Goal: Transaction & Acquisition: Purchase product/service

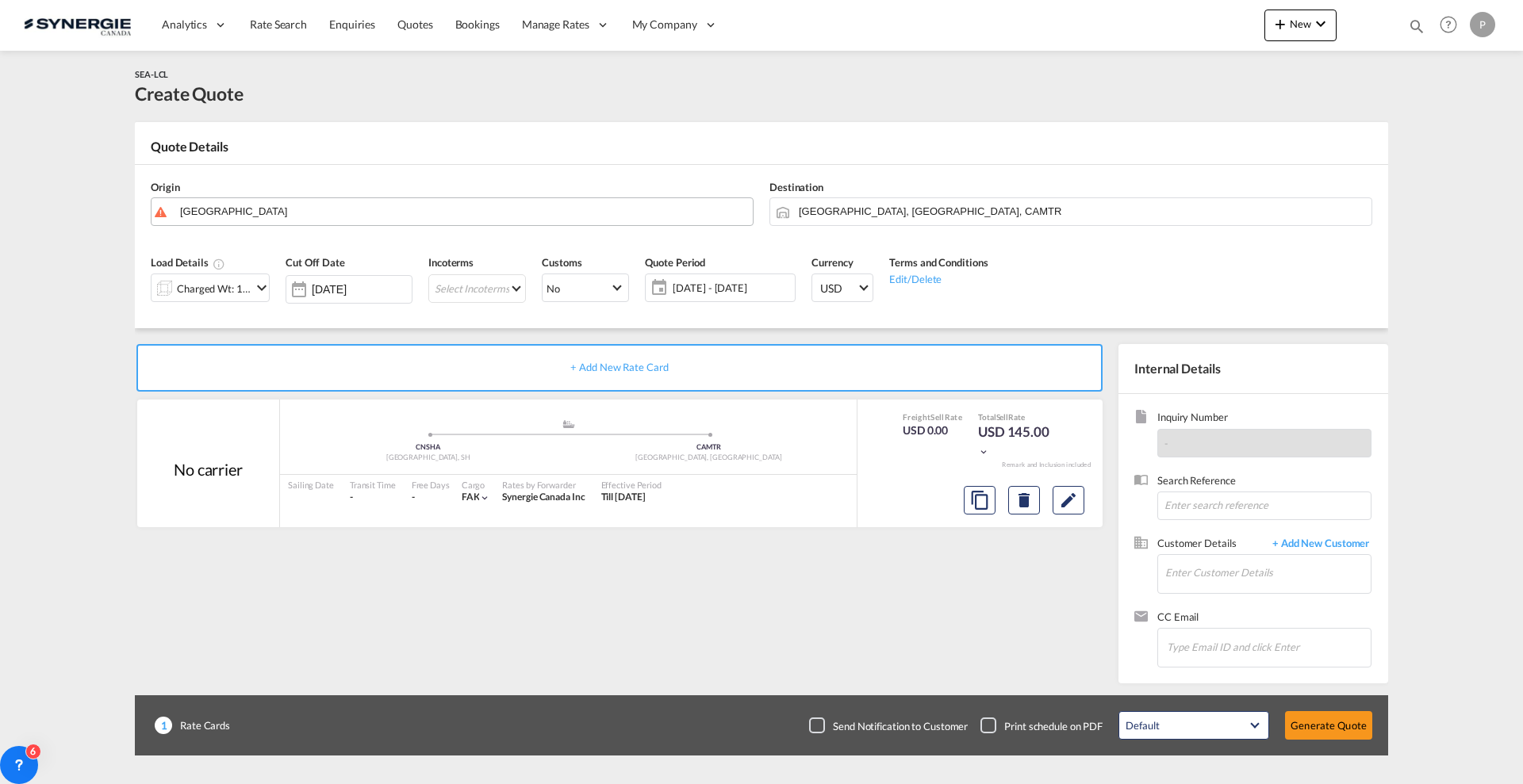
click at [211, 212] on body "Analytics Reports Dashboard Rate Search Enquiries Quotes Bookings" at bounding box center [761, 392] width 1523 height 784
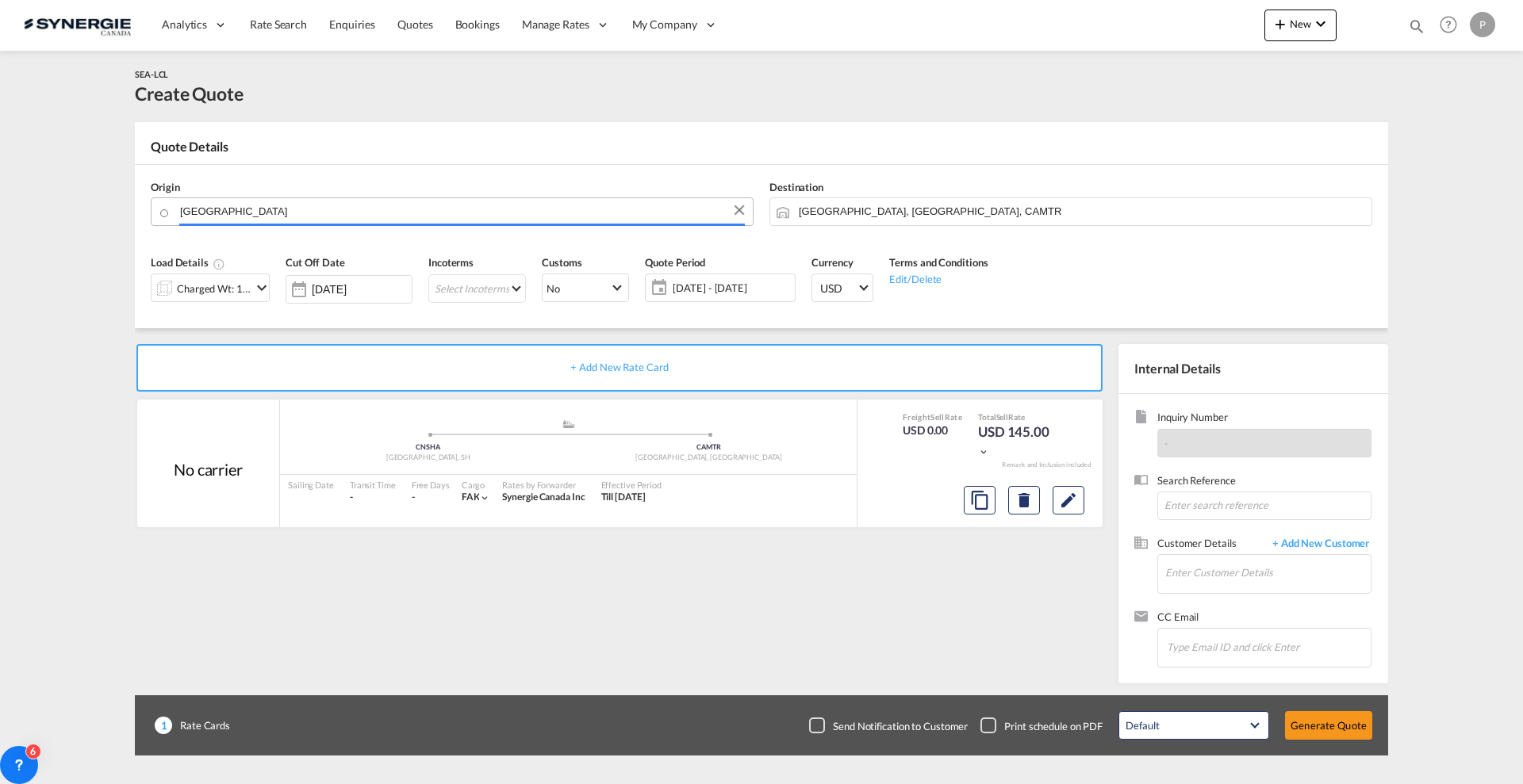
click at [211, 212] on input "[GEOGRAPHIC_DATA]" at bounding box center [462, 211] width 565 height 28
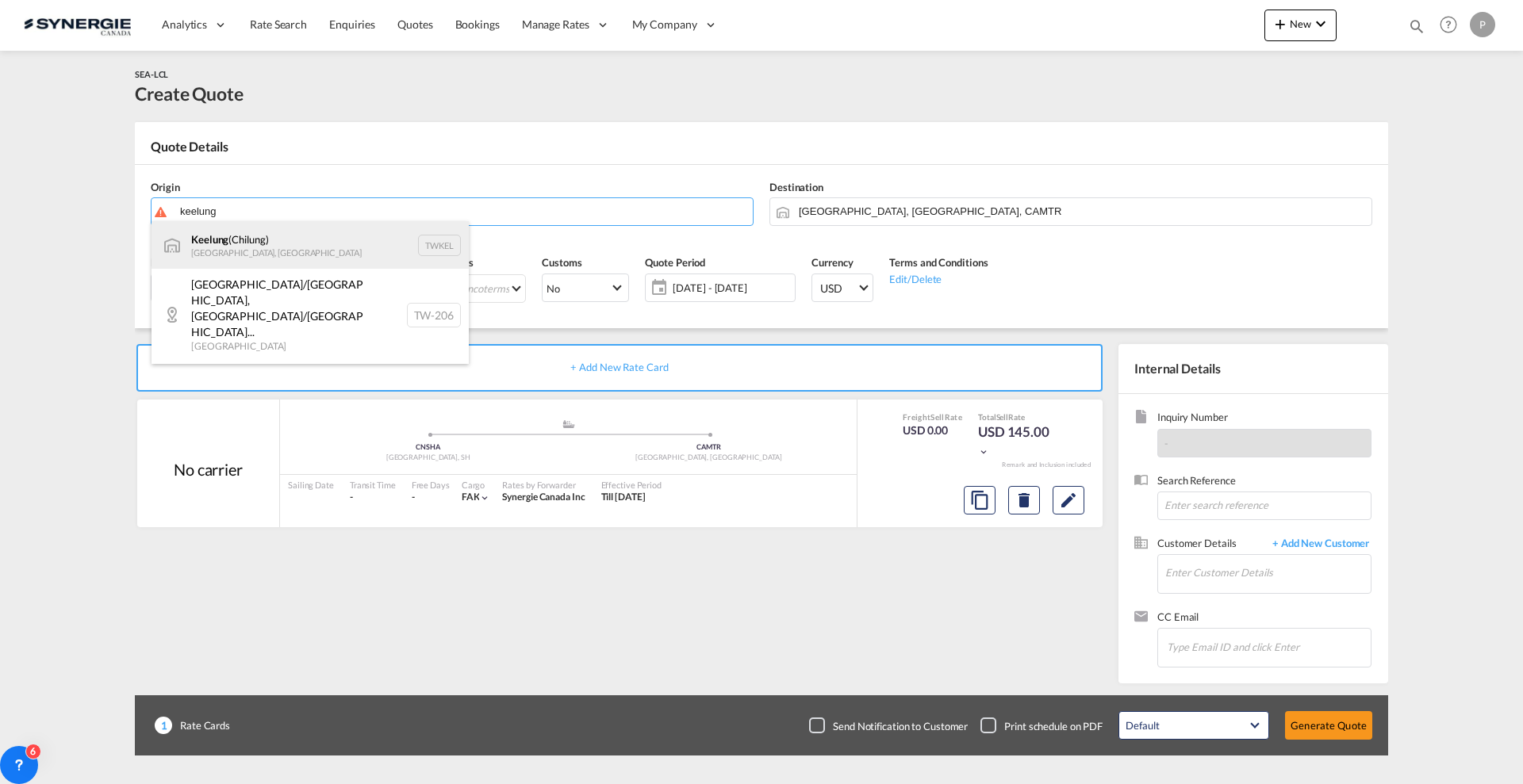
click at [277, 236] on div "Keelung ([GEOGRAPHIC_DATA]) [GEOGRAPHIC_DATA], Province of [GEOGRAPHIC_DATA] TW…" at bounding box center [310, 245] width 317 height 48
type input "Keelung (Chilung), TWKEL"
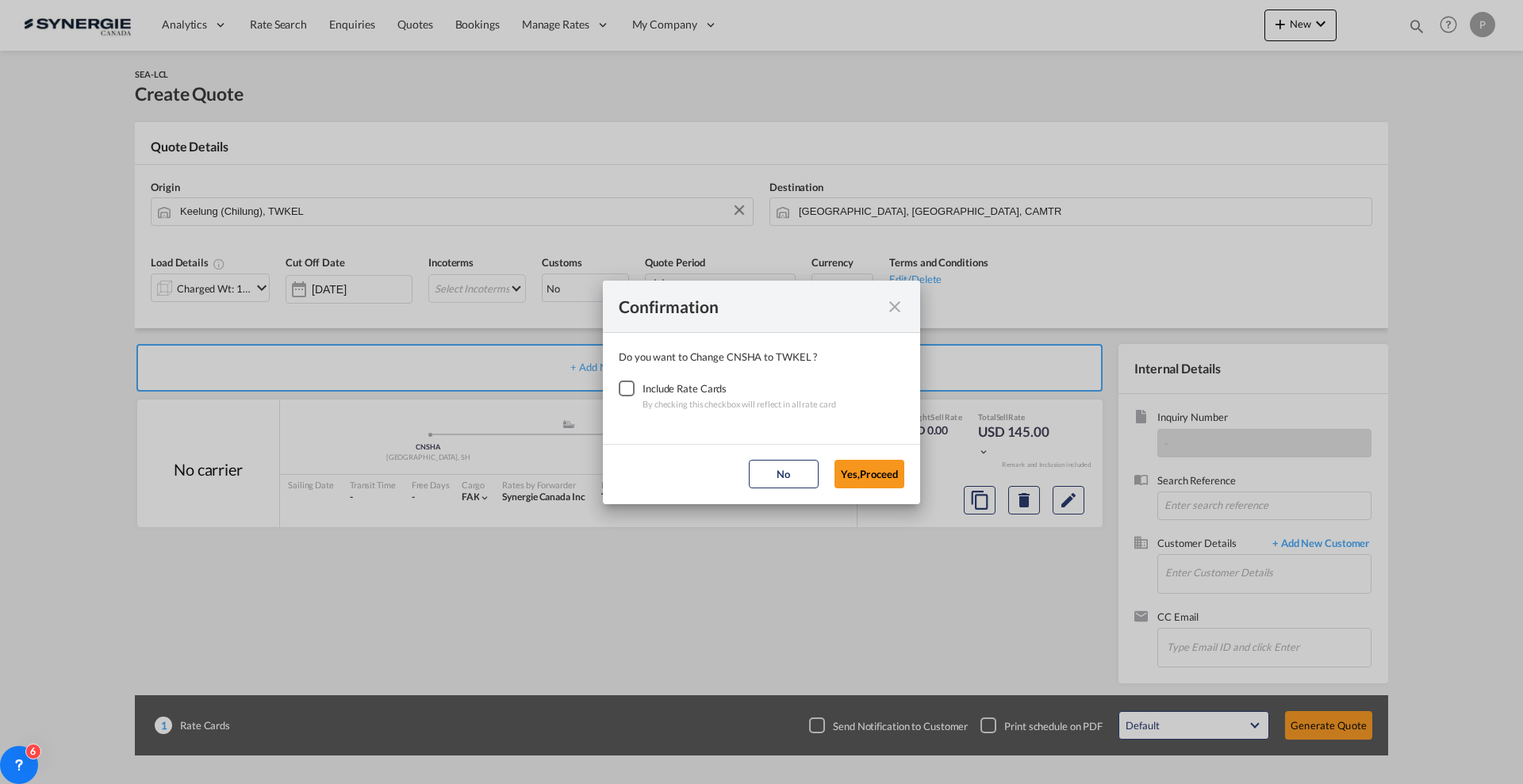
click at [624, 390] on div "Checkbox No Ink" at bounding box center [626, 388] width 16 height 16
click at [854, 473] on button "Yes,Proceed" at bounding box center [869, 474] width 70 height 29
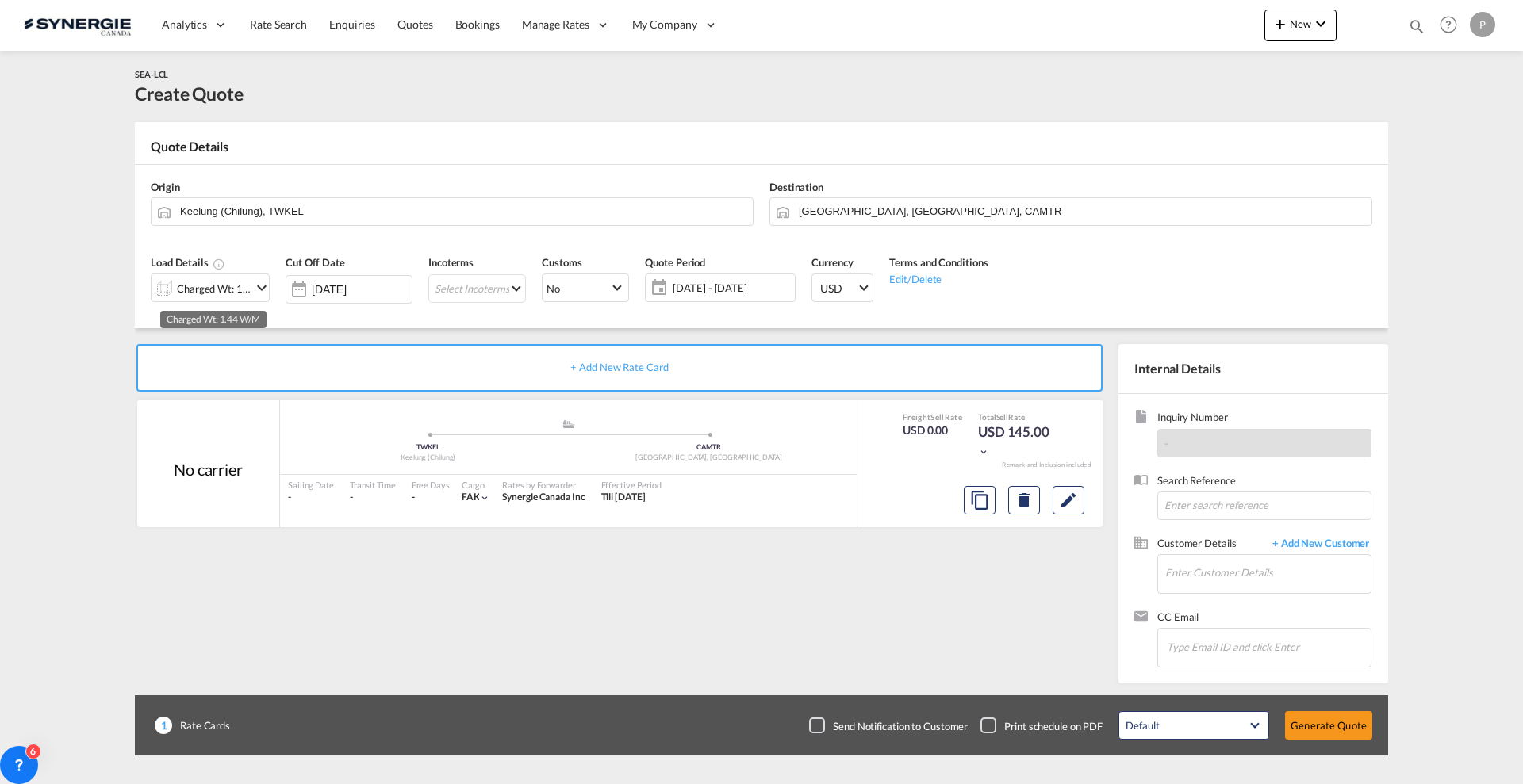
click at [207, 287] on div "Charged Wt: 1.44 W/M" at bounding box center [214, 288] width 74 height 22
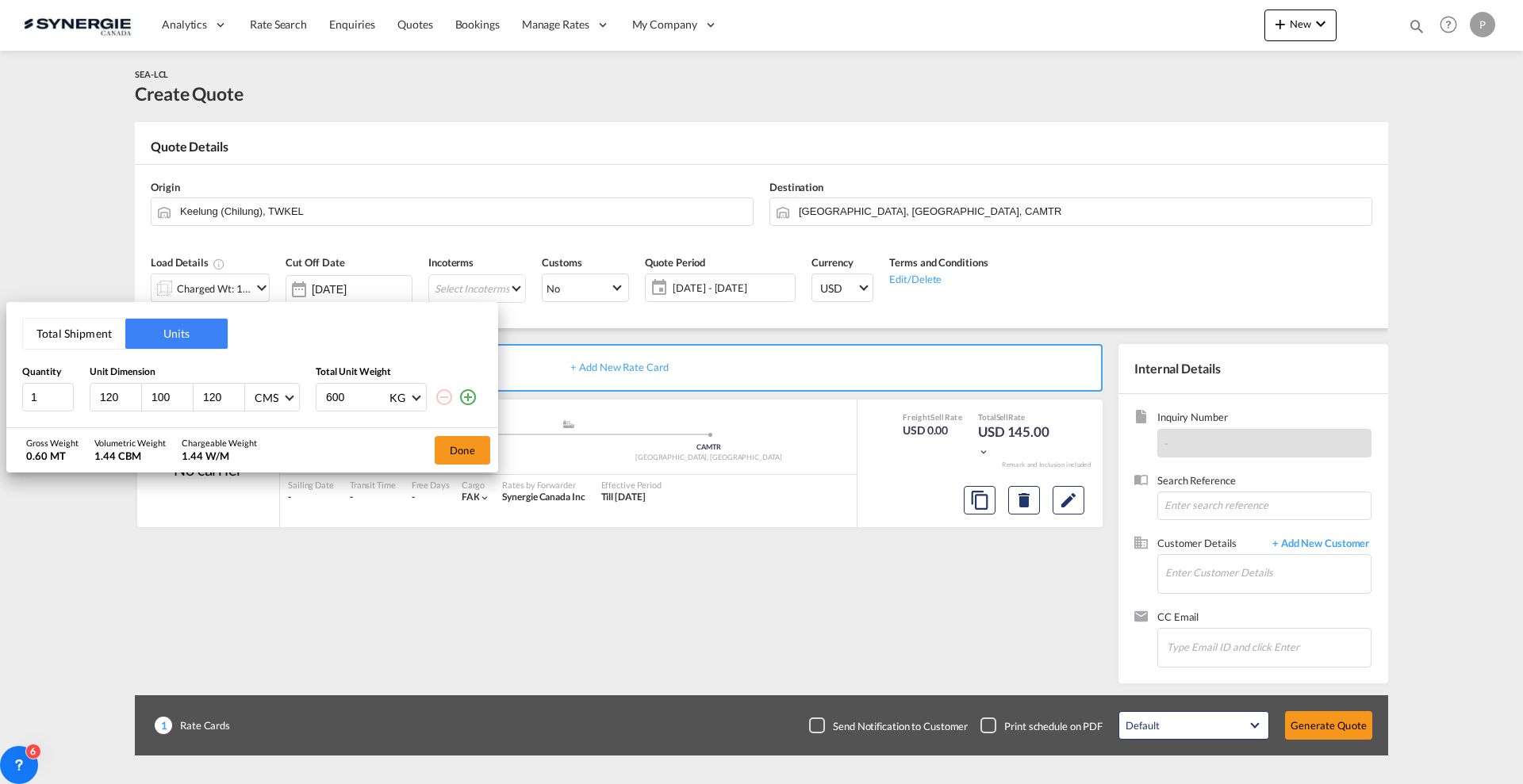
click at [84, 339] on button "Total Shipment" at bounding box center [74, 333] width 102 height 31
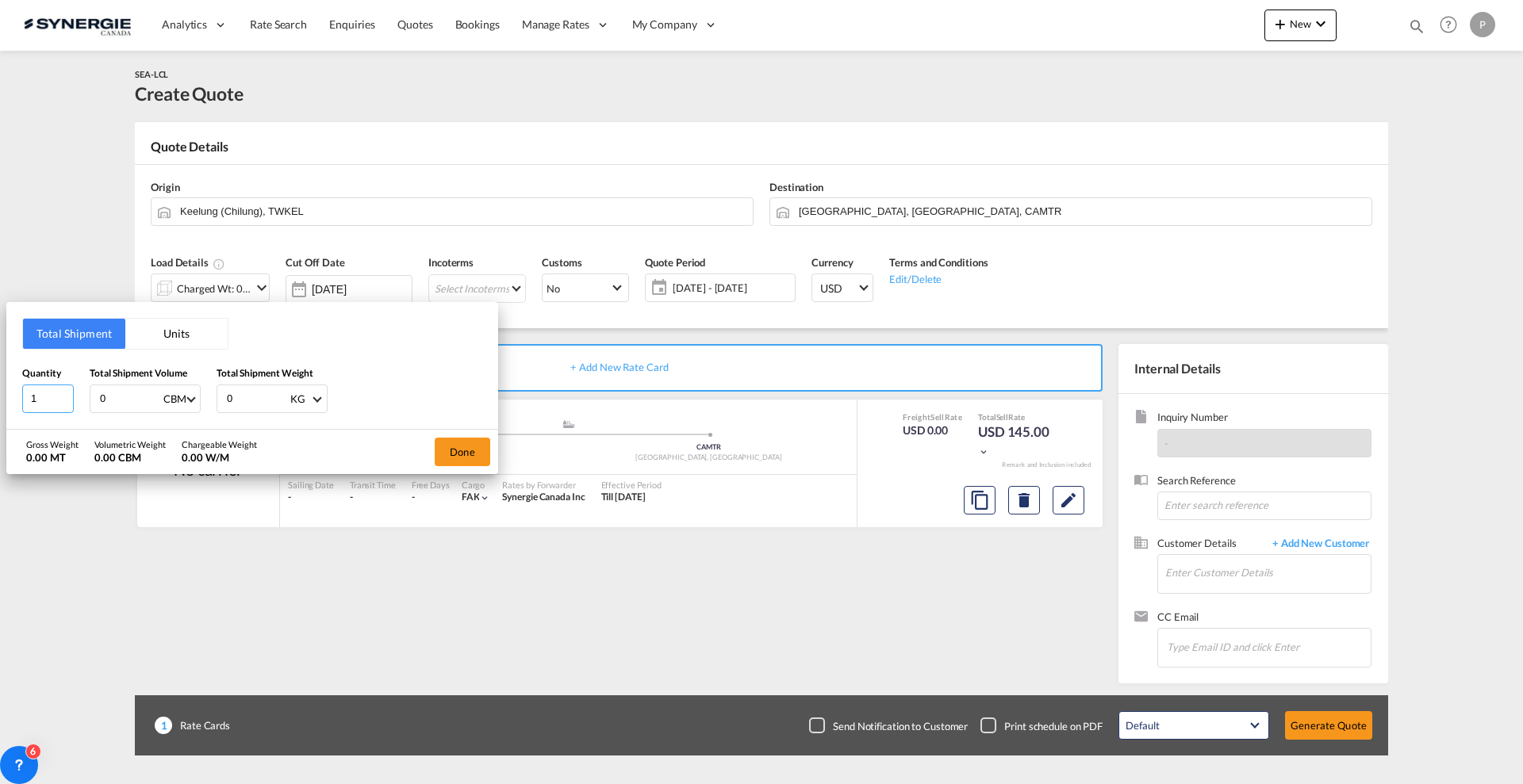
click at [40, 404] on input "1" at bounding box center [48, 399] width 51 height 29
type input "17"
type input "30"
type input "295"
click at [456, 442] on button "Done" at bounding box center [462, 451] width 55 height 29
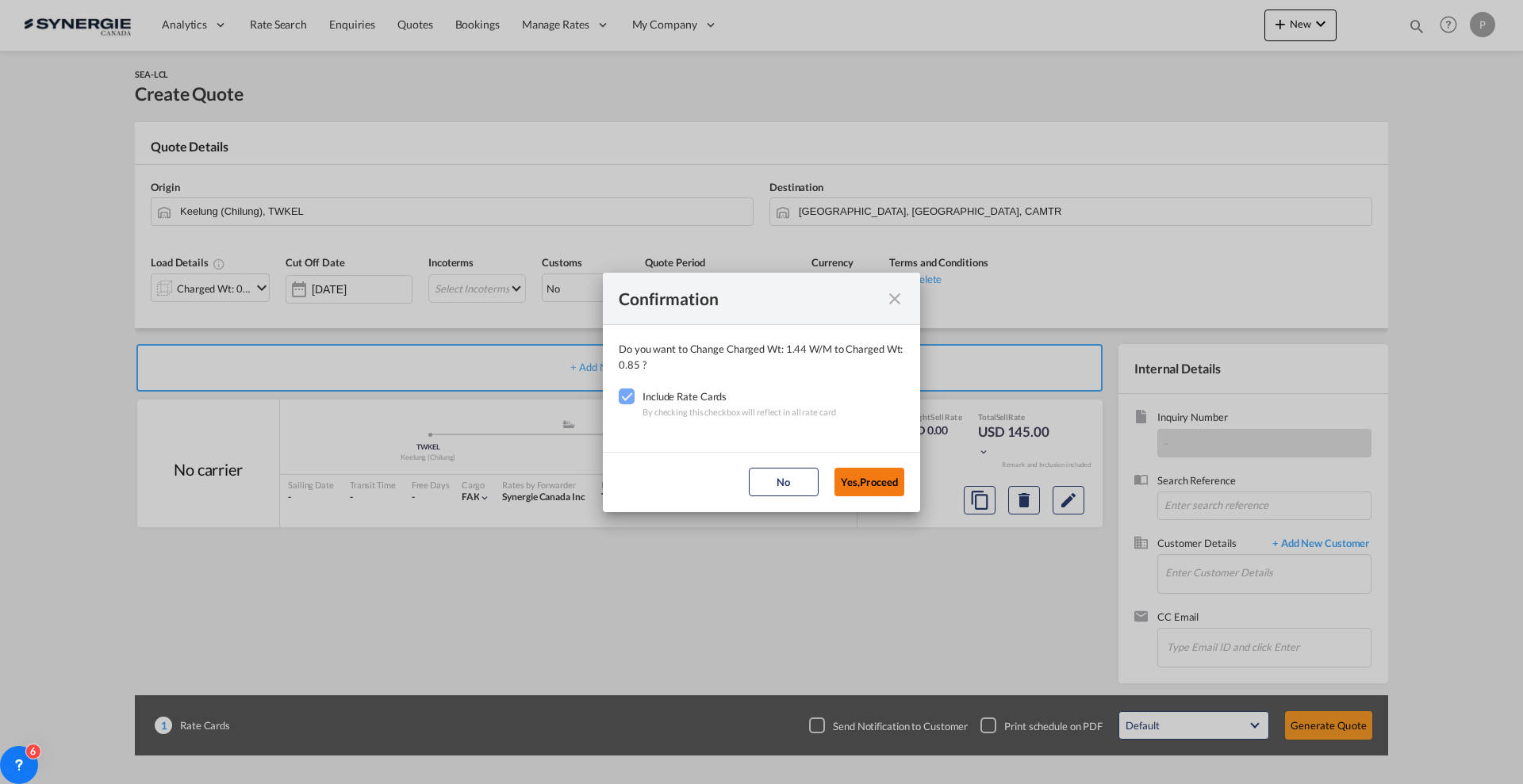
click at [855, 483] on button "Yes,Proceed" at bounding box center [869, 482] width 70 height 29
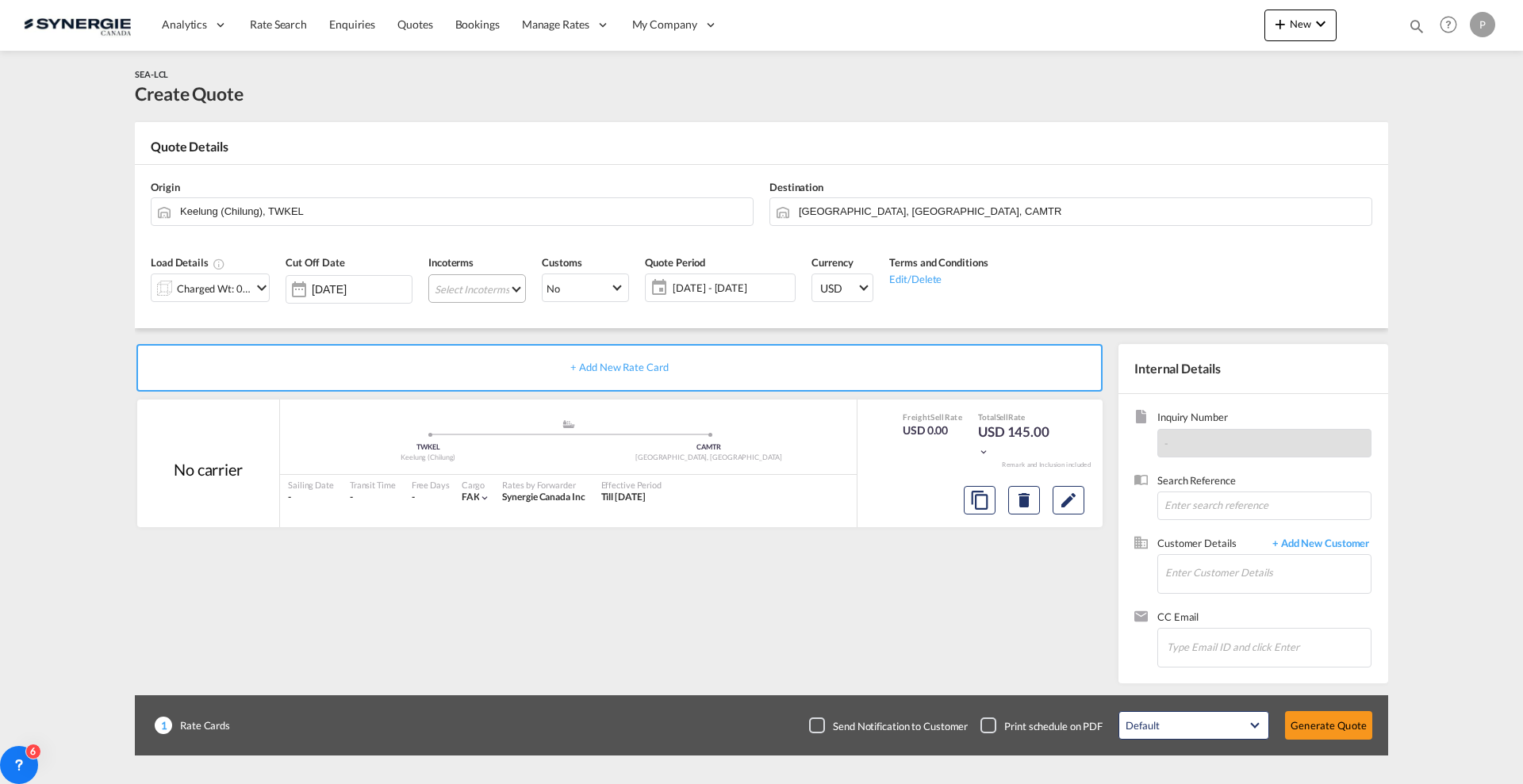
click at [480, 297] on md-select "Select Incoterms CFR - import Cost and Freight CPT - export Carrier Paid to DPU…" at bounding box center [477, 288] width 97 height 29
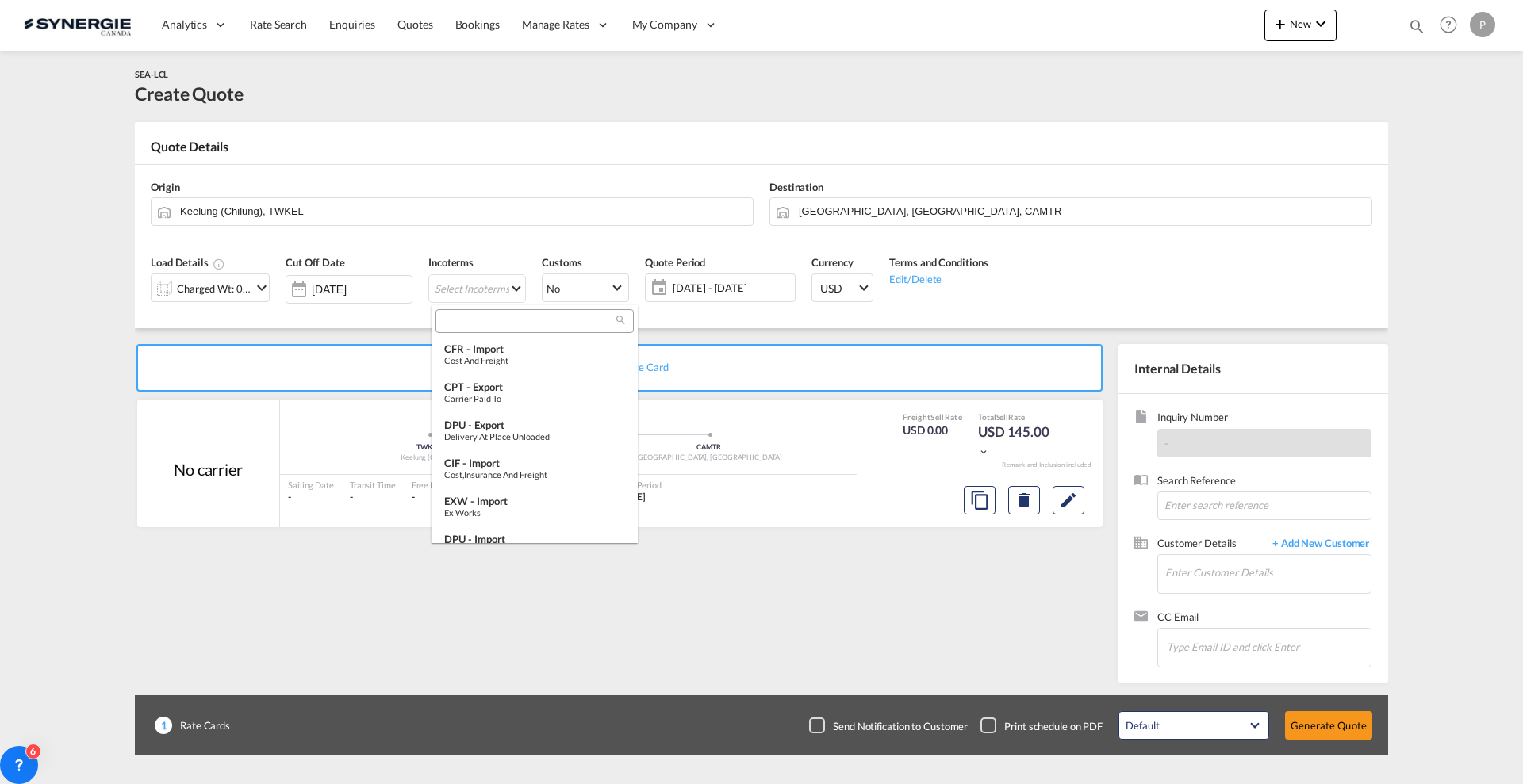
click at [485, 318] on input "search" at bounding box center [527, 321] width 176 height 14
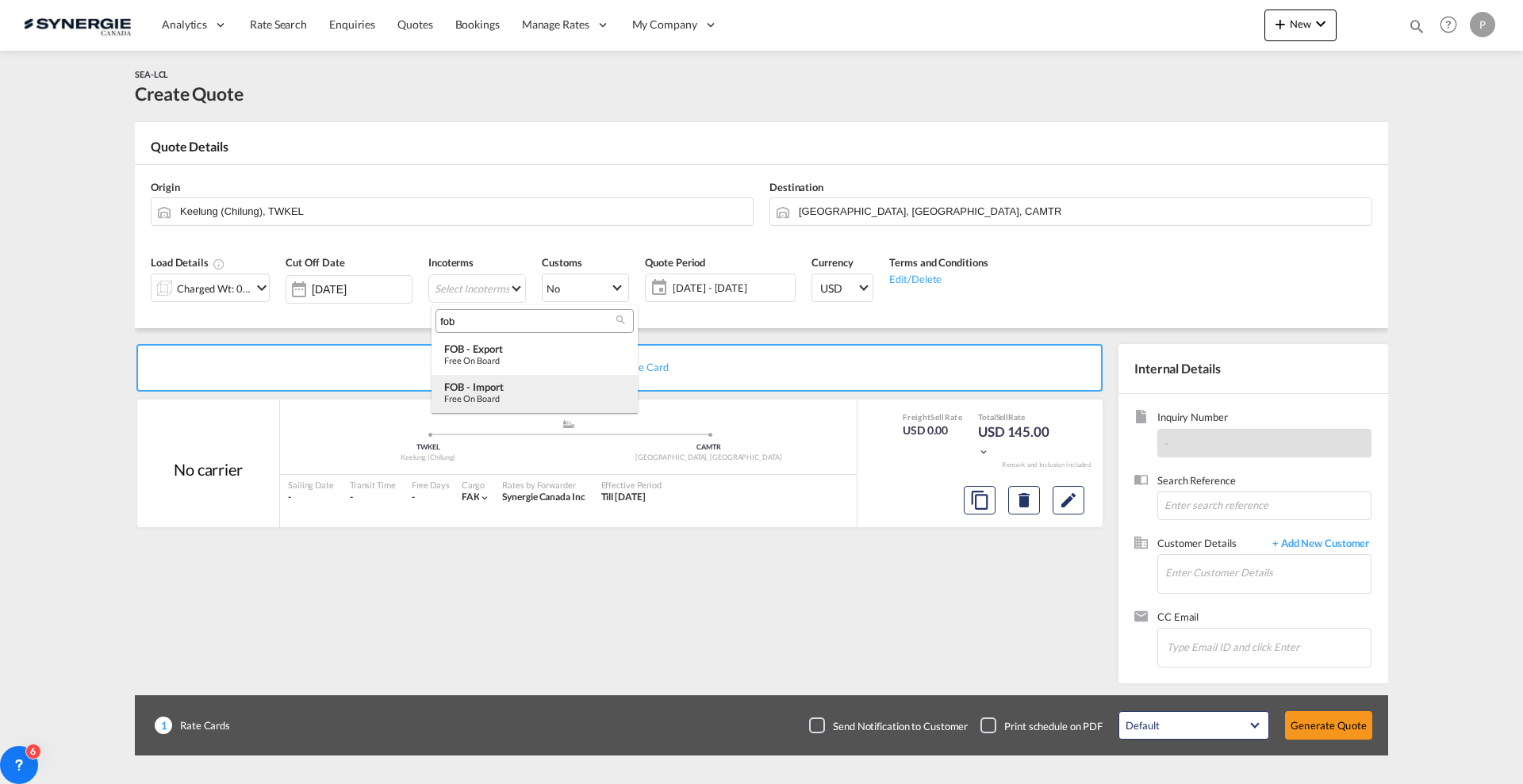
type input "fob"
click at [499, 390] on div "FOB - import" at bounding box center [534, 386] width 181 height 12
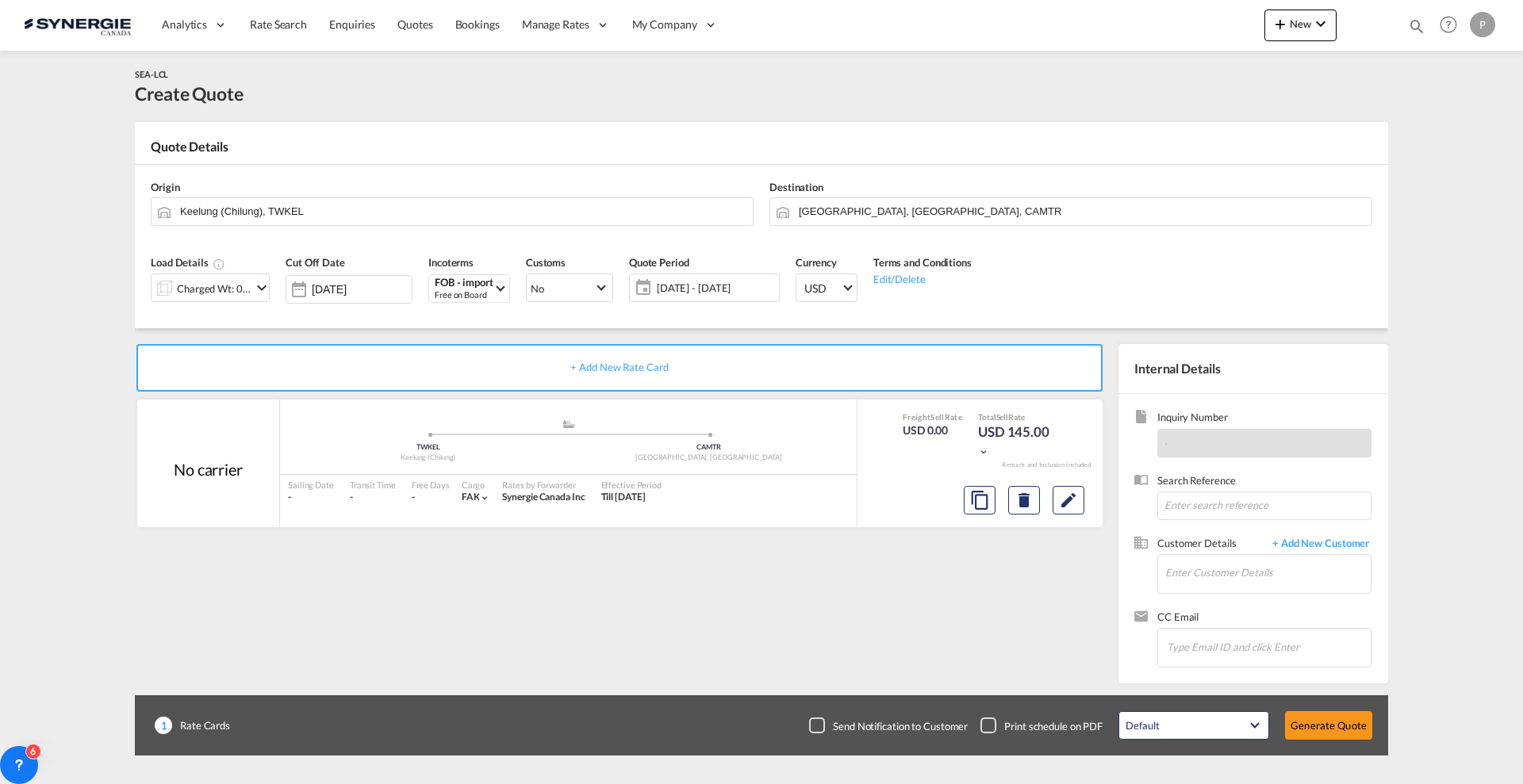
click at [734, 293] on span "18 Aug - 17 Sep 2025" at bounding box center [716, 287] width 118 height 14
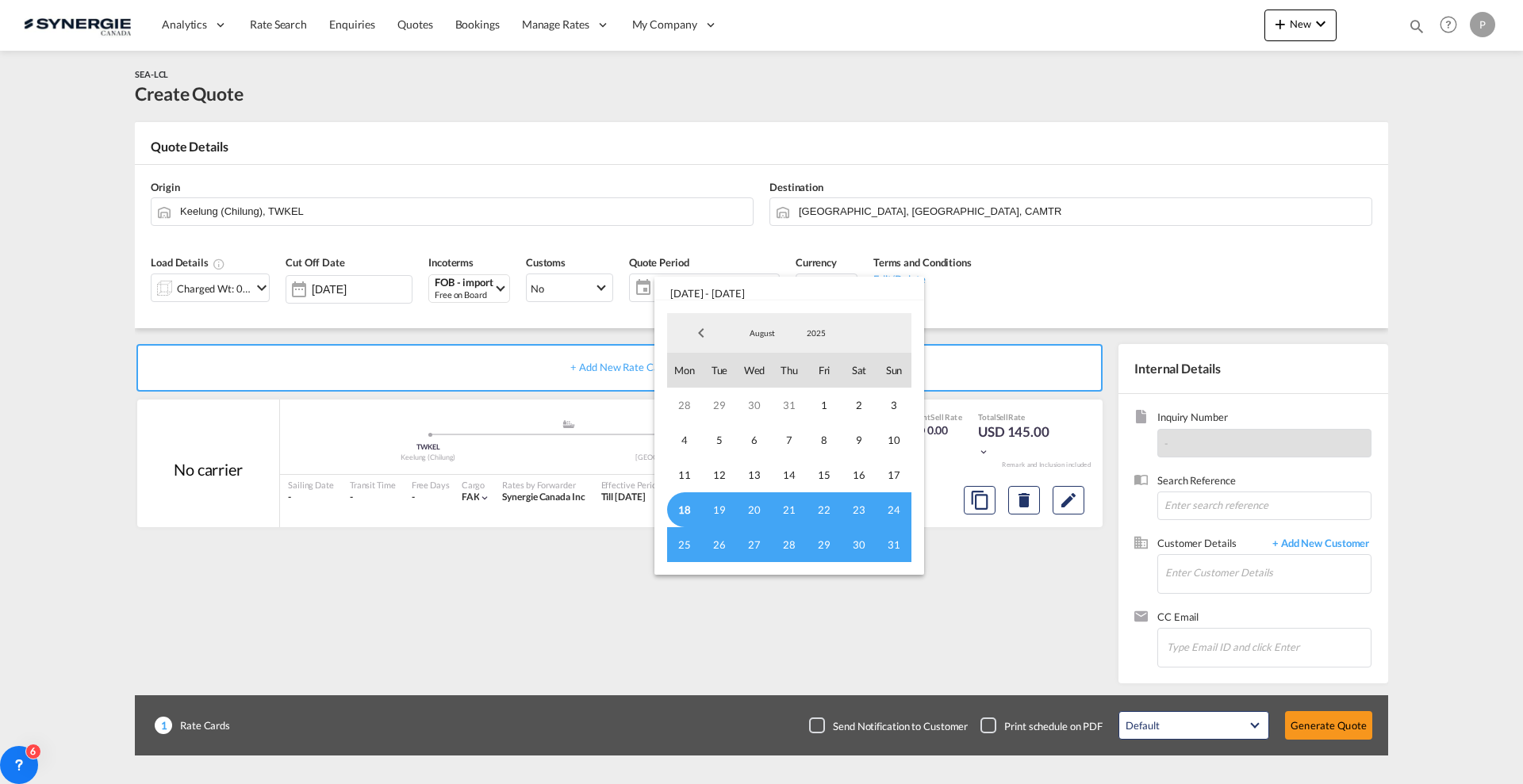
click at [687, 503] on span "18" at bounding box center [684, 510] width 35 height 35
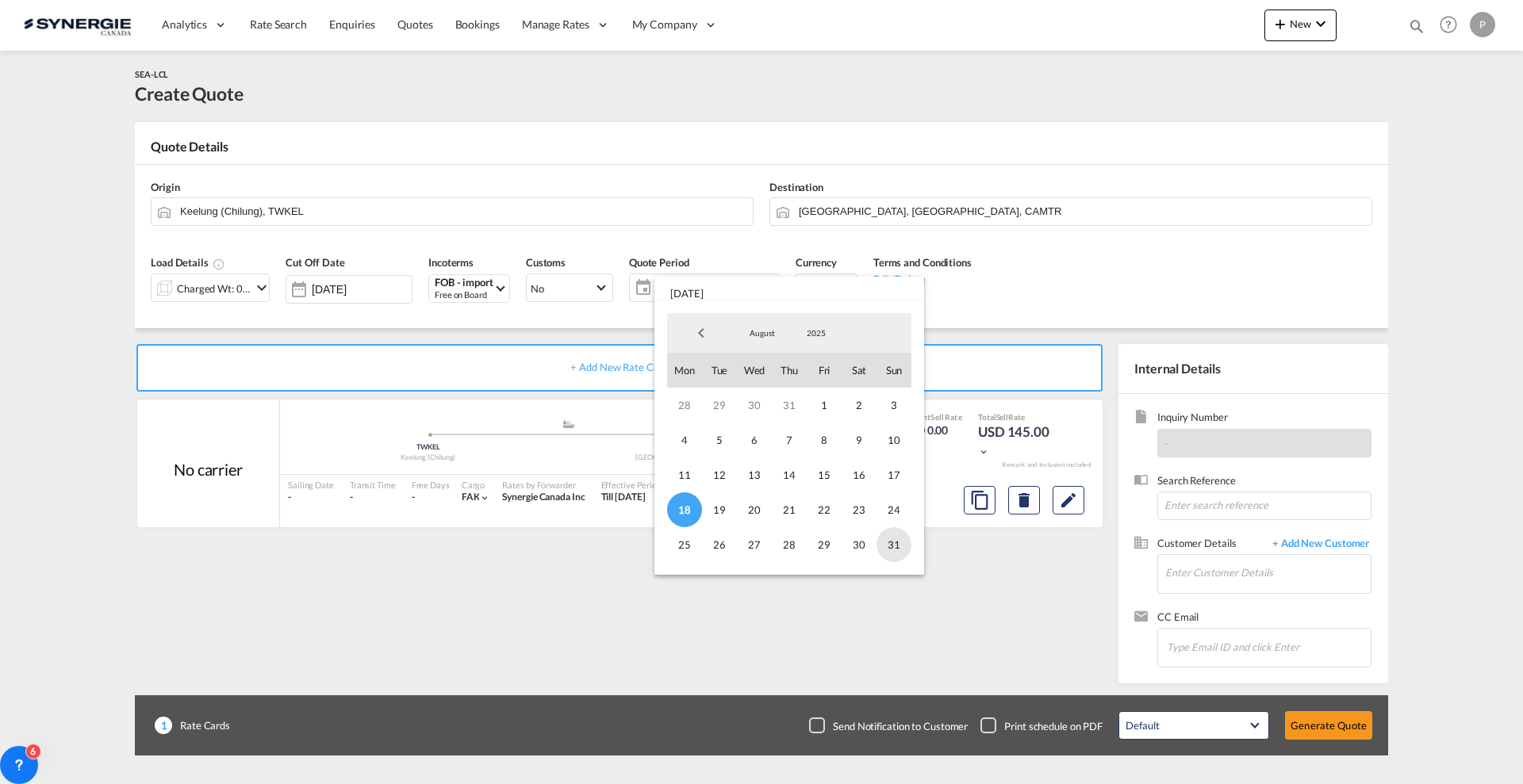
click at [900, 550] on span "31" at bounding box center [894, 545] width 35 height 35
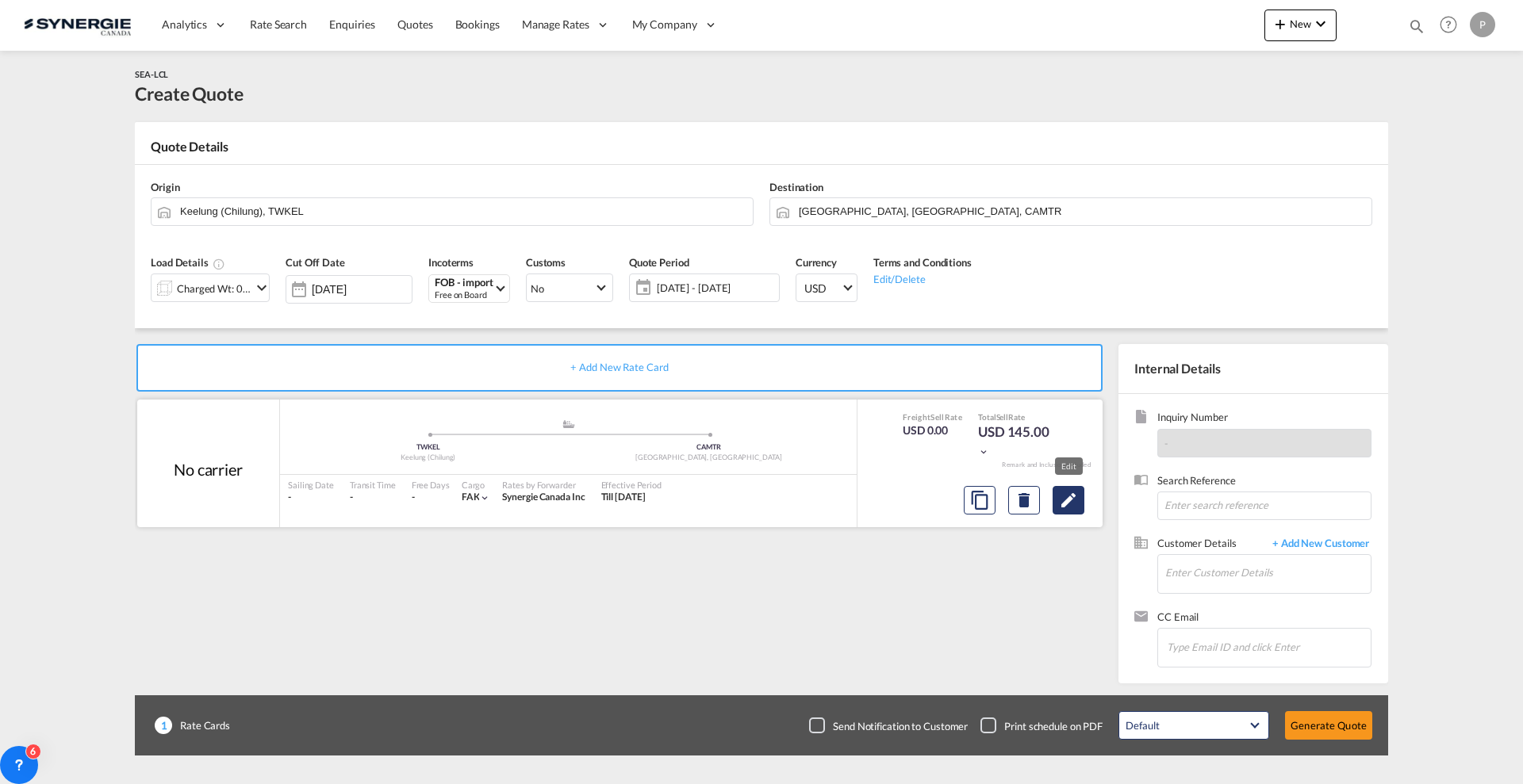
click at [1067, 498] on md-icon "Edit" at bounding box center [1068, 500] width 19 height 19
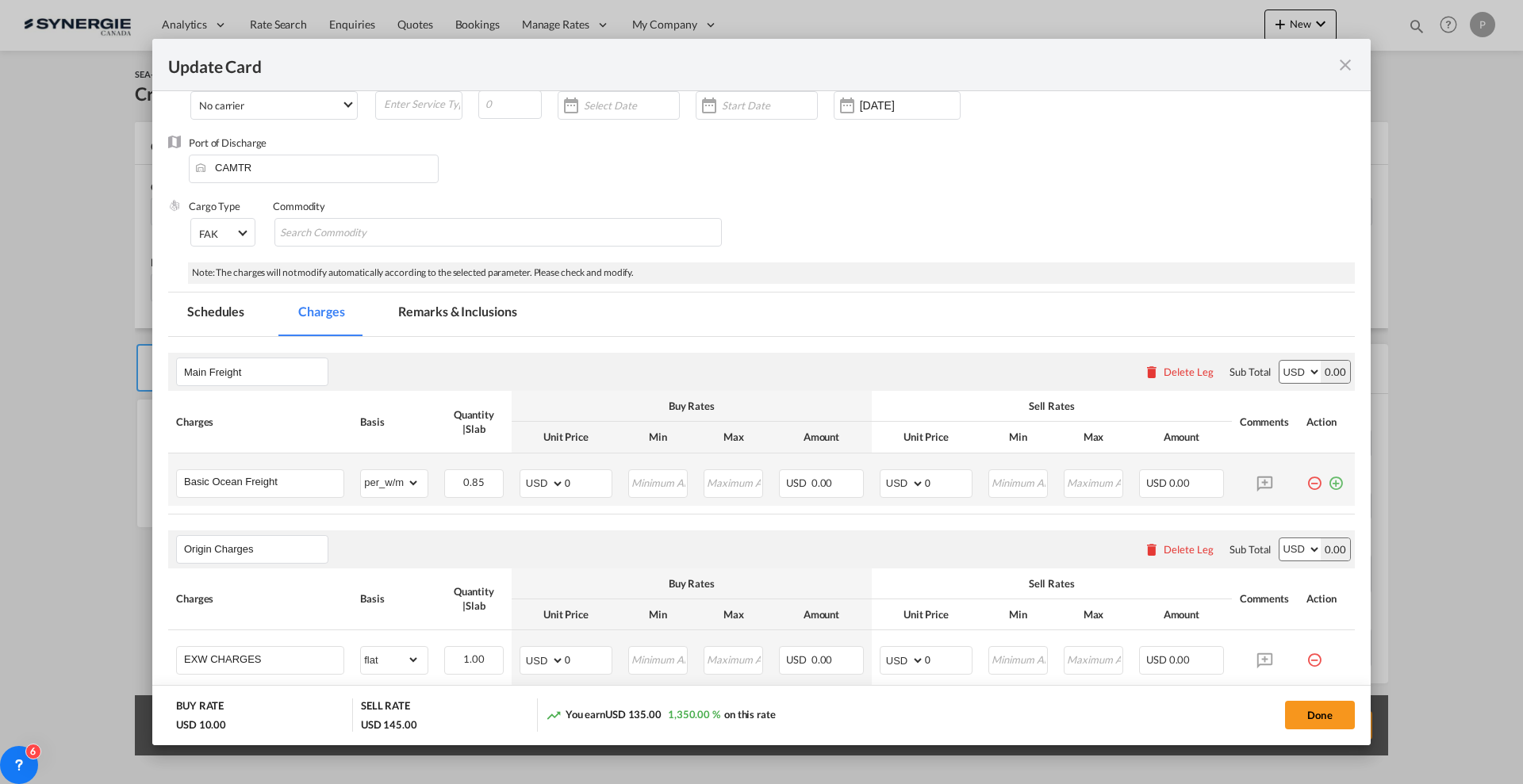
scroll to position [99, 0]
click at [591, 480] on input "0" at bounding box center [588, 482] width 47 height 24
type input "80"
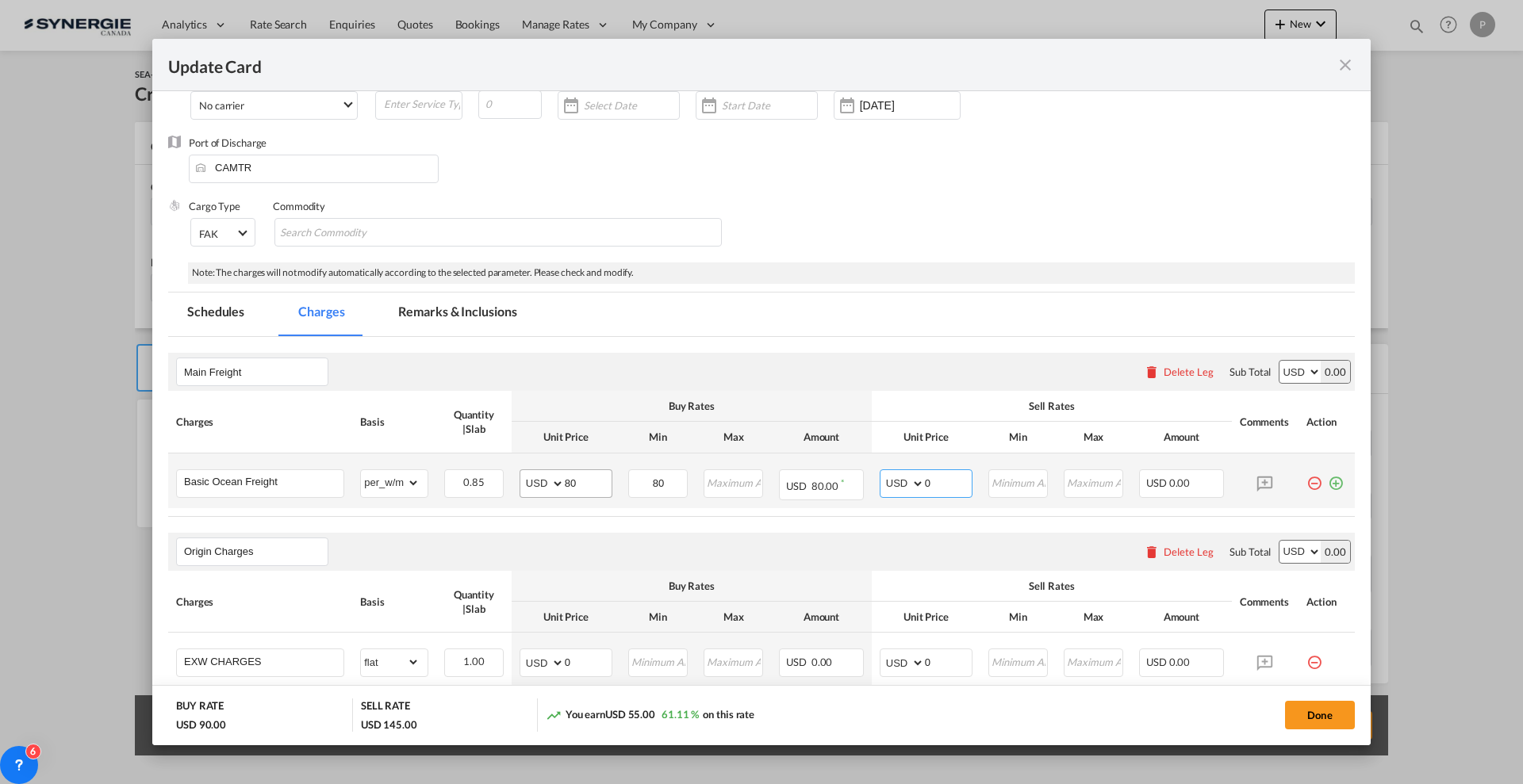
type input "2"
type input "100"
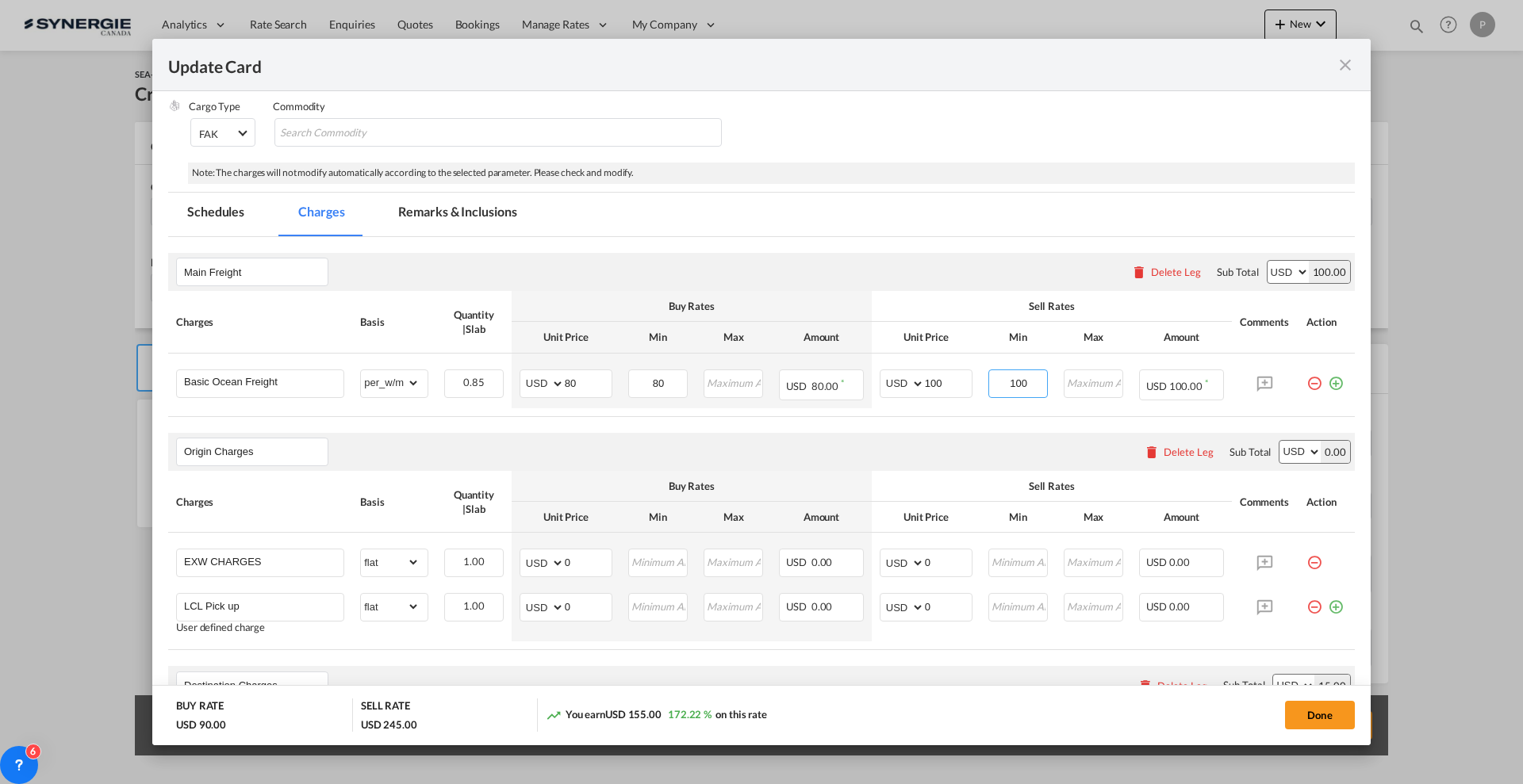
scroll to position [297, 0]
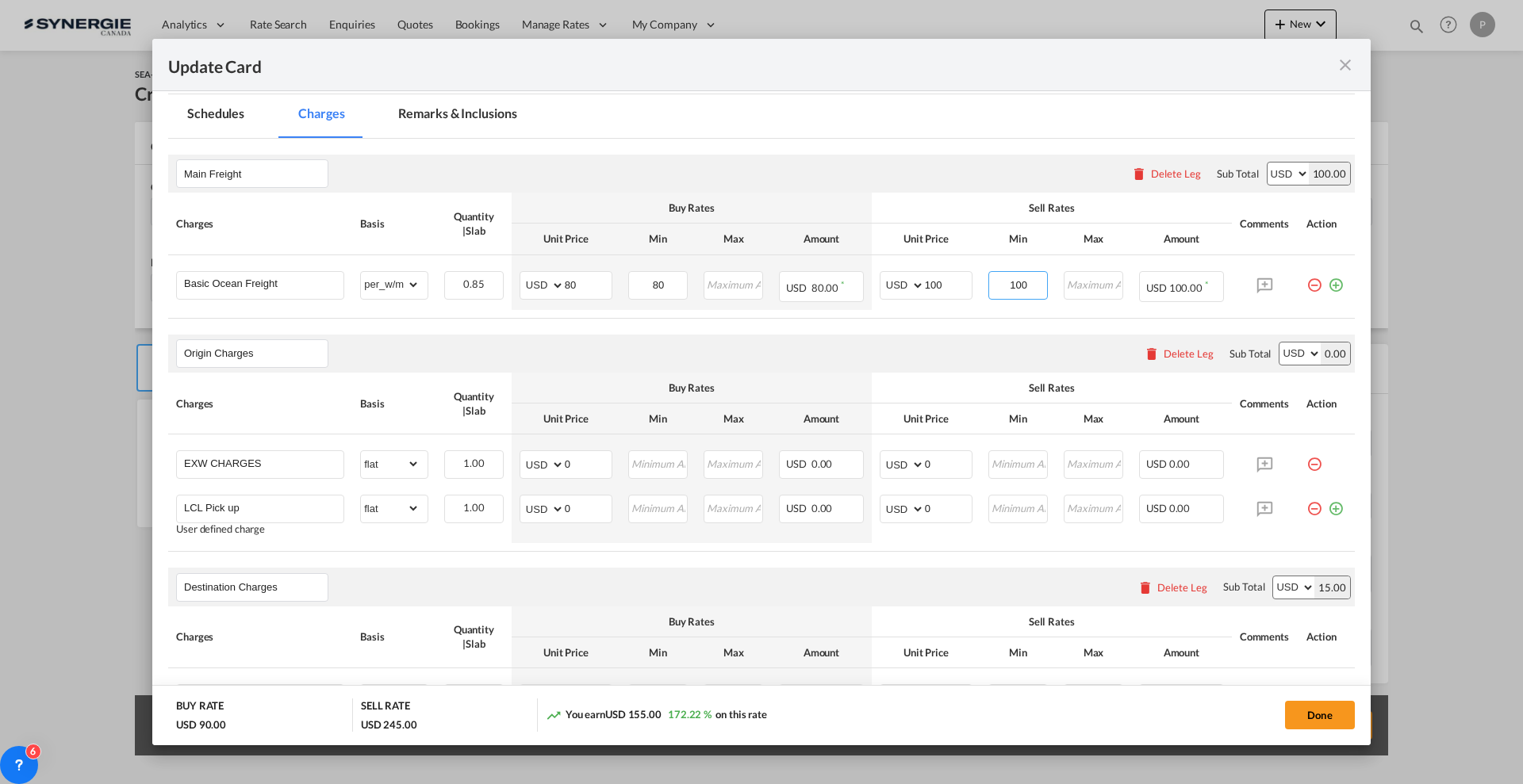
type input "100"
click at [1144, 354] on md-icon "icon-delete" at bounding box center [1152, 353] width 16 height 16
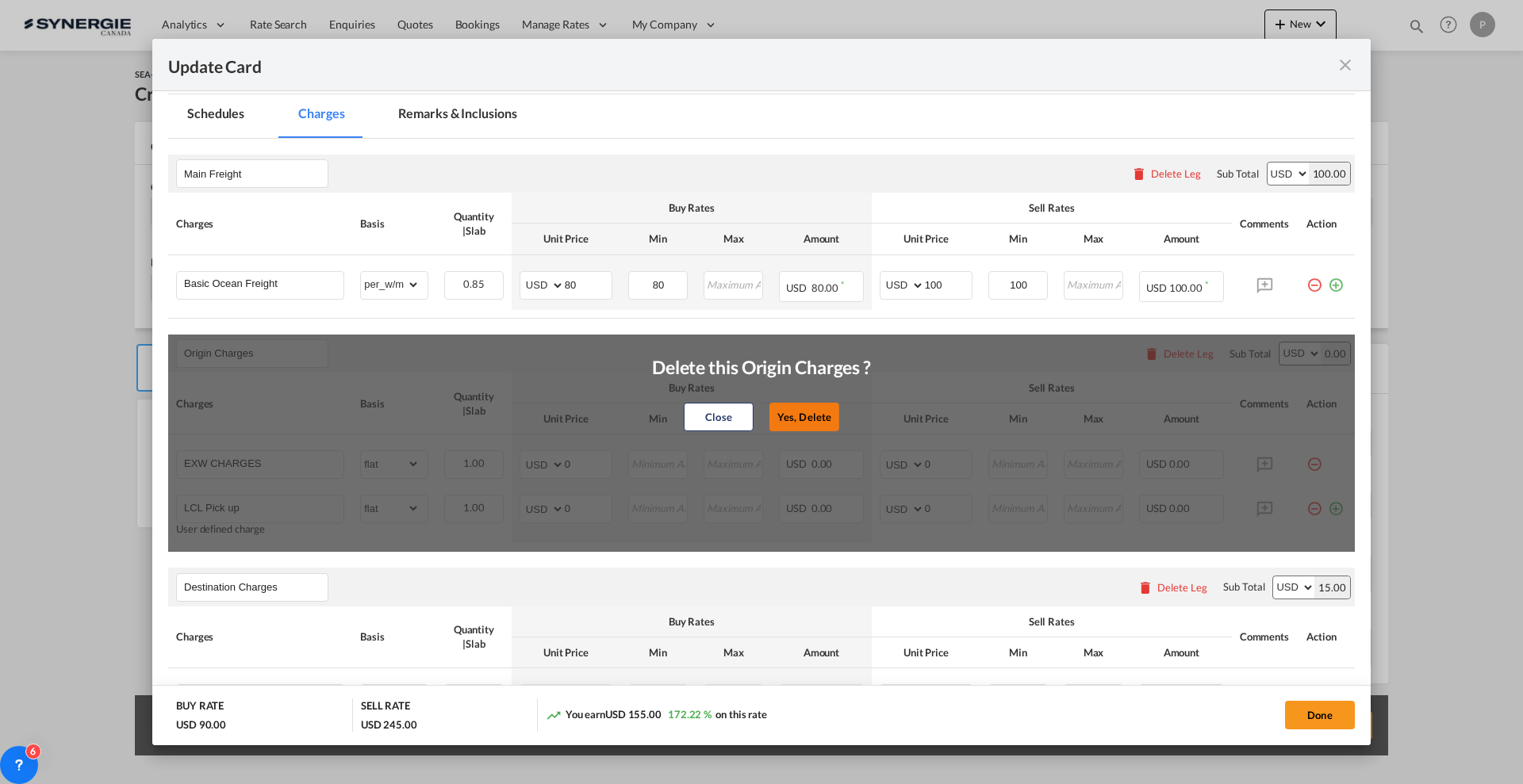
click at [821, 409] on button "Yes, Delete" at bounding box center [804, 417] width 70 height 29
type input "Destination Charges"
type input "Dock fee"
select select "per_hbl"
type input "Terminal fee"
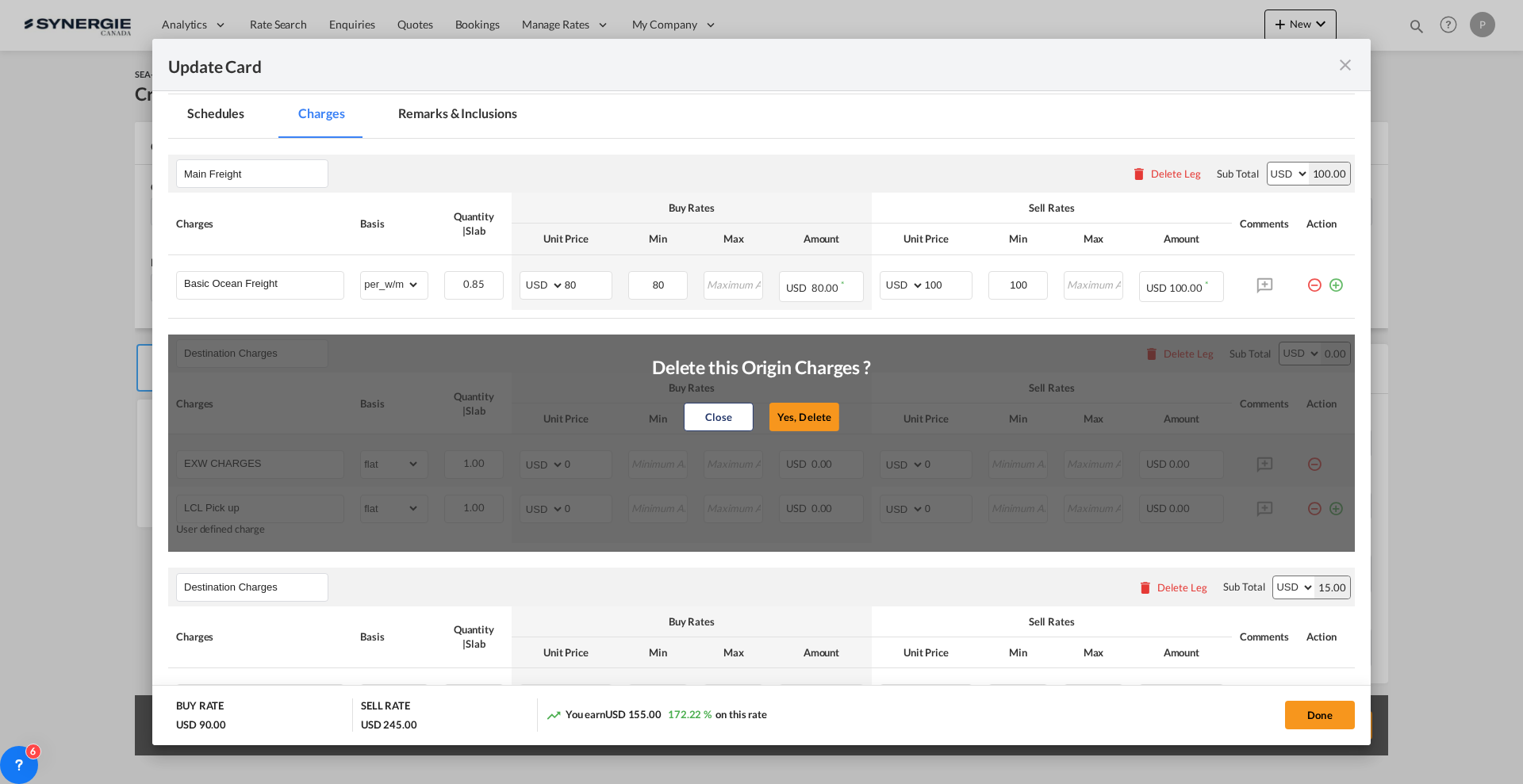
select select "per_w/m"
type input "Doc and Handling fee"
type input "E-manifest"
select select "per_bl"
type input "35"
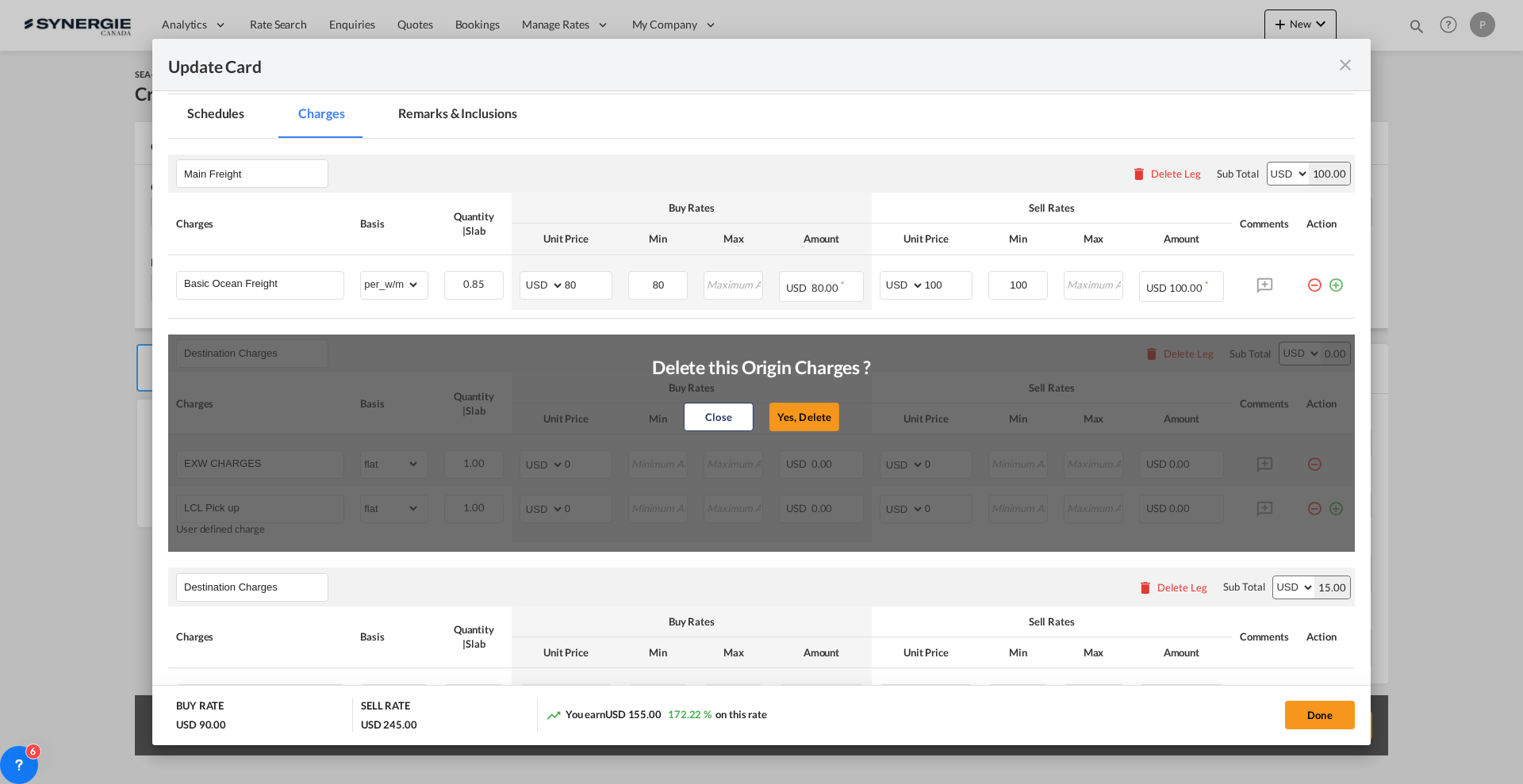
type input "Doc Fee"
select select "per_bl"
type input "30"
type input "Handling fee"
type input "0"
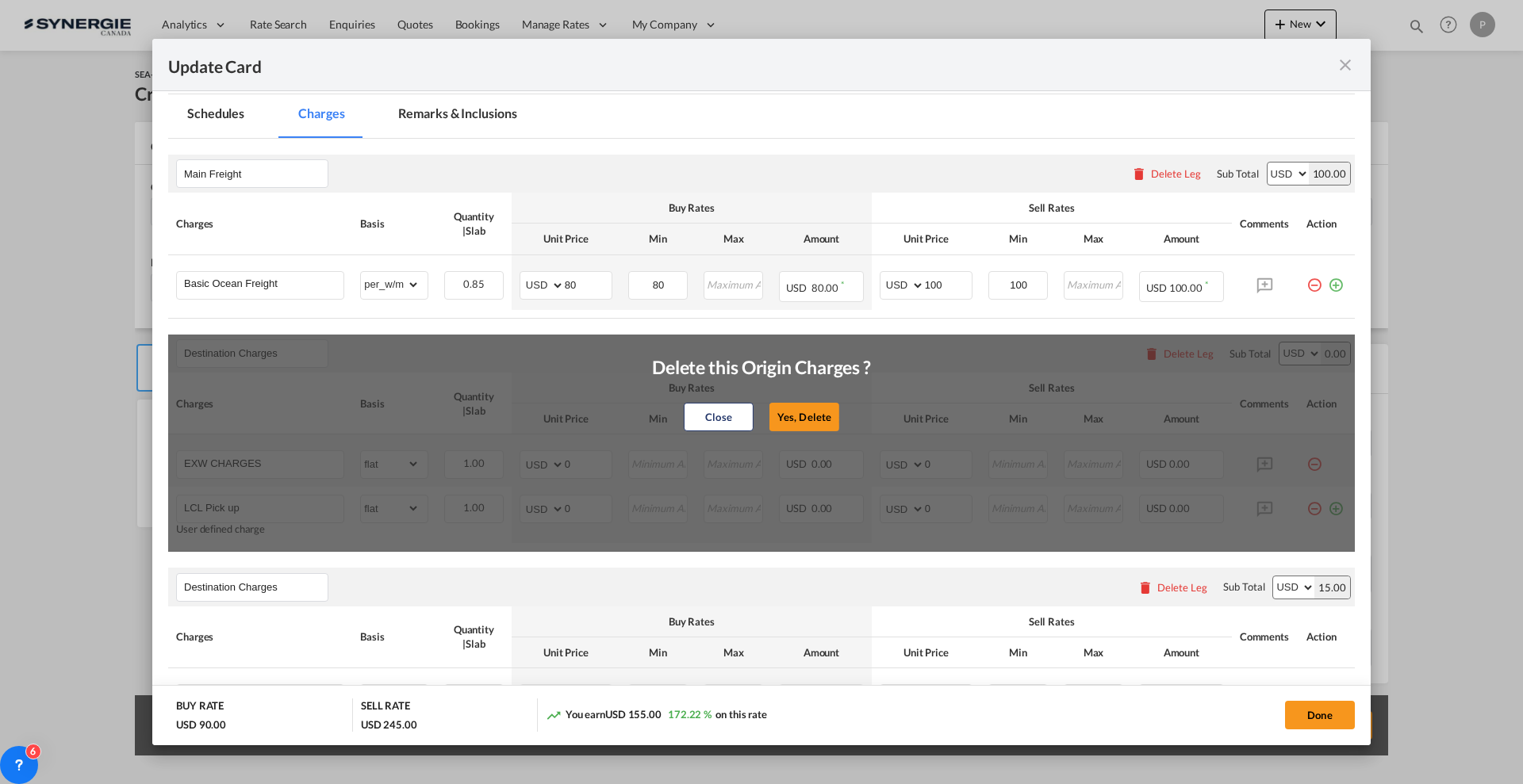
type input "65"
type input "ISF 5+2 - 85 USD if applicable"
select select "per_bl"
type input "Cargo Coverage"
type input "Cargo Coverage - Rate to be confirmed depending on commodity and value Min 50 U…"
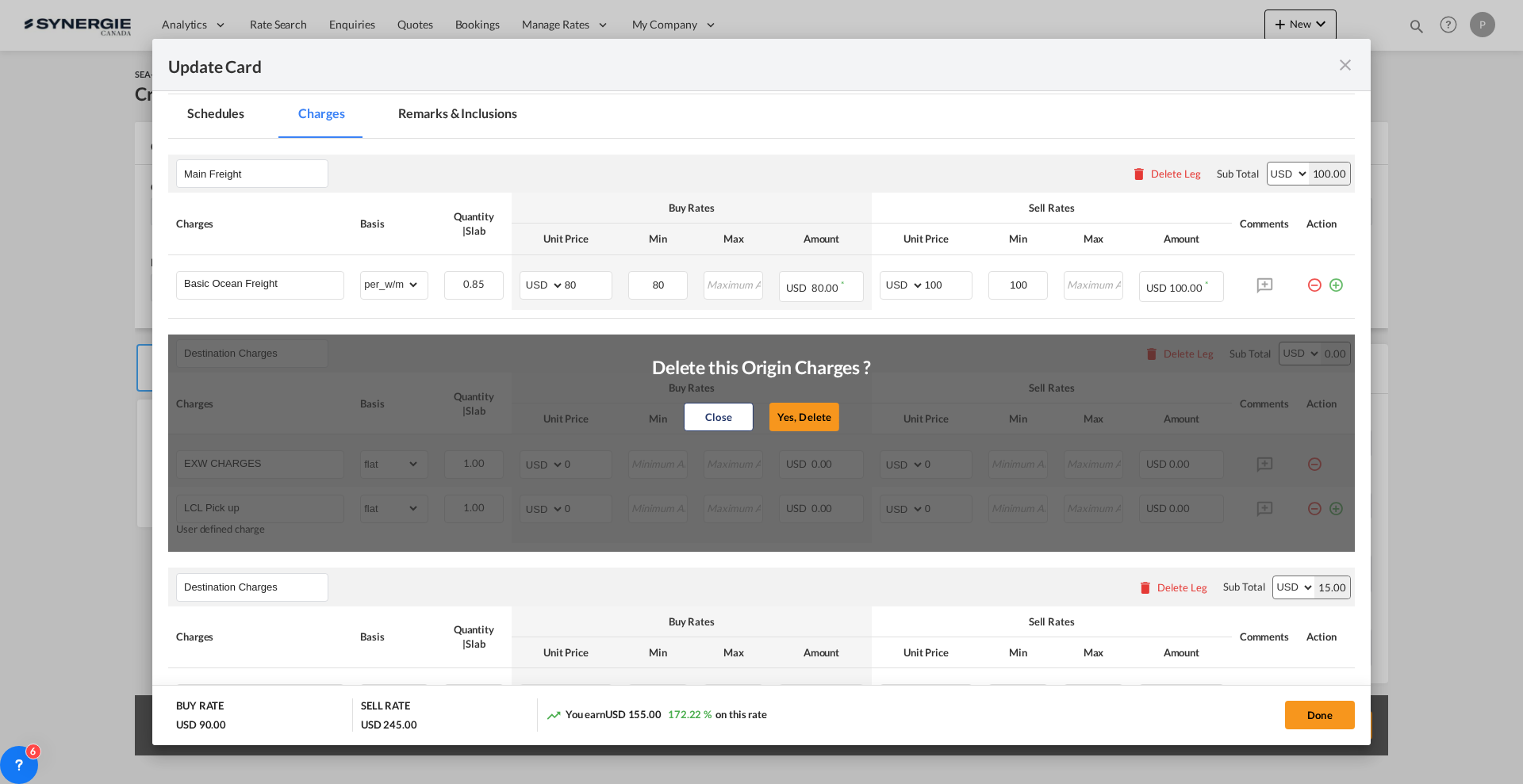
select select "per_shipment"
type input "0"
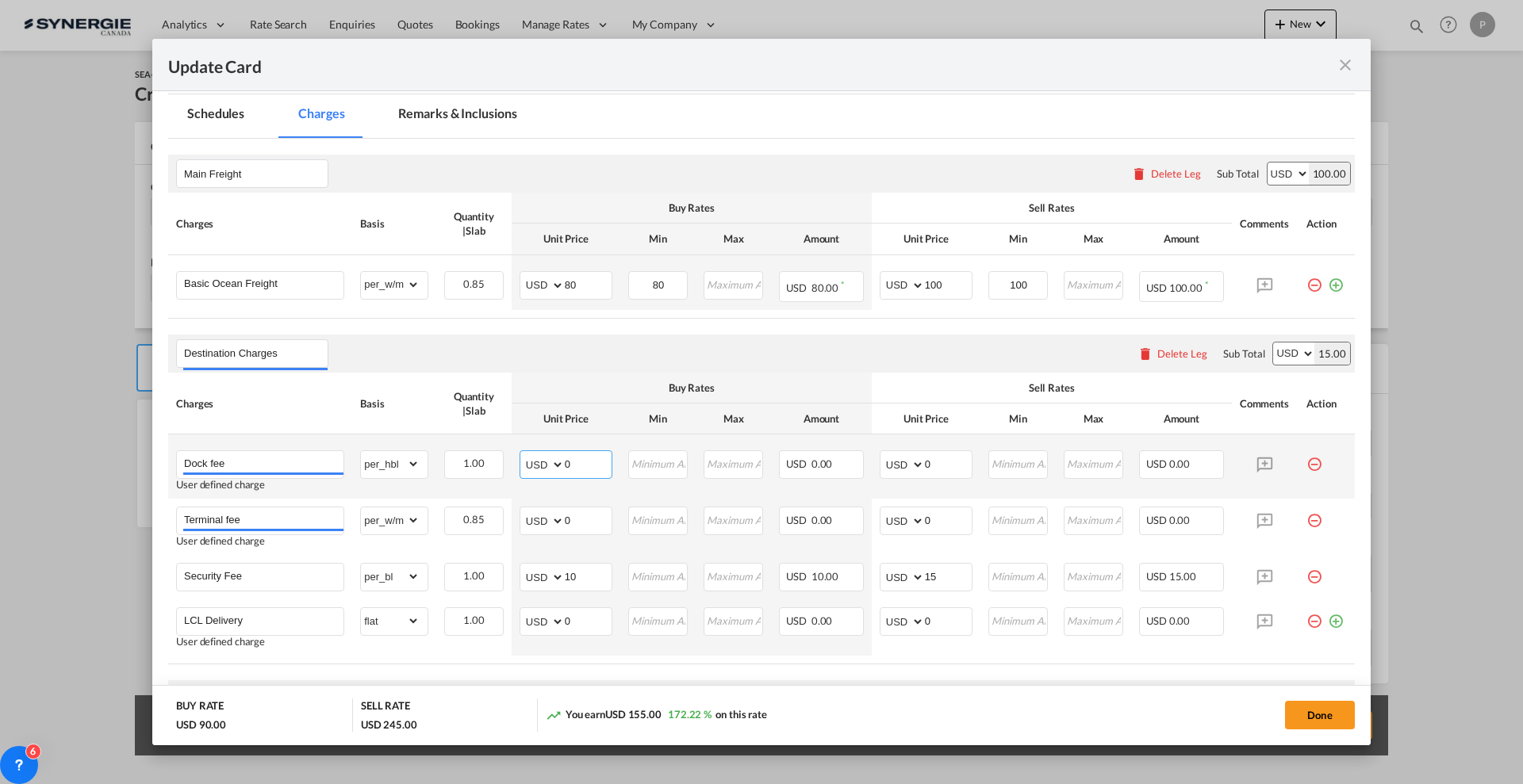
click at [603, 459] on input "0" at bounding box center [588, 463] width 47 height 24
type input "60"
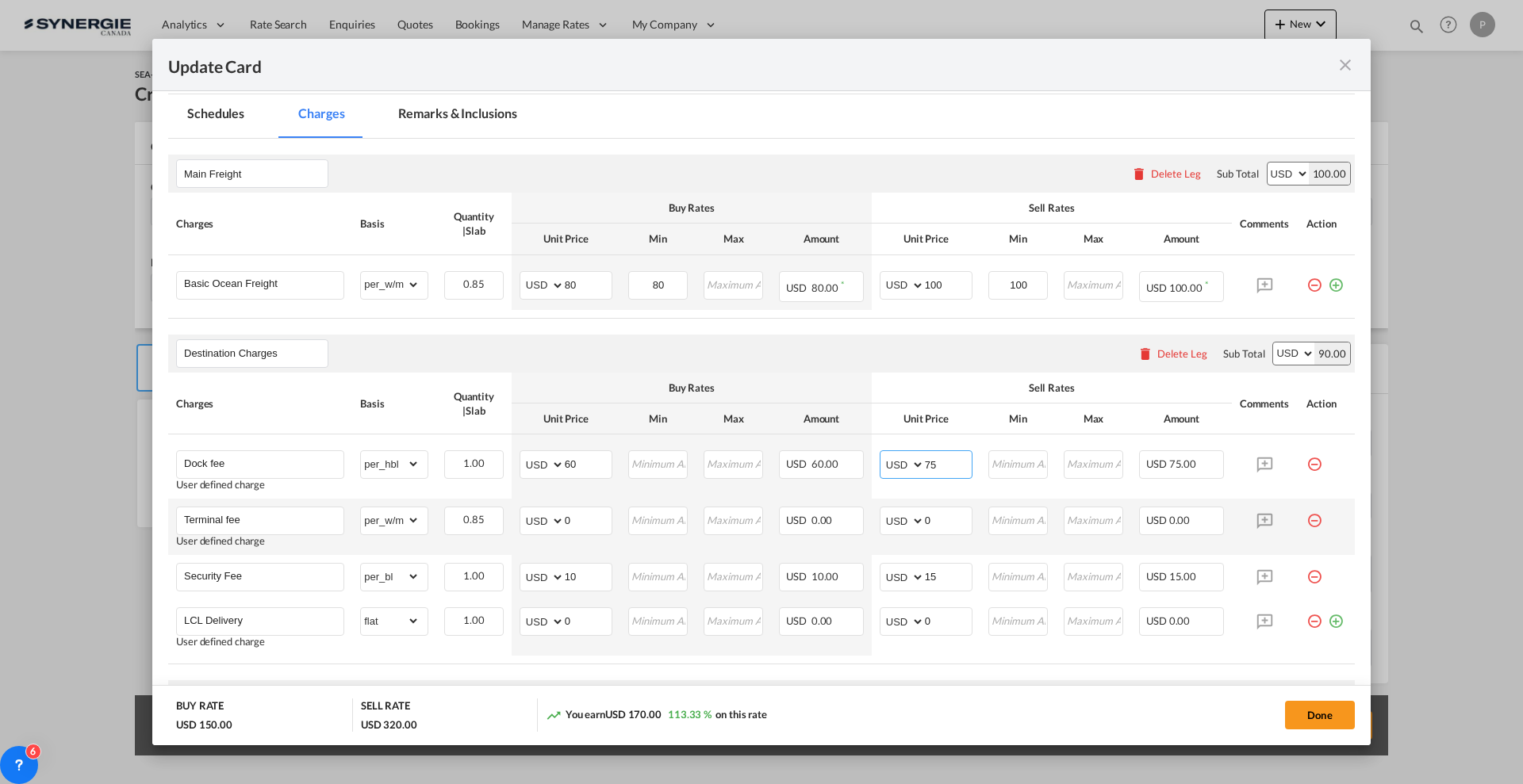
type input "75"
click at [1307, 513] on md-icon "icon-minus-circle-outline red-400-fg pt-7" at bounding box center [1314, 514] width 16 height 16
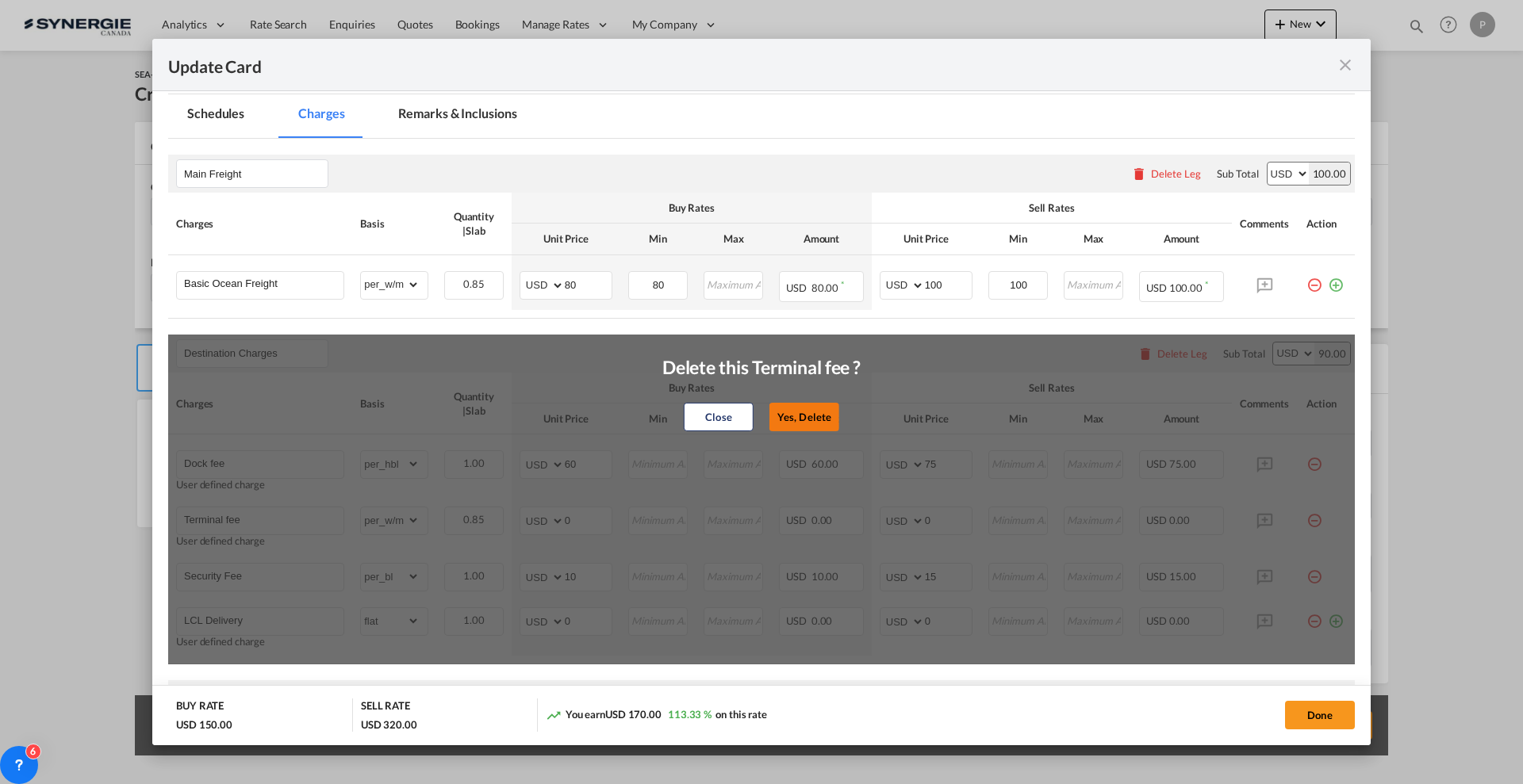
click at [782, 413] on button "Yes, Delete" at bounding box center [804, 417] width 70 height 29
type input "Security Fee"
select select "per_bl"
type input "10"
type input "15"
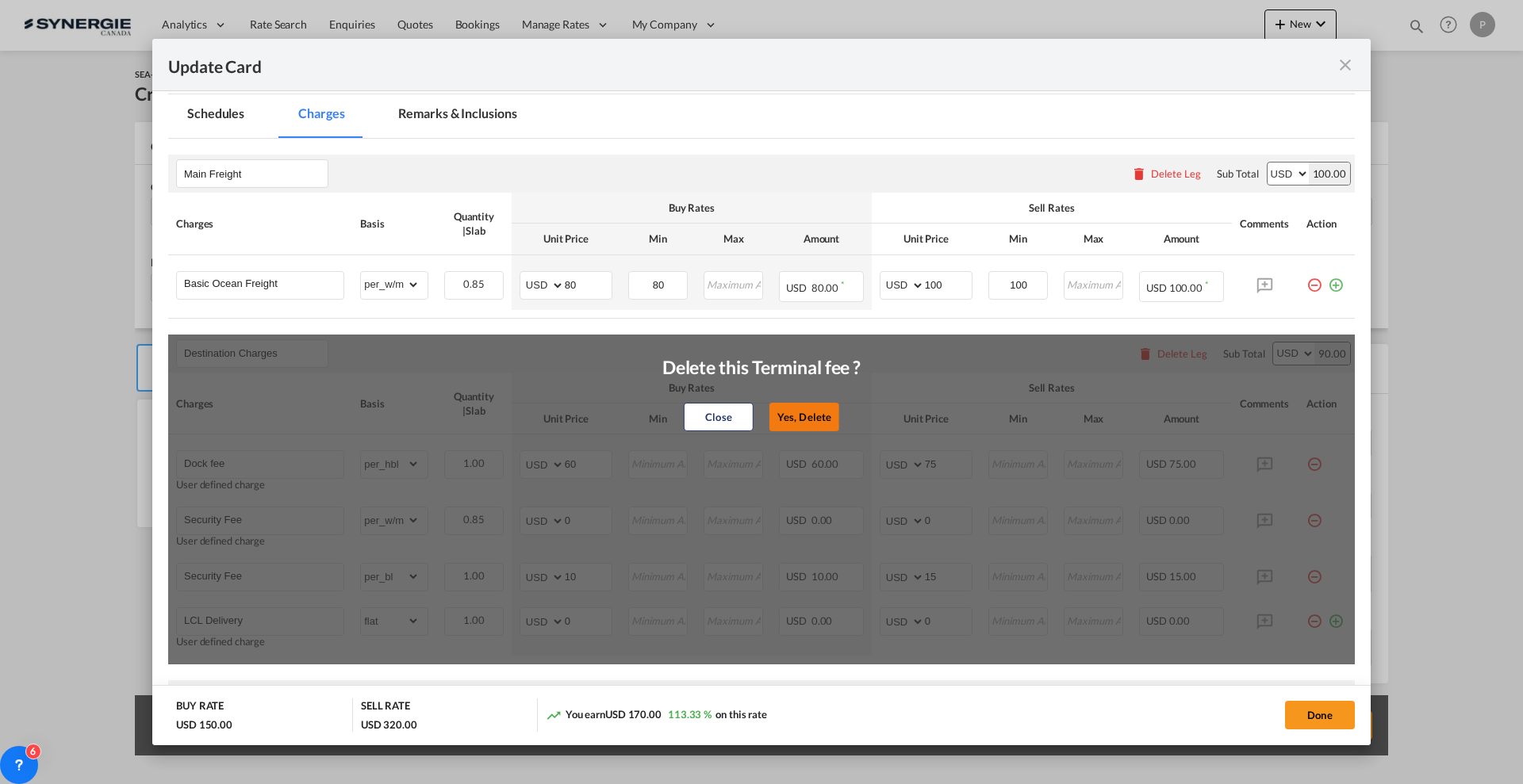
type input "LCL Delivery"
select select "flat"
type input "0"
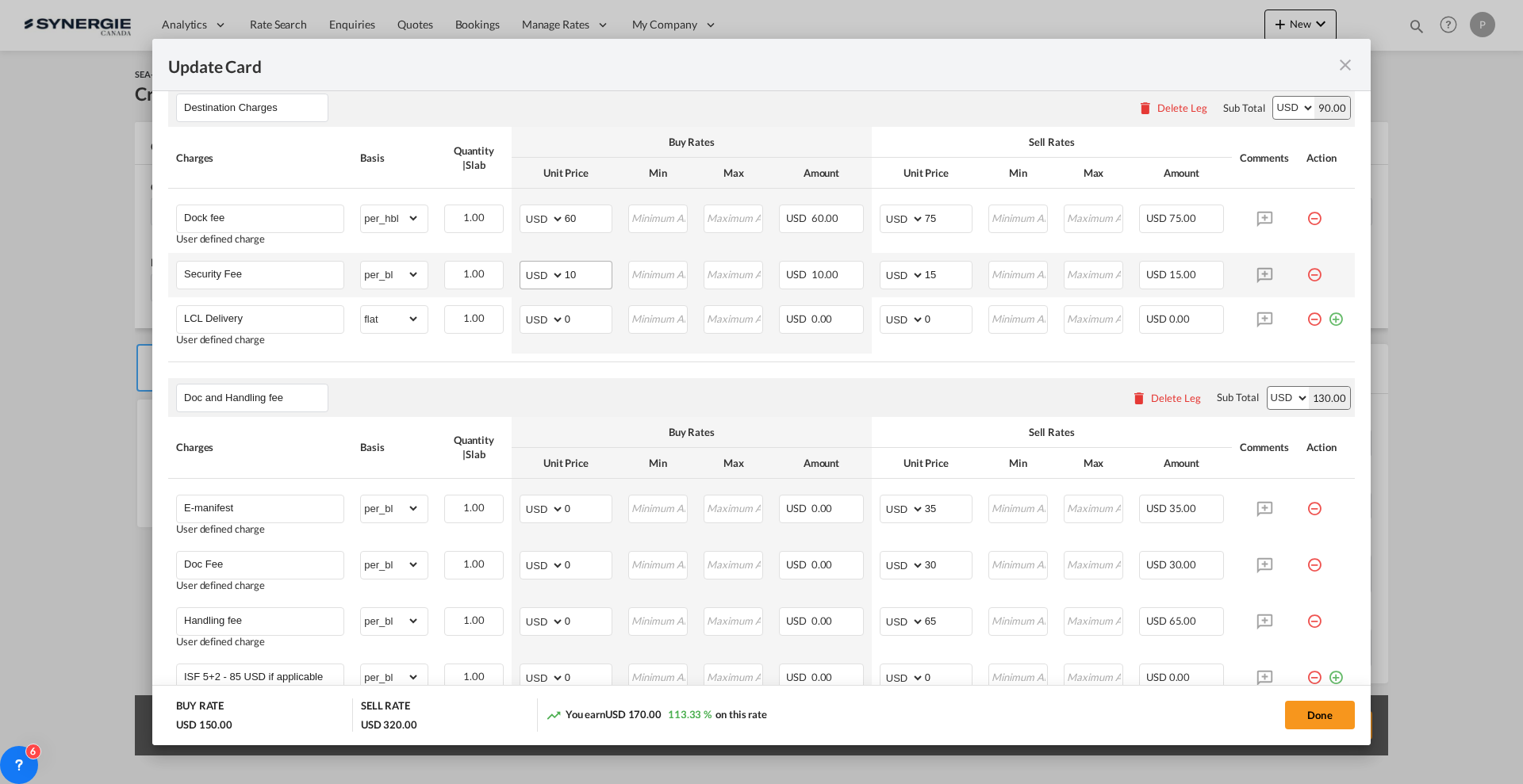
scroll to position [595, 0]
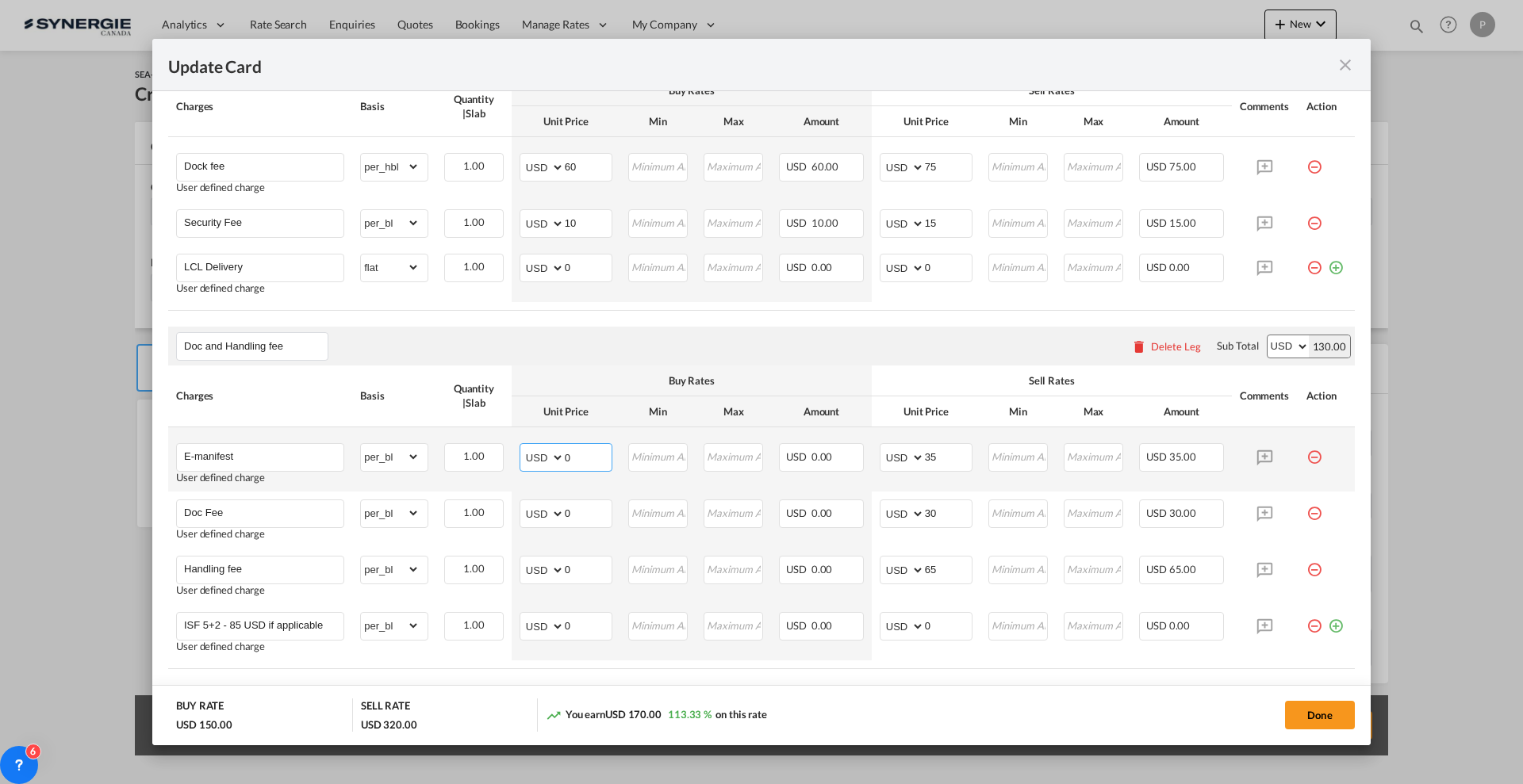
click at [582, 464] on input "0" at bounding box center [588, 456] width 47 height 24
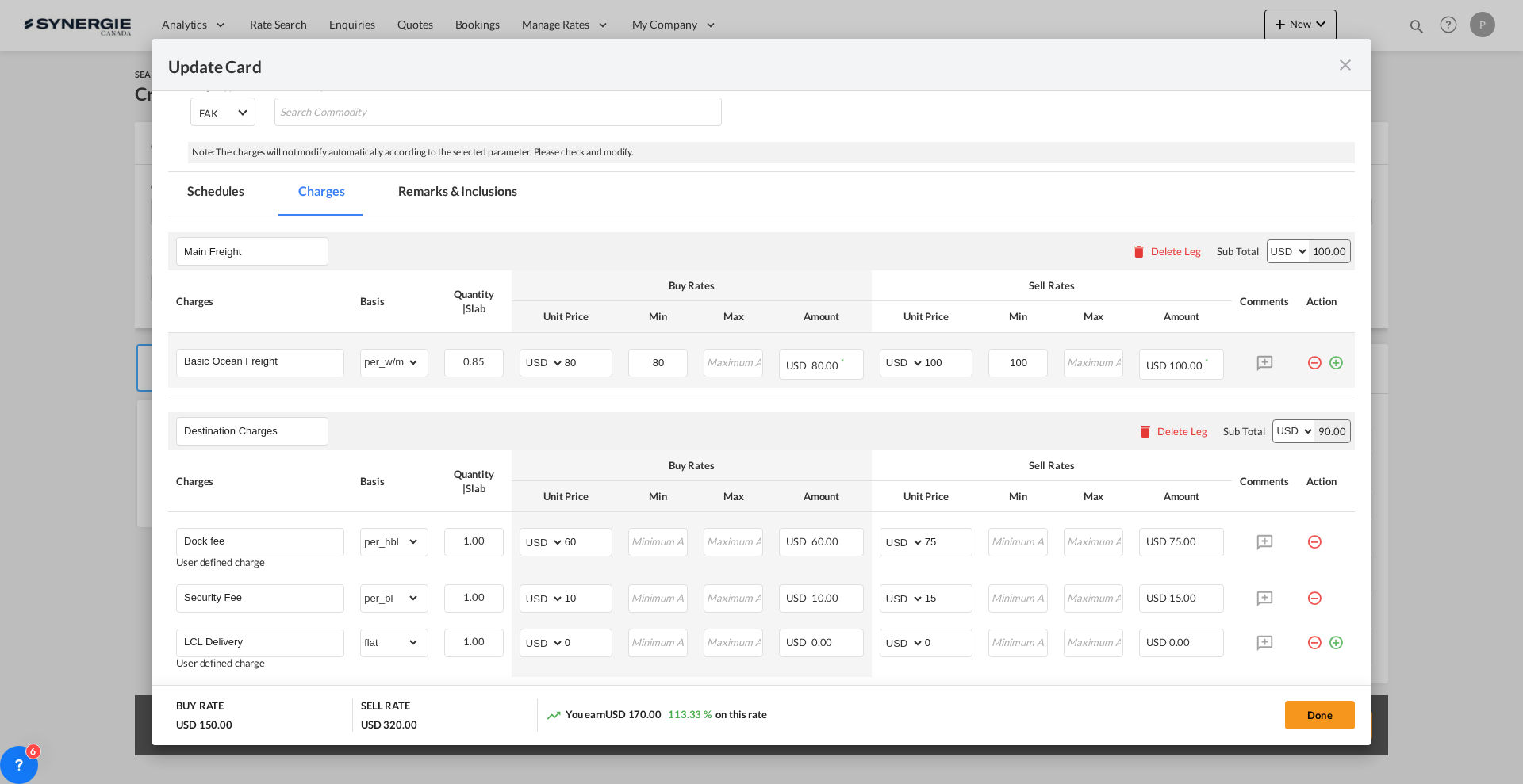
scroll to position [99, 0]
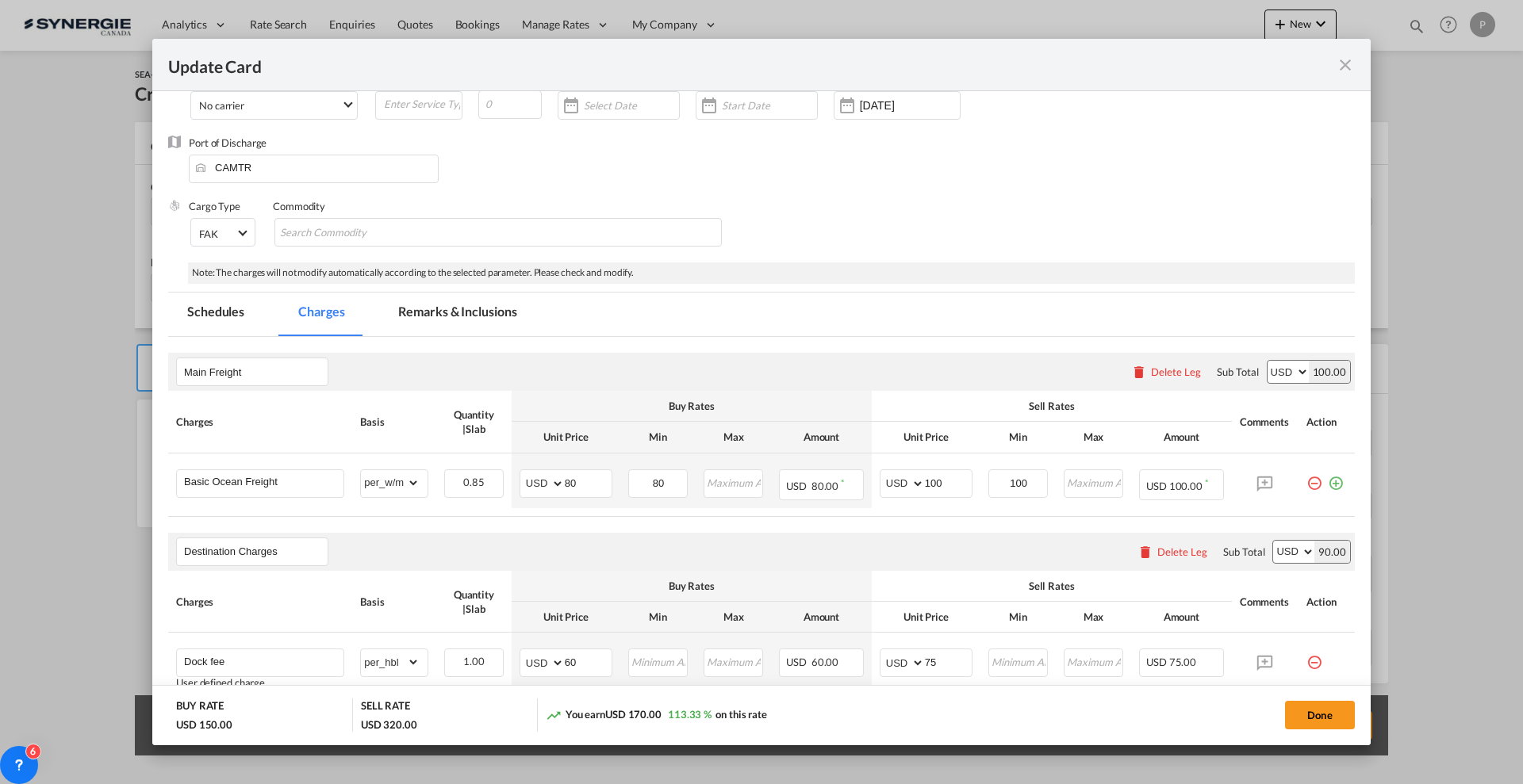
click at [442, 317] on md-tab-item "Remarks & Inclusions" at bounding box center [456, 314] width 156 height 44
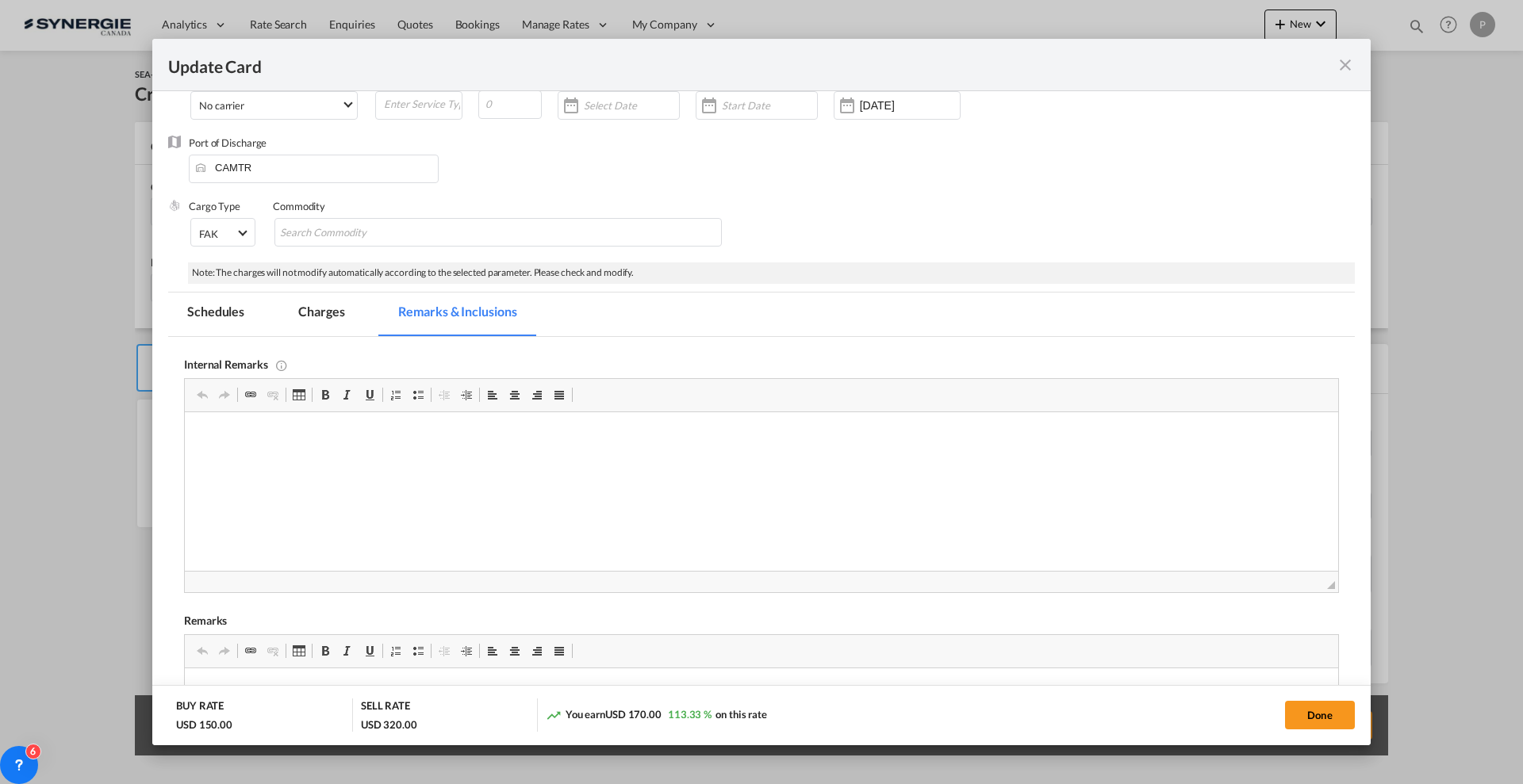
scroll to position [396, 0]
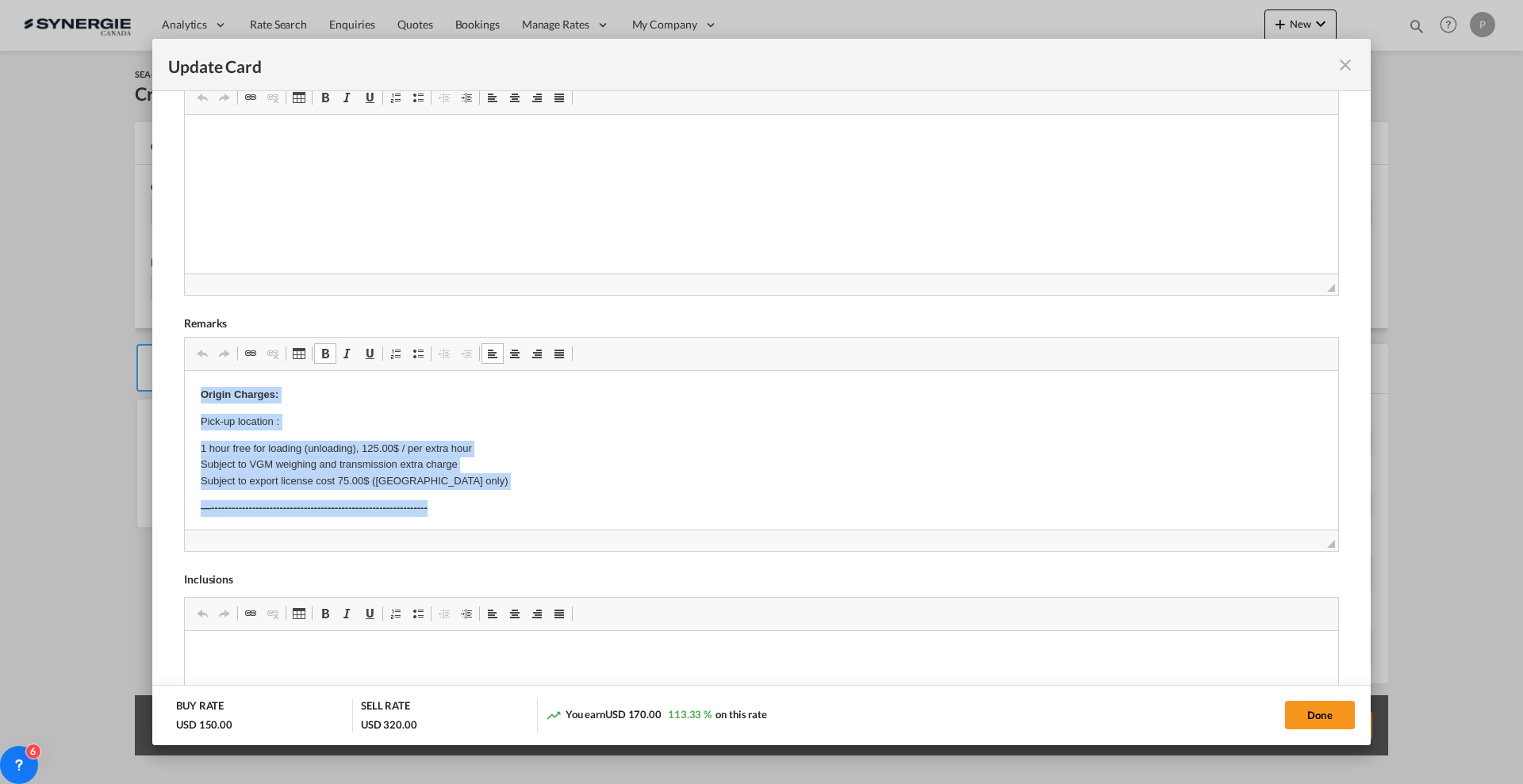
drag, startPoint x: 436, startPoint y: 504, endPoint x: 177, endPoint y: 355, distance: 298.8
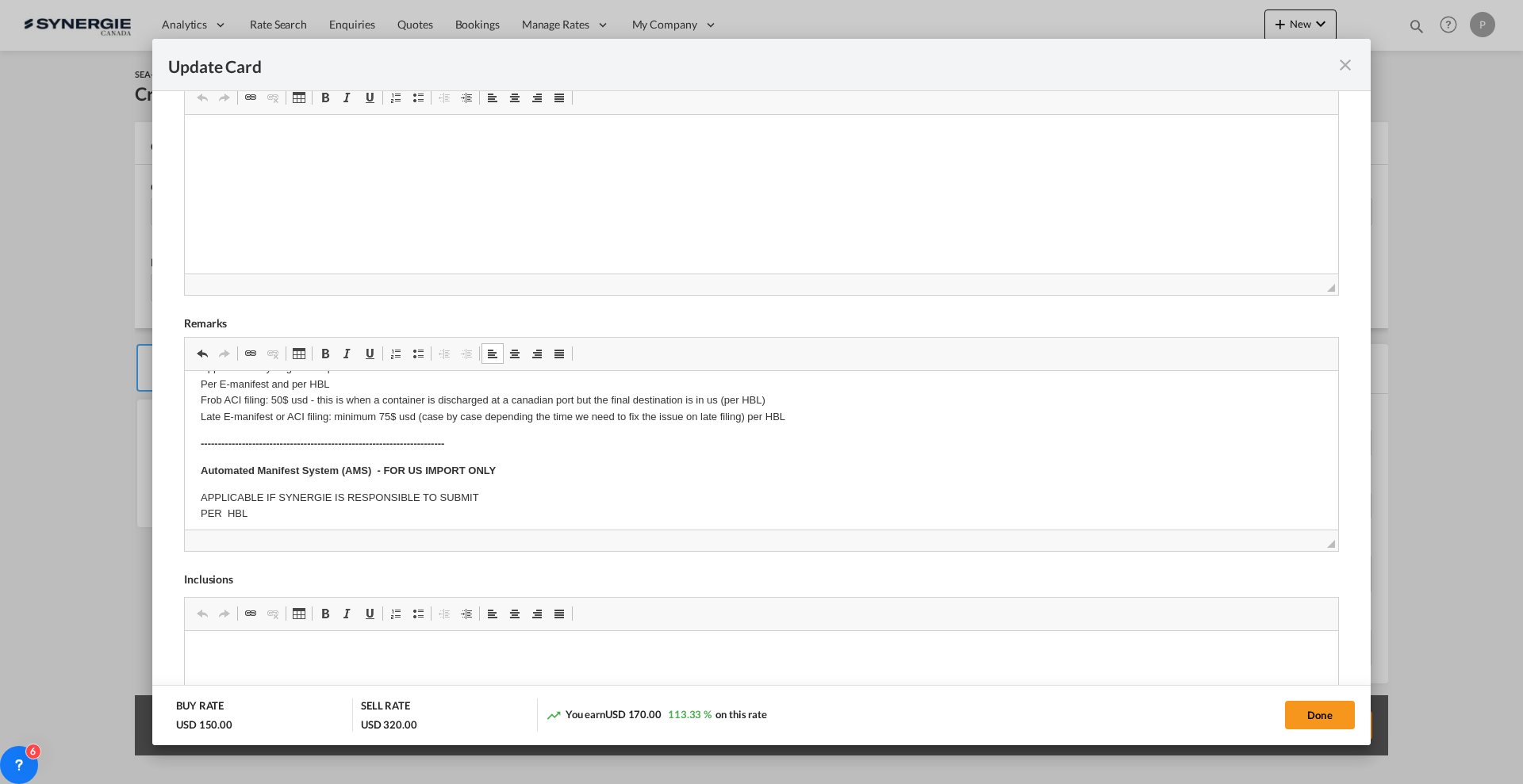
scroll to position [99, 0]
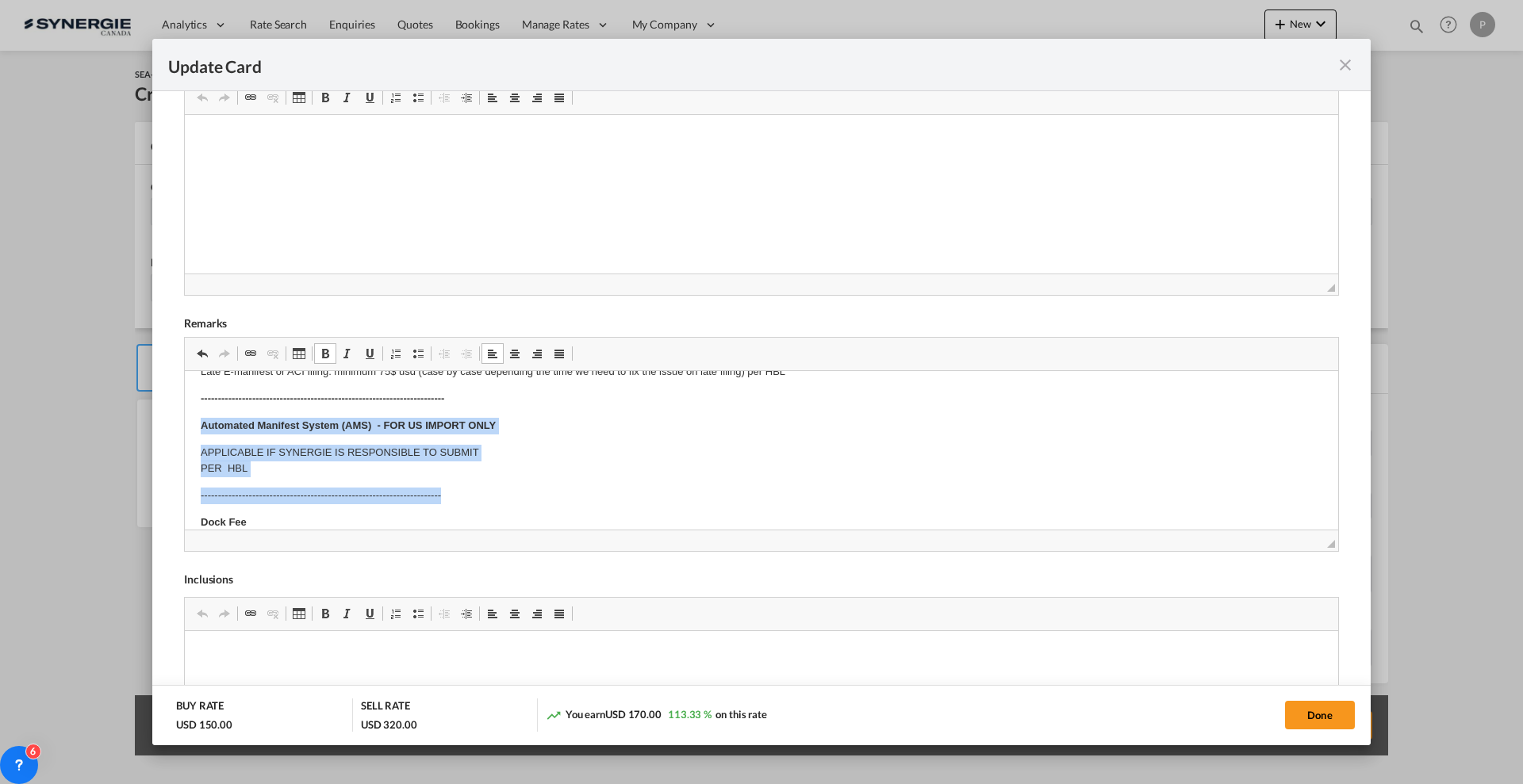
drag, startPoint x: 193, startPoint y: 413, endPoint x: 474, endPoint y: 480, distance: 288.9
click at [474, 480] on html "​​​​​​​ E Manifest (ACI): Applicable if Synergie is responsible to submit Per E…" at bounding box center [761, 718] width 1153 height 891
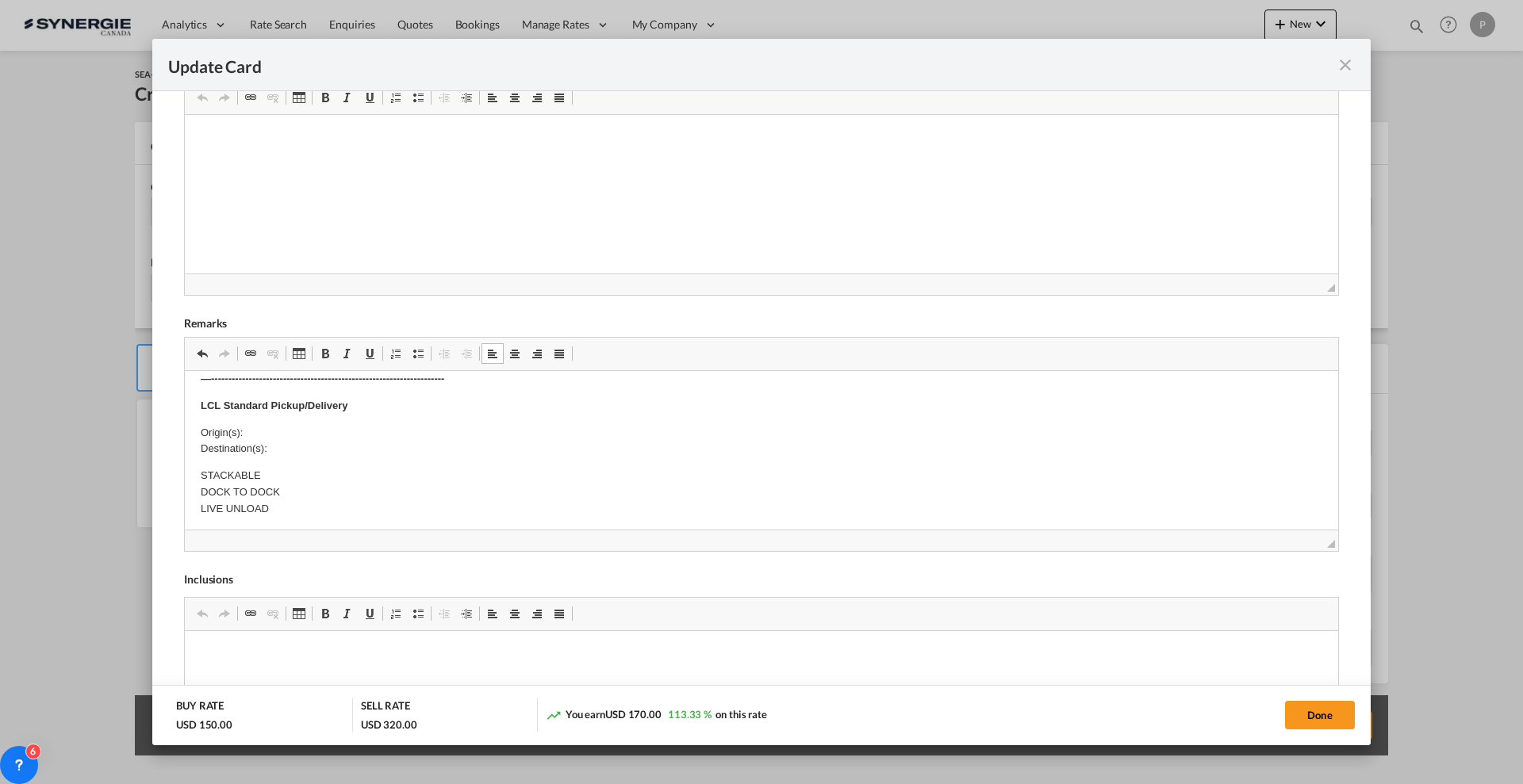
scroll to position [198, 0]
click at [281, 463] on p "Origin(s): Destination(s):" at bounding box center [761, 475] width 1122 height 33
click at [291, 473] on p "Origin(s): Montreal CFS Destination(s):" at bounding box center [761, 475] width 1122 height 33
click at [287, 479] on p "Origin(s): Montreal CFS Destination(s):" at bounding box center [761, 475] width 1122 height 33
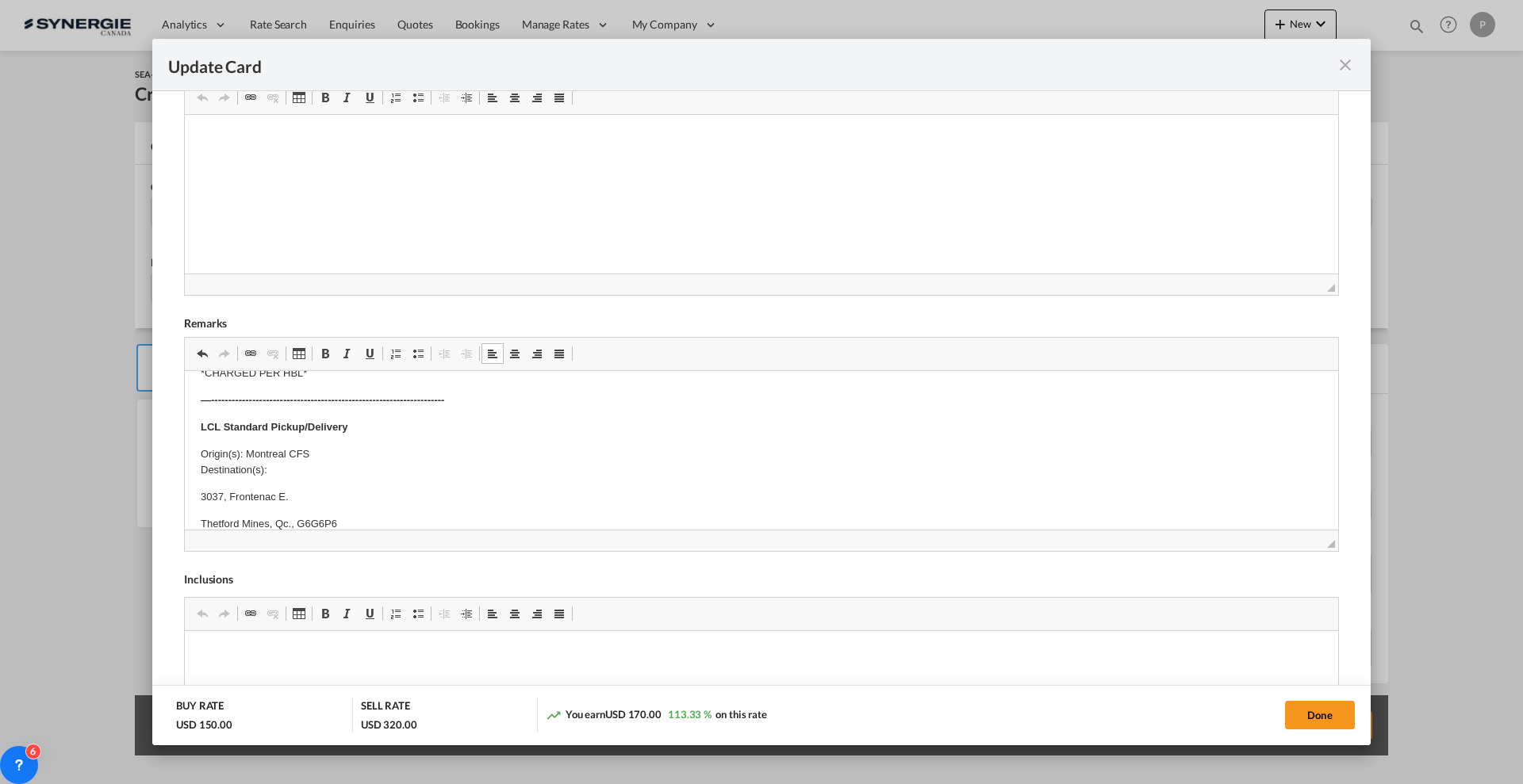
click at [338, 482] on body "E Manifest (ACI): Applicable if Synergie is responsible to submit Per E-manifes…" at bounding box center [761, 583] width 1122 height 816
click at [337, 481] on body "E Manifest (ACI): Applicable if Synergie is responsible to submit Per E-manifes…" at bounding box center [761, 583] width 1122 height 816
click at [336, 478] on p "Origin(s): Montreal CFS Destination(s):" at bounding box center [761, 463] width 1122 height 33
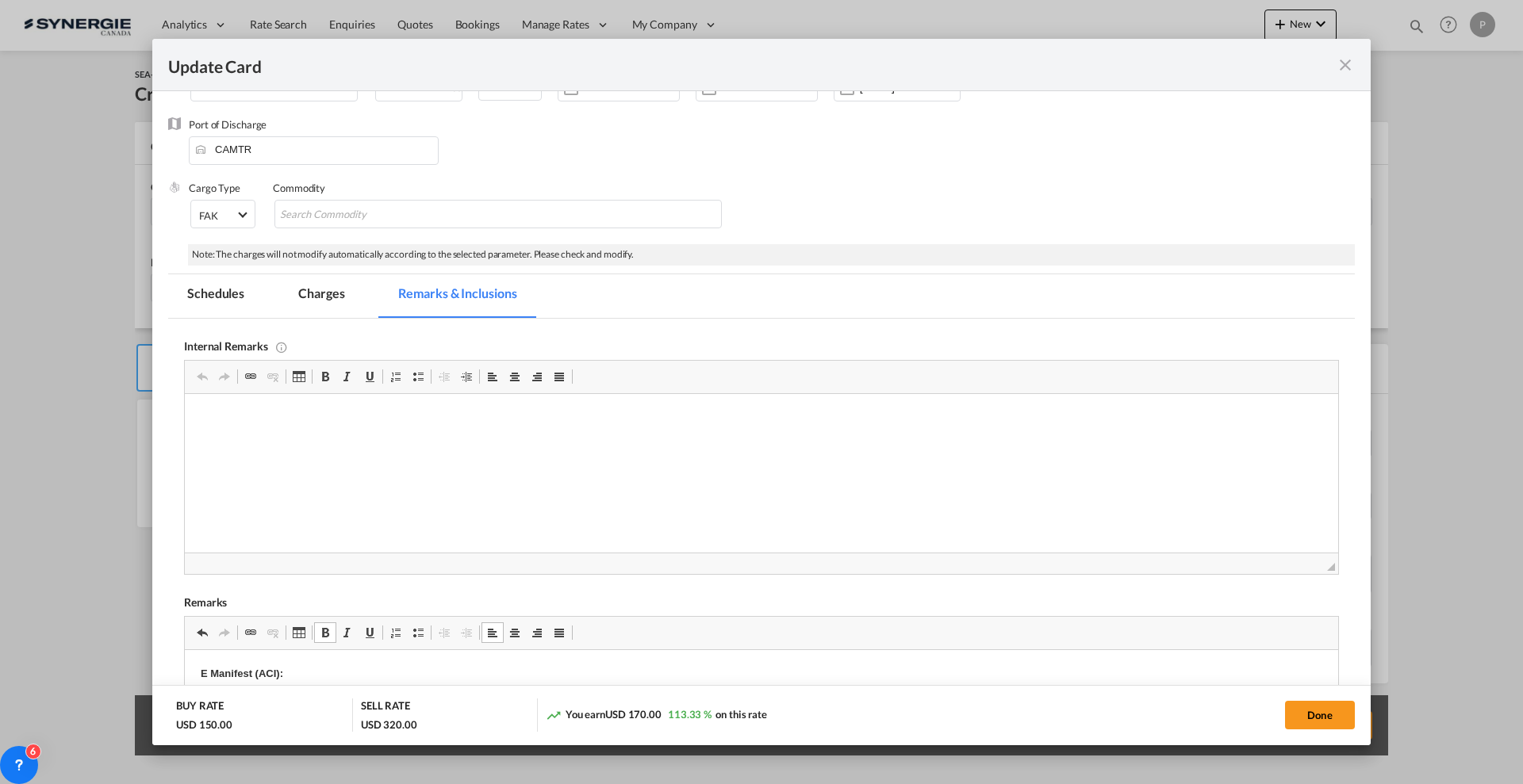
scroll to position [99, 0]
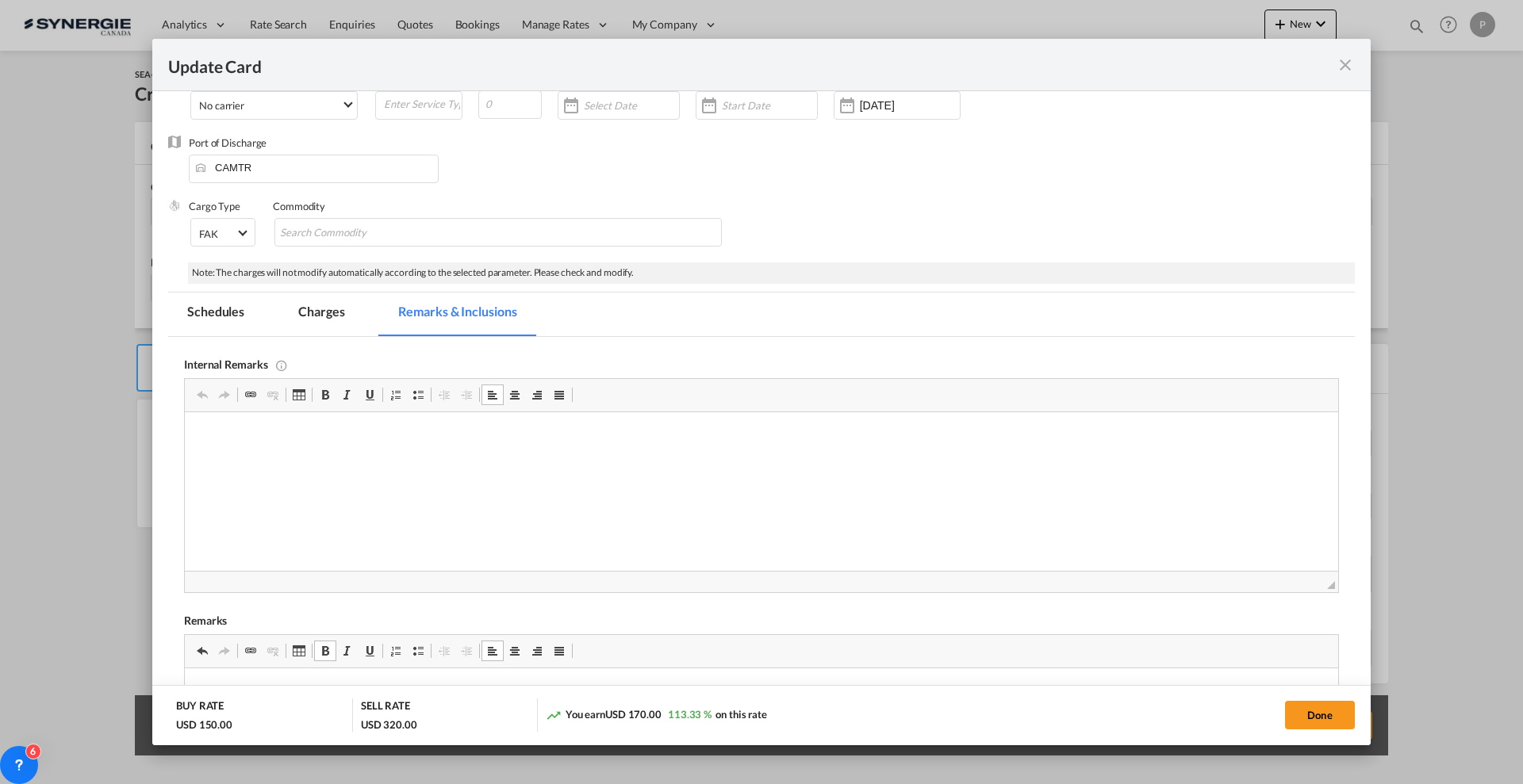
drag, startPoint x: 421, startPoint y: 473, endPoint x: 448, endPoint y: 452, distance: 34.2
click at [448, 452] on html at bounding box center [761, 437] width 1153 height 49
click at [792, 447] on html "Ary Logistics: https://app.frontapp.com/open/cnv_q67y0wf?key=a1KUfutnn_ODsIv6GA…" at bounding box center [761, 437] width 1153 height 49
click at [306, 463] on p "Bourret" at bounding box center [761, 464] width 1122 height 17
click at [314, 305] on md-tab-item "Charges" at bounding box center [321, 314] width 84 height 44
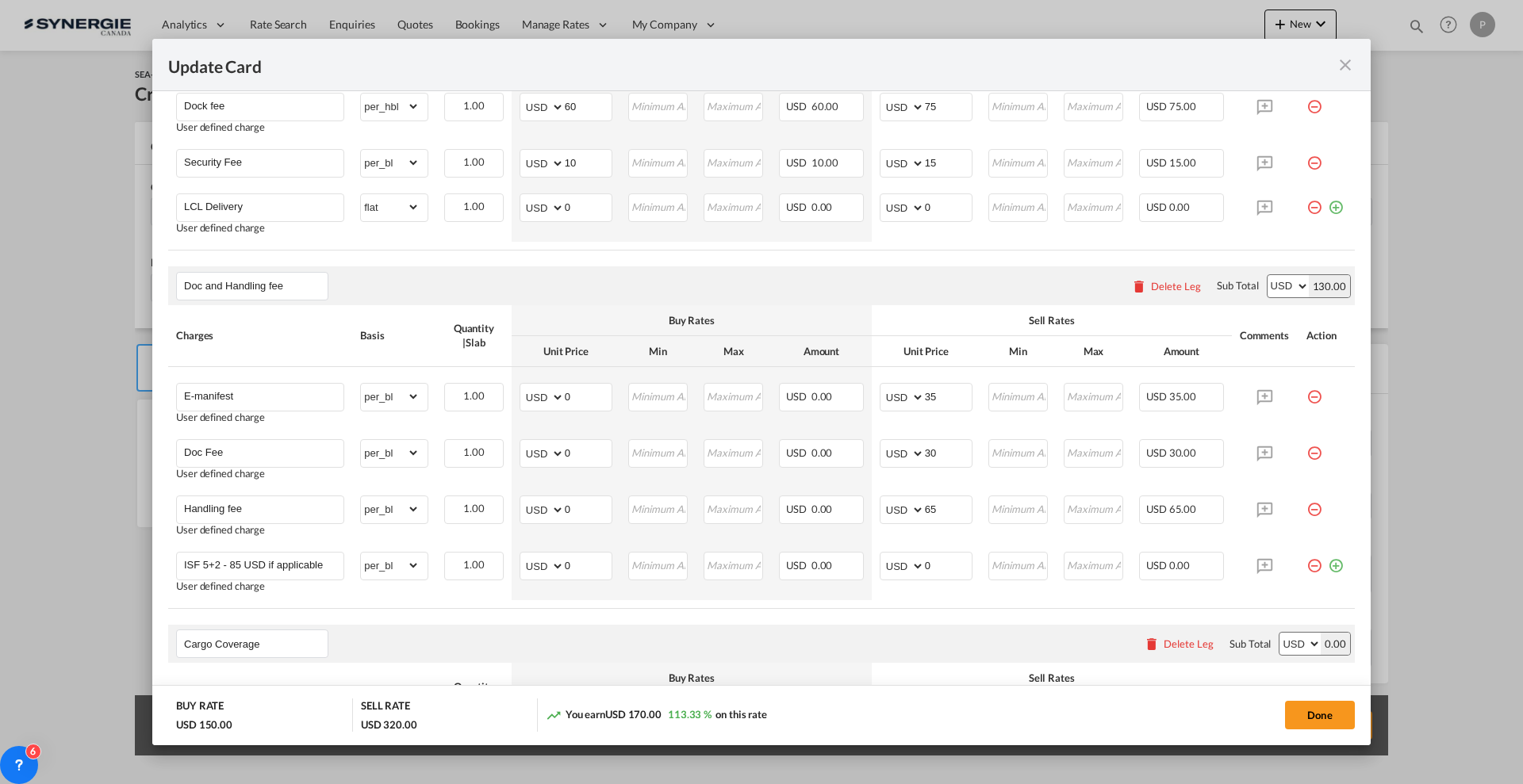
scroll to position [694, 0]
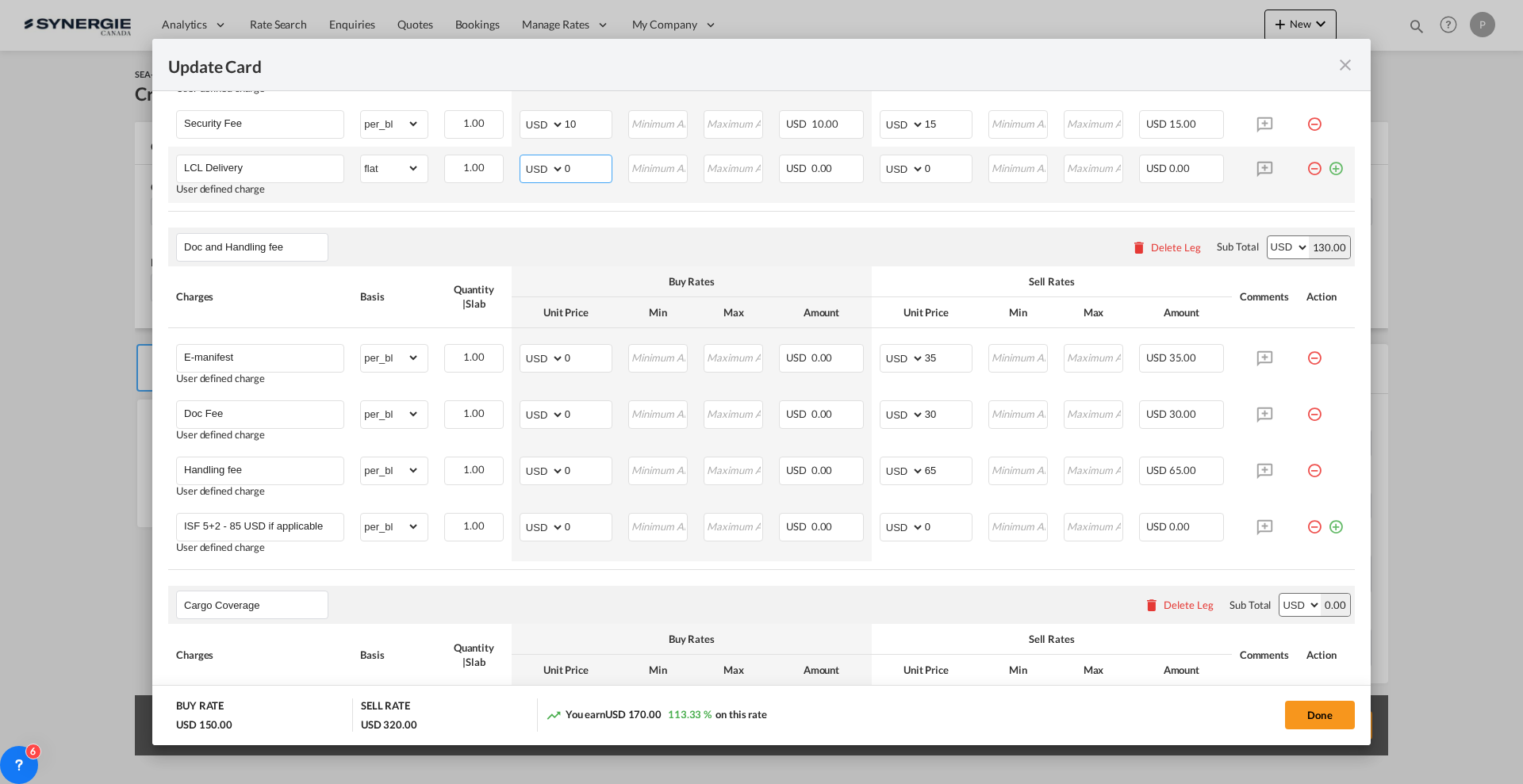
click at [565, 158] on input "0" at bounding box center [588, 167] width 47 height 24
click at [571, 171] on input "0" at bounding box center [588, 167] width 47 height 24
type input "70"
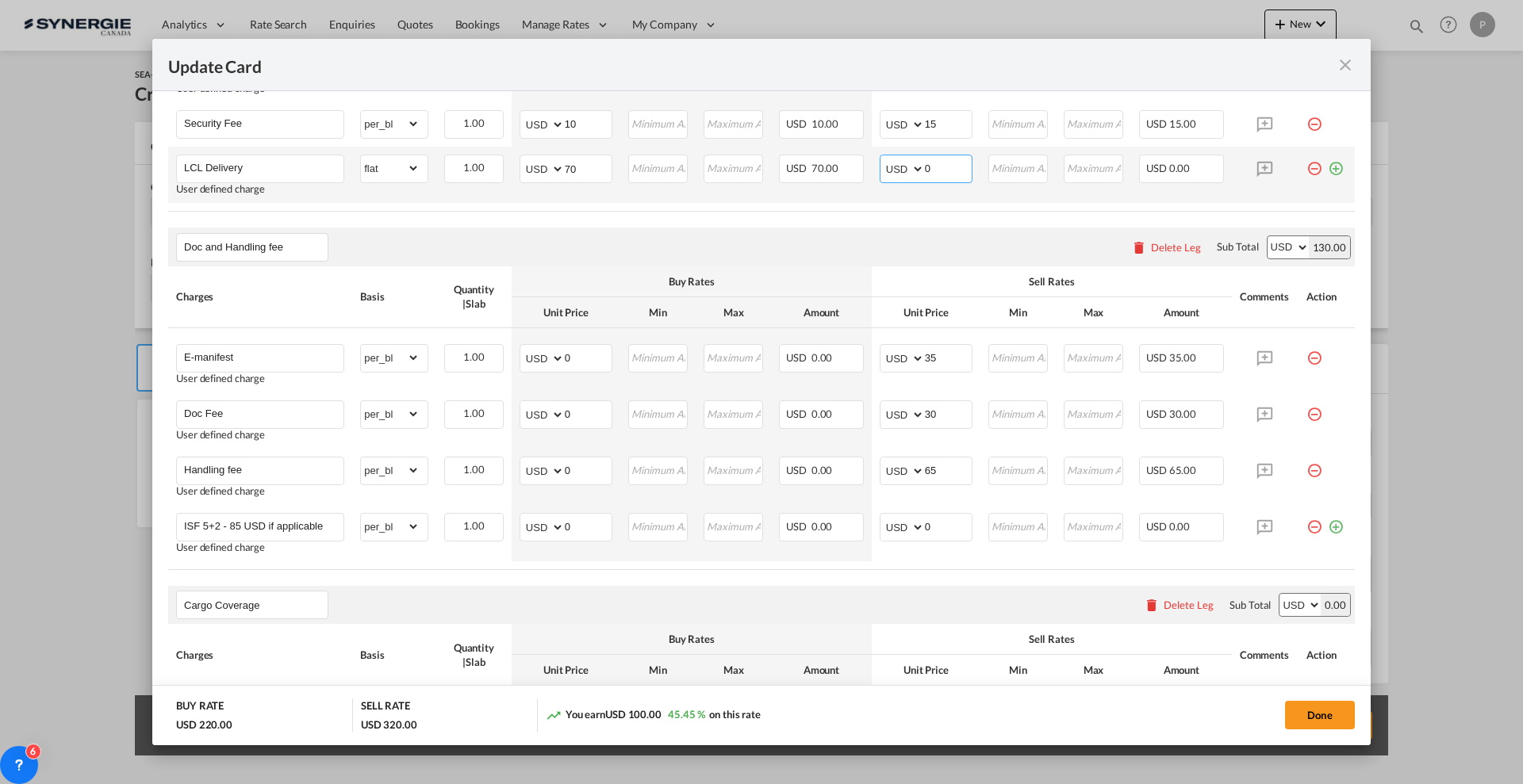
click at [925, 161] on input "0" at bounding box center [948, 167] width 47 height 24
drag, startPoint x: 940, startPoint y: 167, endPoint x: 925, endPoint y: 166, distance: 15.0
click at [925, 166] on input "150" at bounding box center [948, 167] width 47 height 24
drag, startPoint x: 926, startPoint y: 166, endPoint x: 944, endPoint y: 165, distance: 18.0
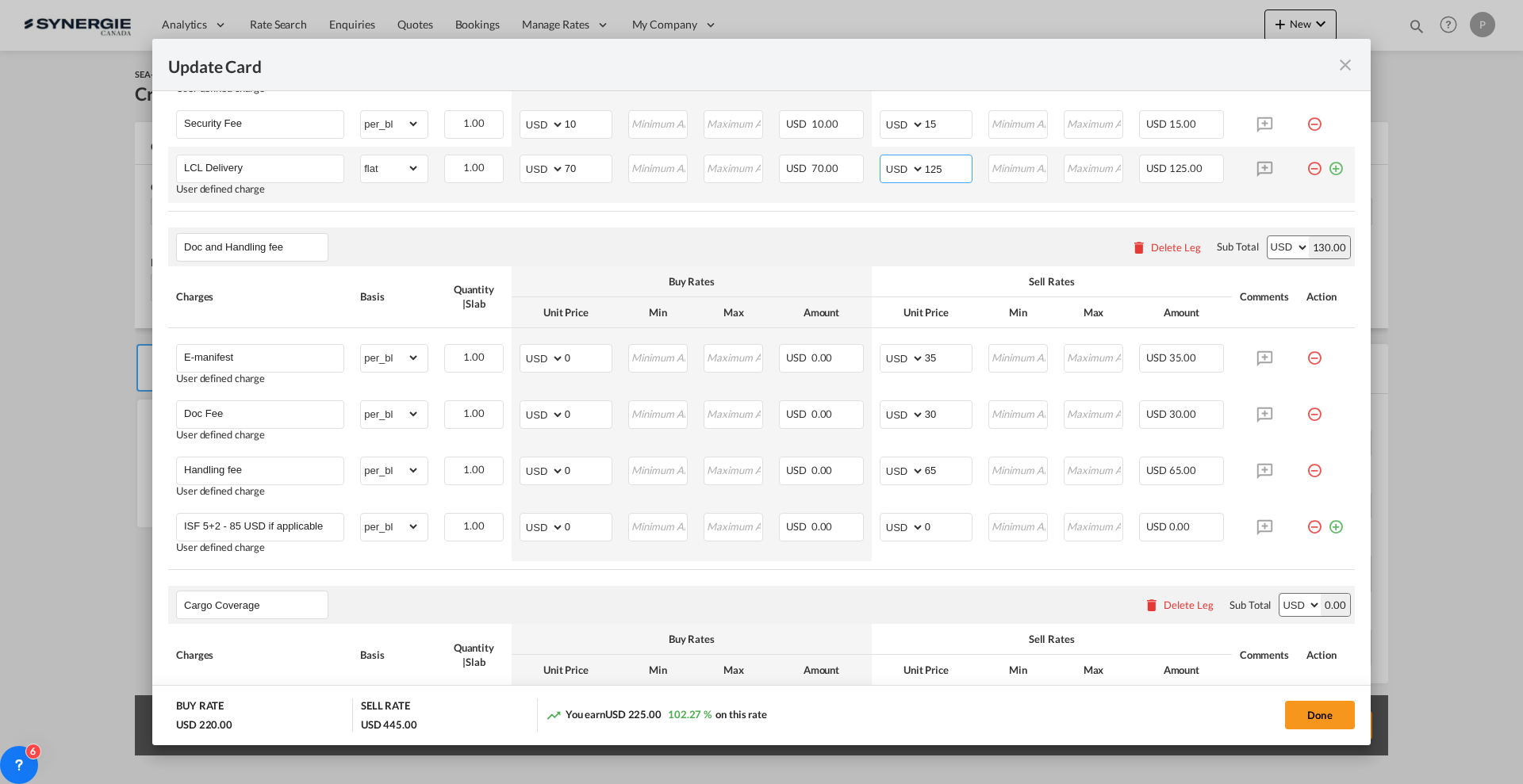
click at [944, 165] on input "125" at bounding box center [948, 167] width 47 height 24
type input "130"
click at [960, 194] on td "AED AFN ALL AMD ANG AOA ARS AUD AWG AZN BAM BBD BDT BGN BHD BIF BMD BND BOB BRL…" at bounding box center [926, 175] width 109 height 56
click at [1323, 712] on button "Done" at bounding box center [1320, 715] width 70 height 29
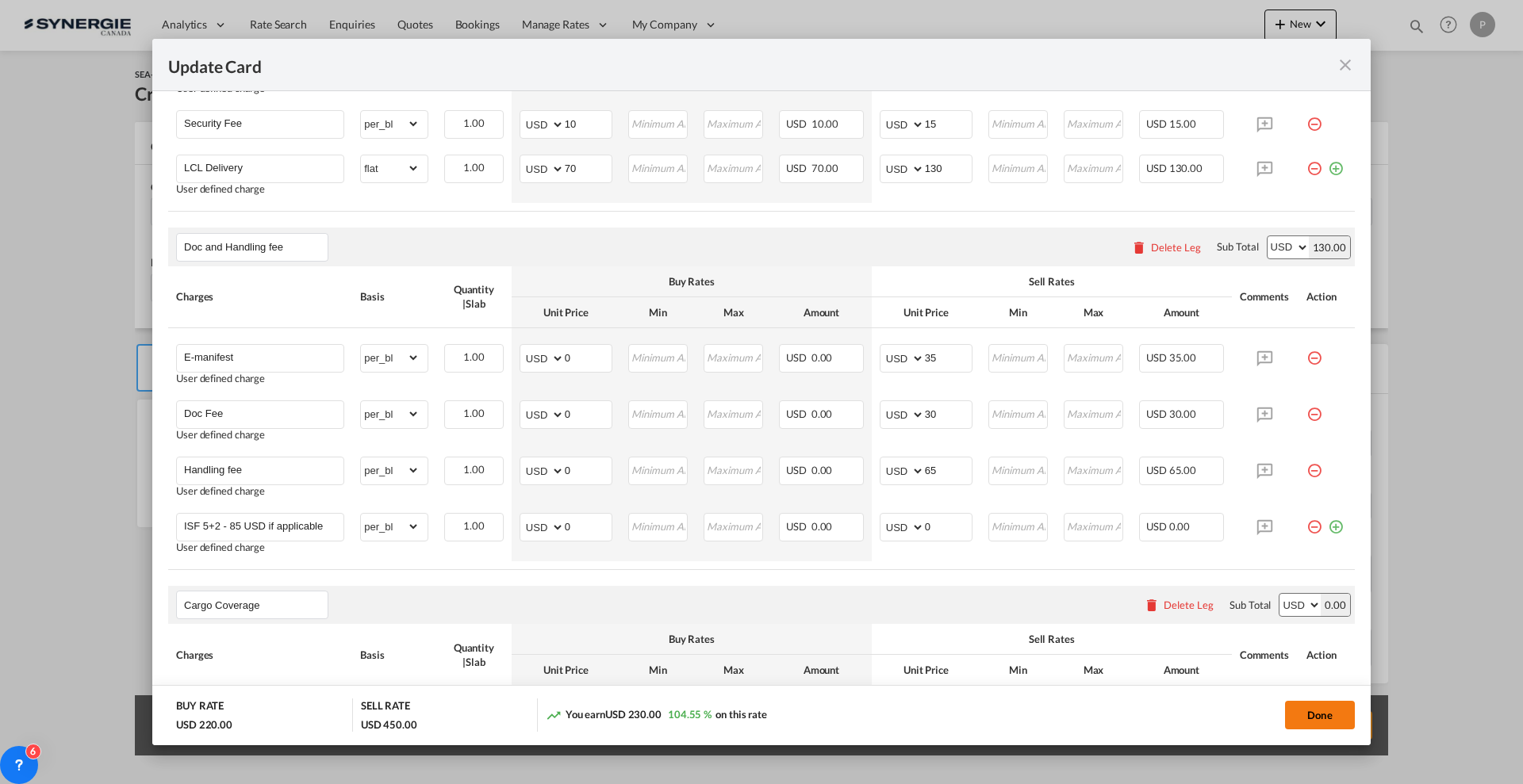
type input "16 Sep 2025"
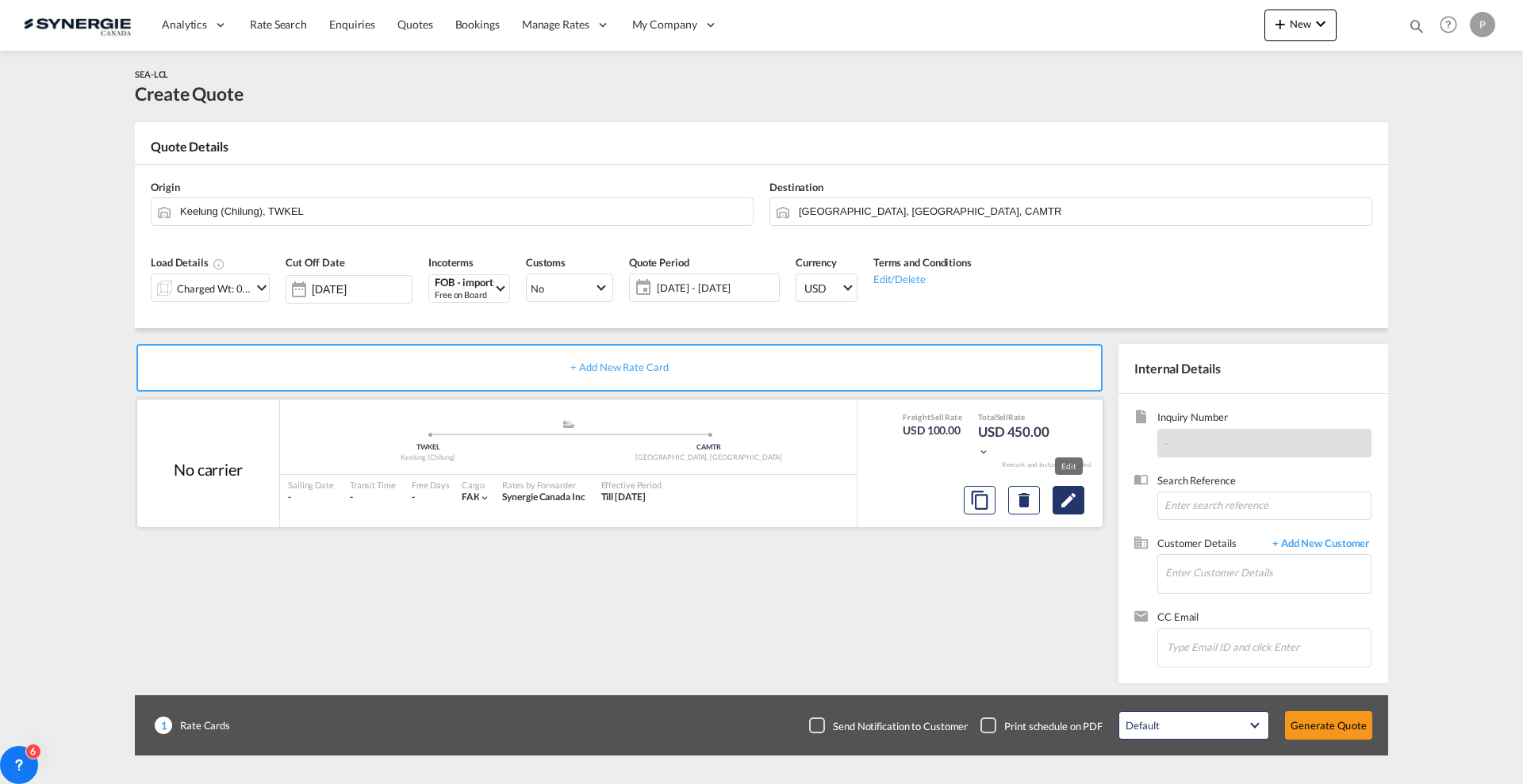
click at [1080, 491] on button "Edit" at bounding box center [1068, 500] width 31 height 29
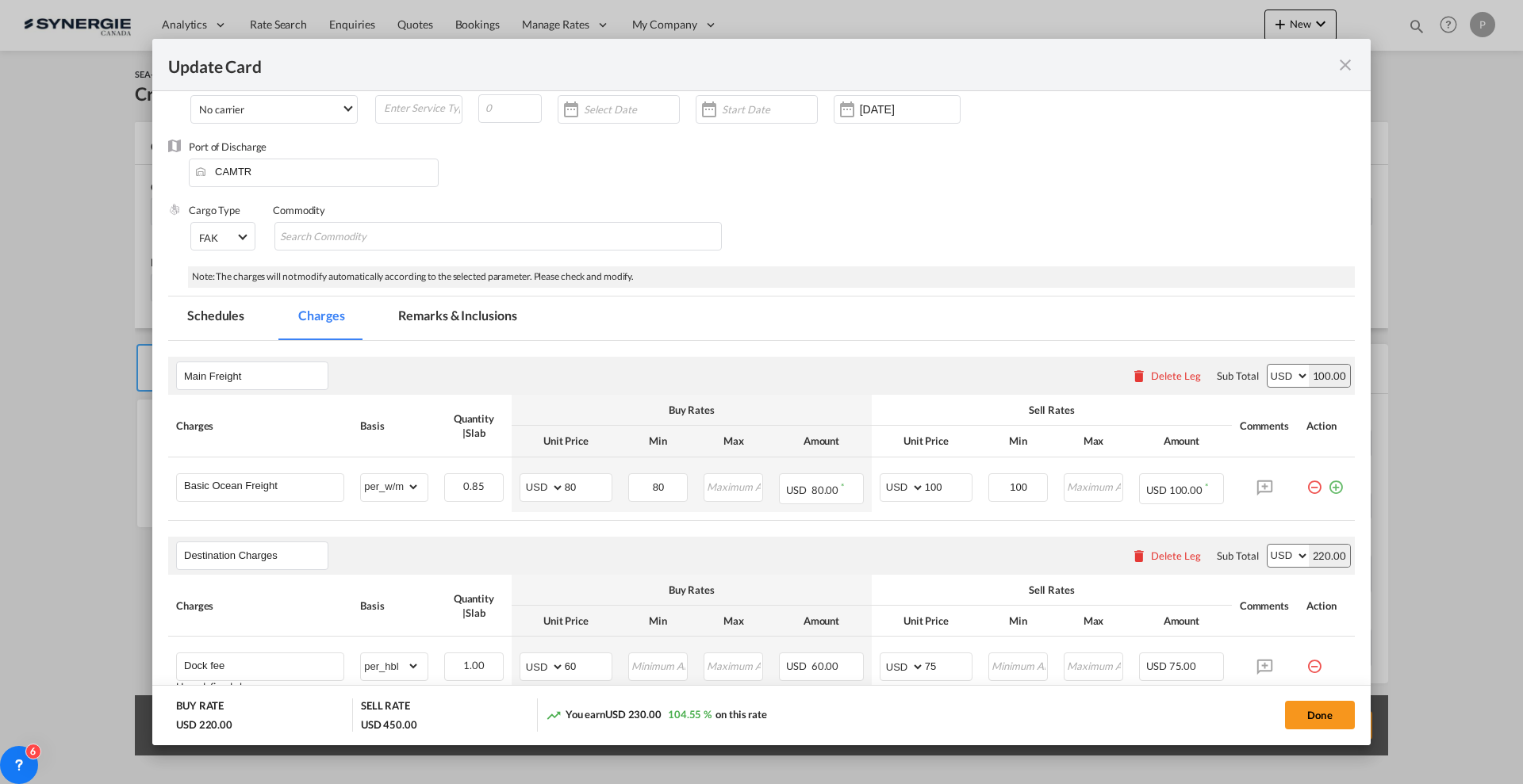
scroll to position [0, 0]
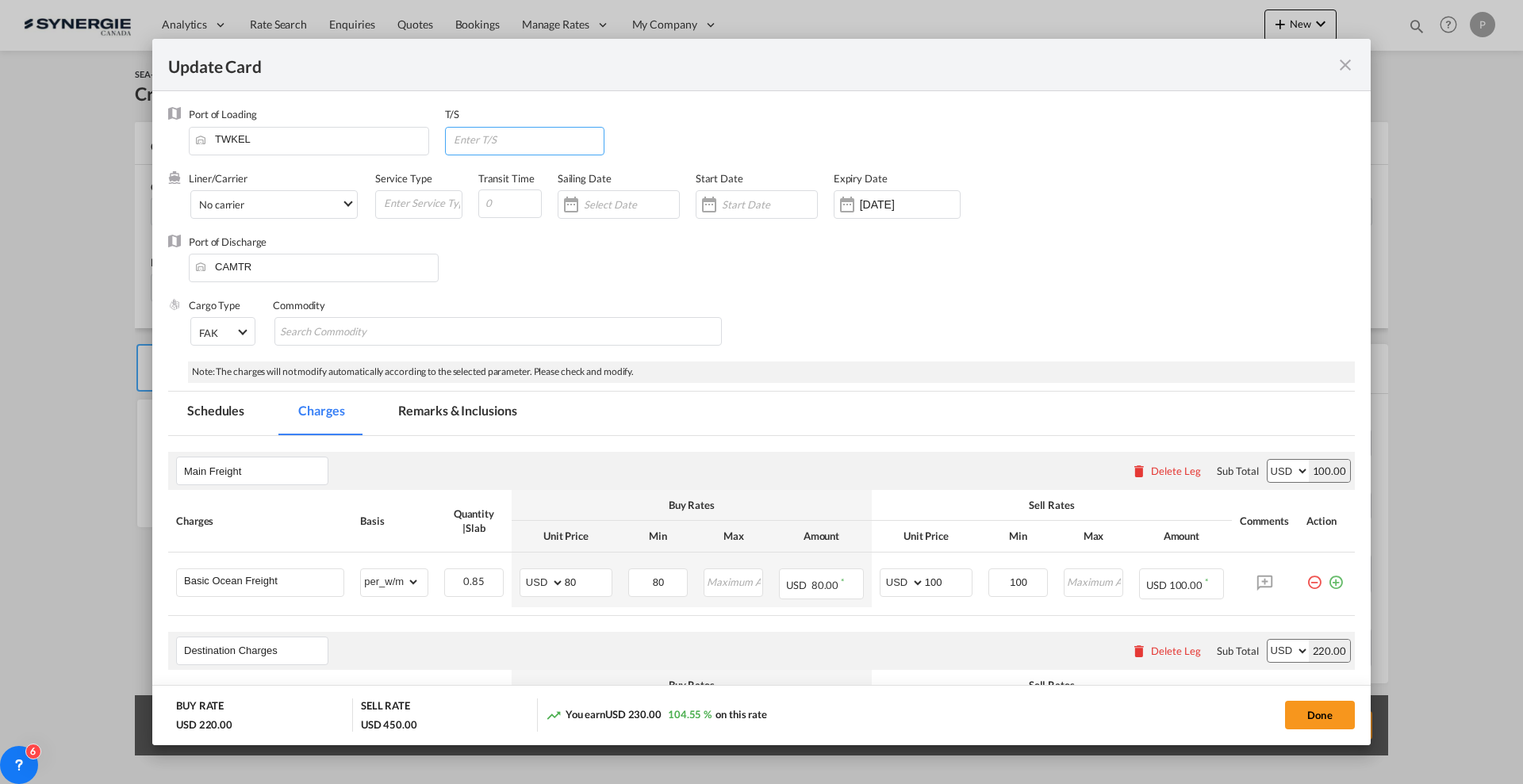
click at [511, 143] on input "Update Card Port ..." at bounding box center [528, 139] width 152 height 24
type input "CAVAN"
type input "40"
click at [1299, 707] on button "Done" at bounding box center [1320, 715] width 70 height 29
type input "16 Sep 2025"
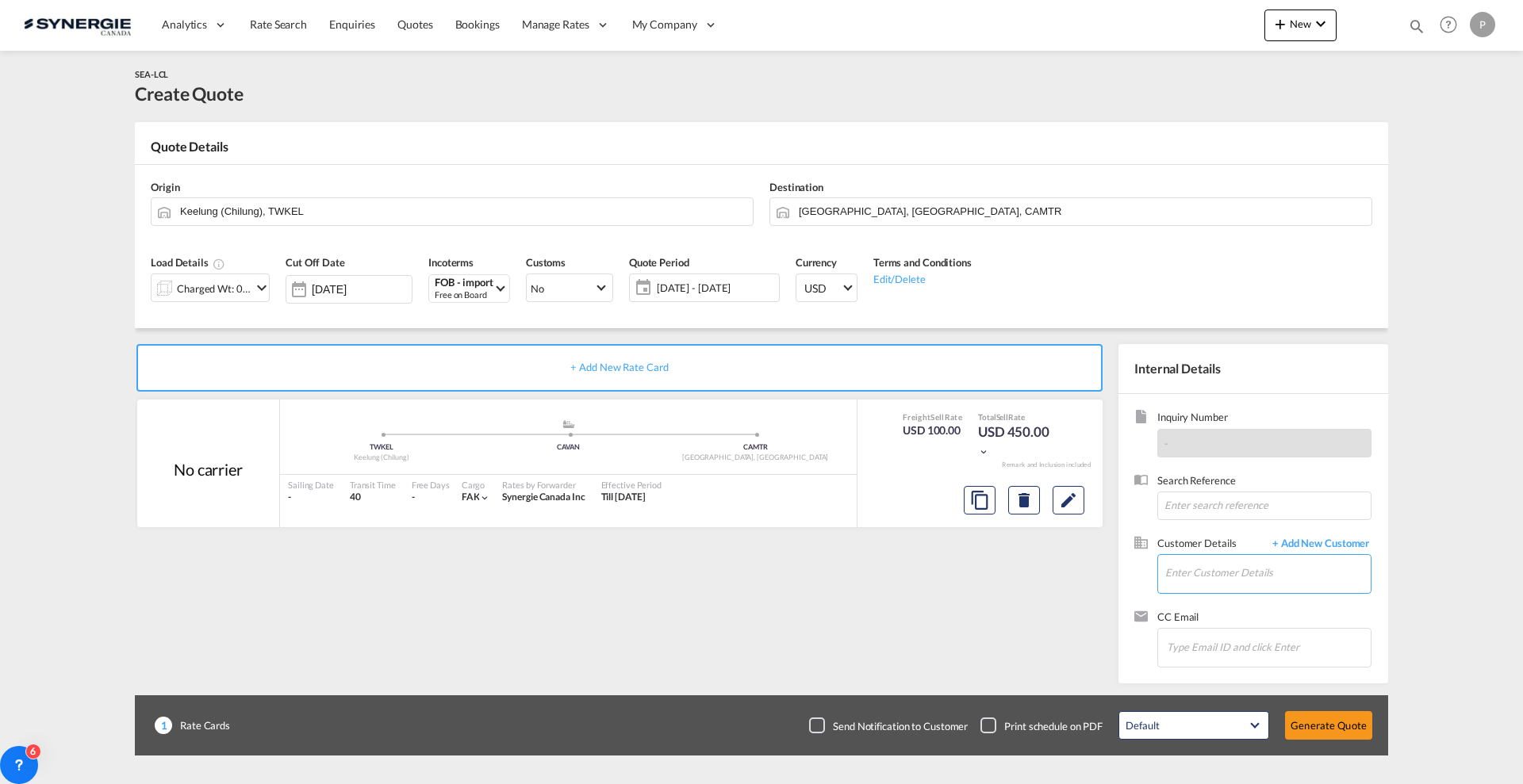
click at [1283, 561] on input "Enter Customer Details" at bounding box center [1268, 573] width 206 height 35
paste input "v.croteau@umatek.com"
click at [1242, 604] on div "Vincent Croteau v.croteau@umatek.com | Umatek" at bounding box center [1323, 600] width 317 height 43
type input "Umatek, Vincent Croteau, v.croteau@umatek.com"
click at [1327, 725] on button "Generate Quote" at bounding box center [1329, 725] width 88 height 29
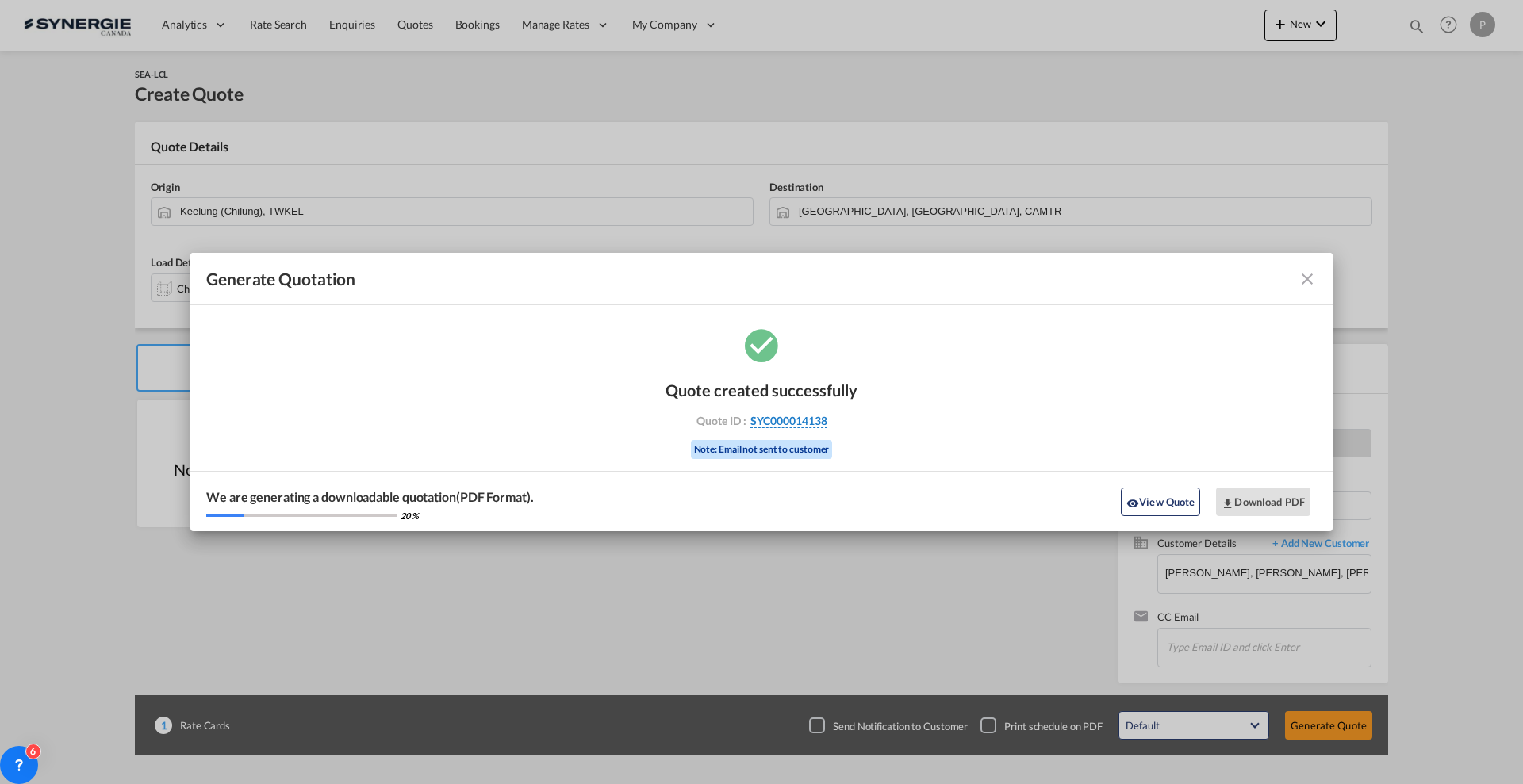
drag, startPoint x: 882, startPoint y: 415, endPoint x: 826, endPoint y: 418, distance: 56.1
click at [826, 418] on div "Quote created successfully Quote ID : SYC000014138 Note: Email not sent to cust…" at bounding box center [762, 428] width 1142 height 207
copy div "SYC000014138"
click at [1294, 492] on button "Download PDF" at bounding box center [1263, 502] width 94 height 29
click at [1147, 508] on button "View Quote" at bounding box center [1161, 502] width 79 height 29
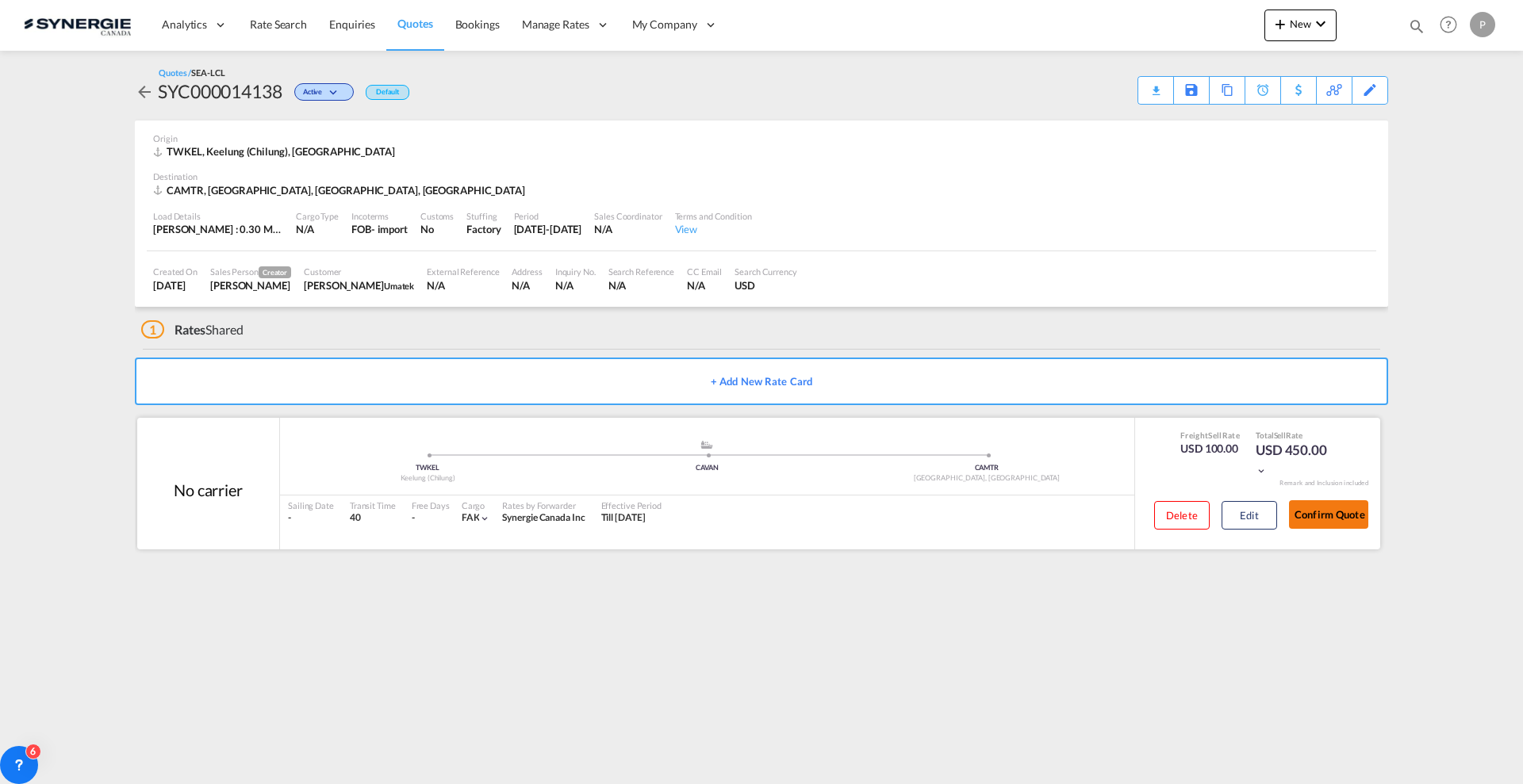
click at [1328, 510] on button "Confirm Quote" at bounding box center [1328, 514] width 79 height 29
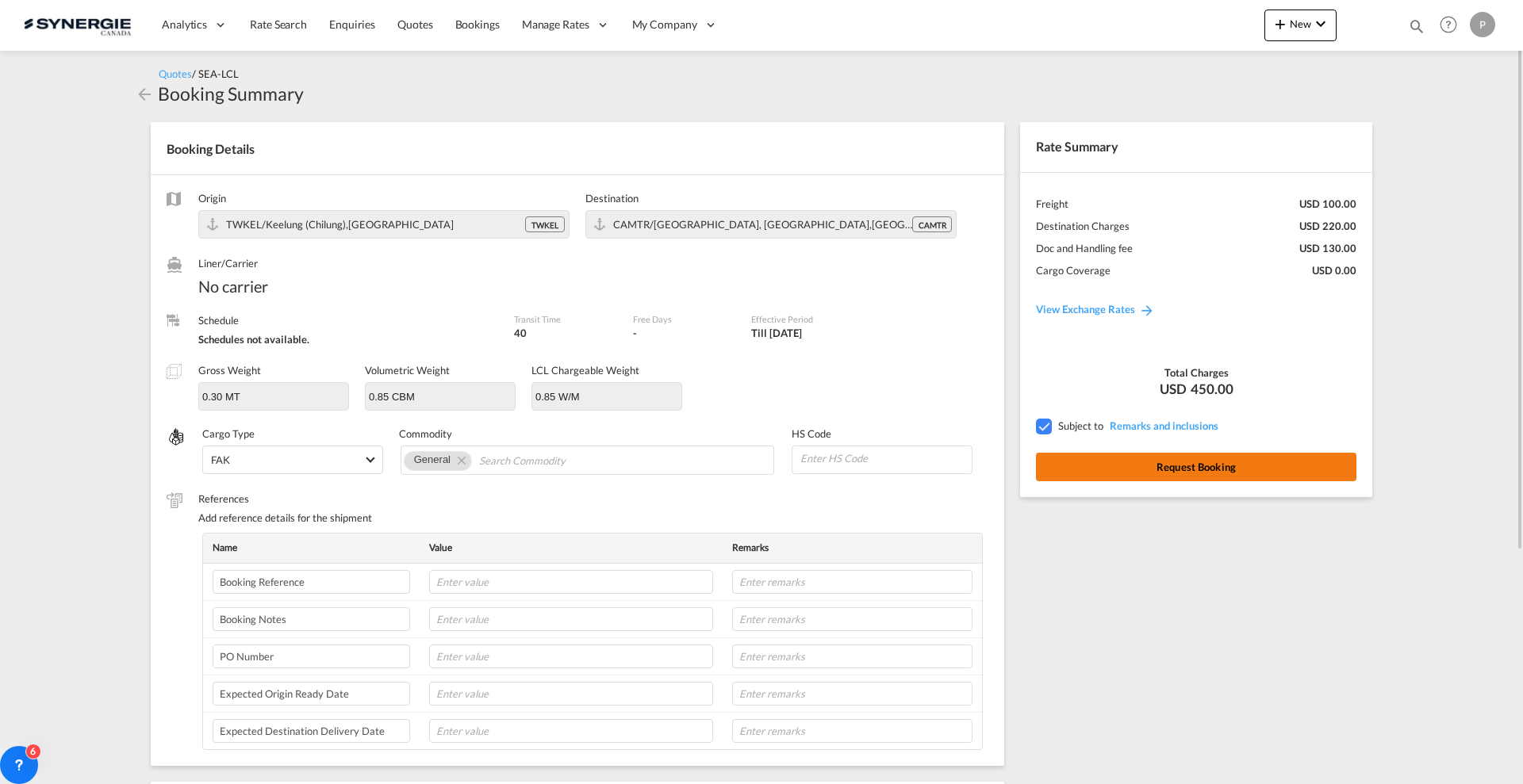
click at [1233, 475] on button "Request Booking" at bounding box center [1196, 467] width 320 height 29
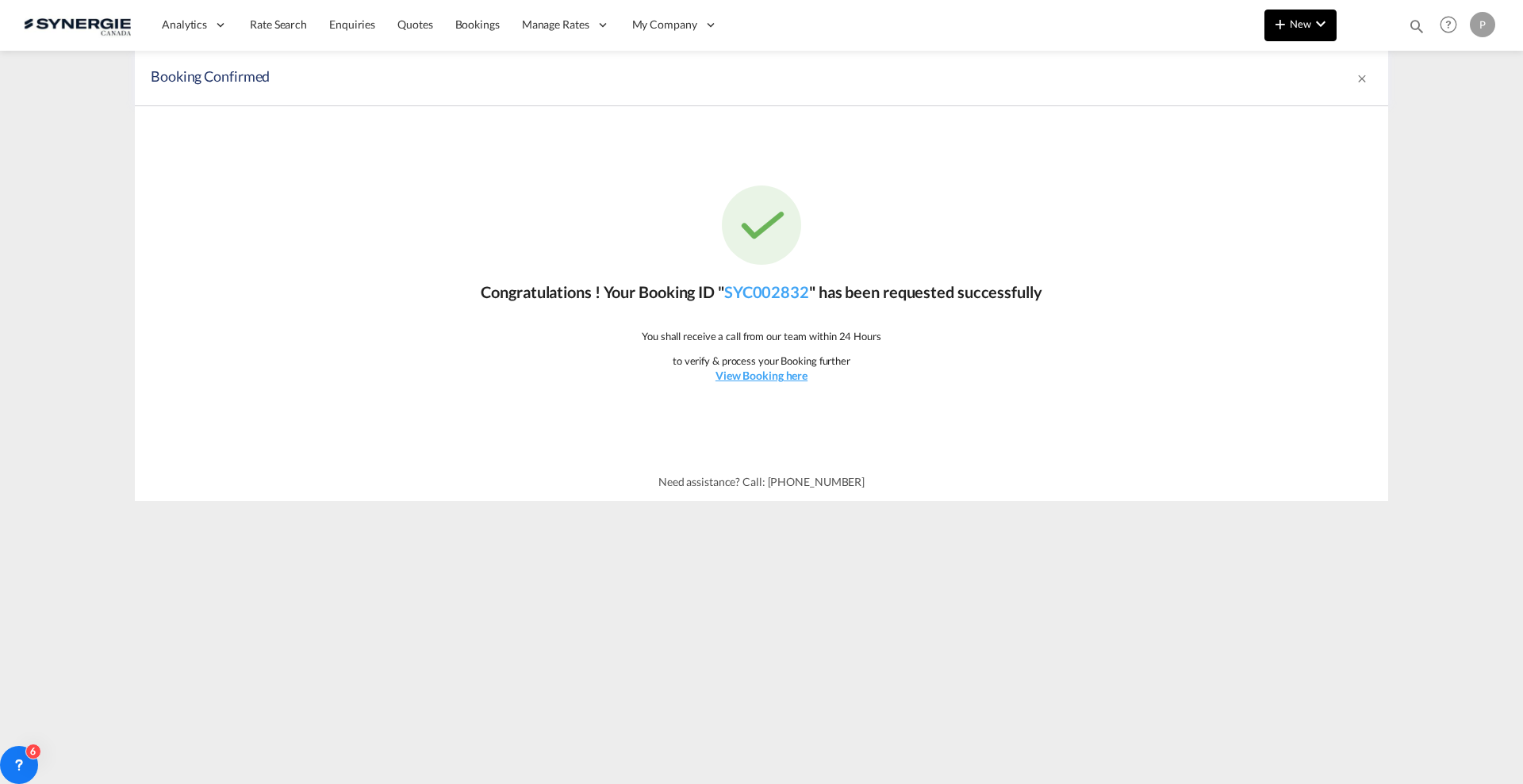
click at [1283, 23] on md-icon "icon-plus 400-fg" at bounding box center [1279, 23] width 19 height 19
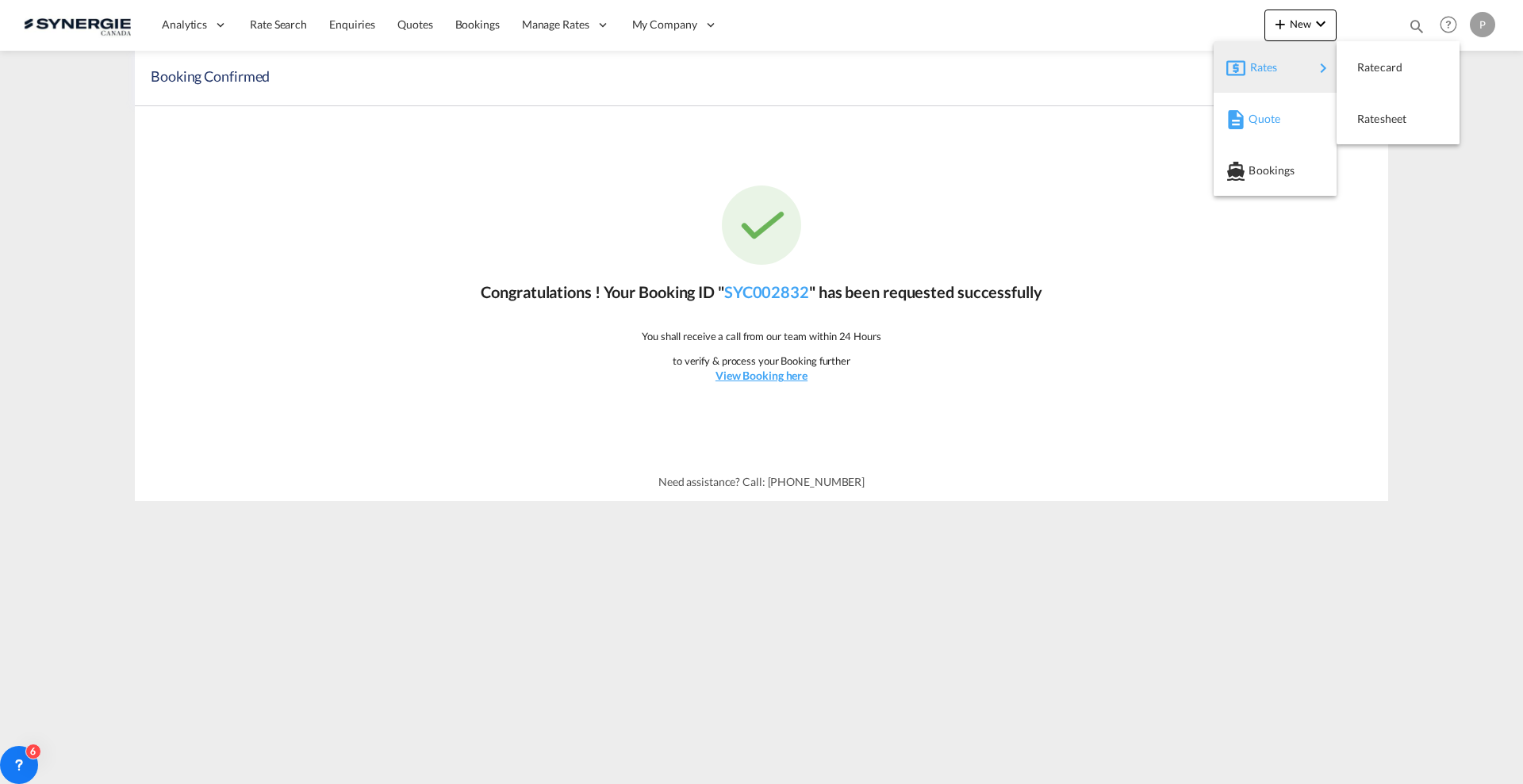
click at [1242, 100] on div "Quote" at bounding box center [1275, 119] width 97 height 40
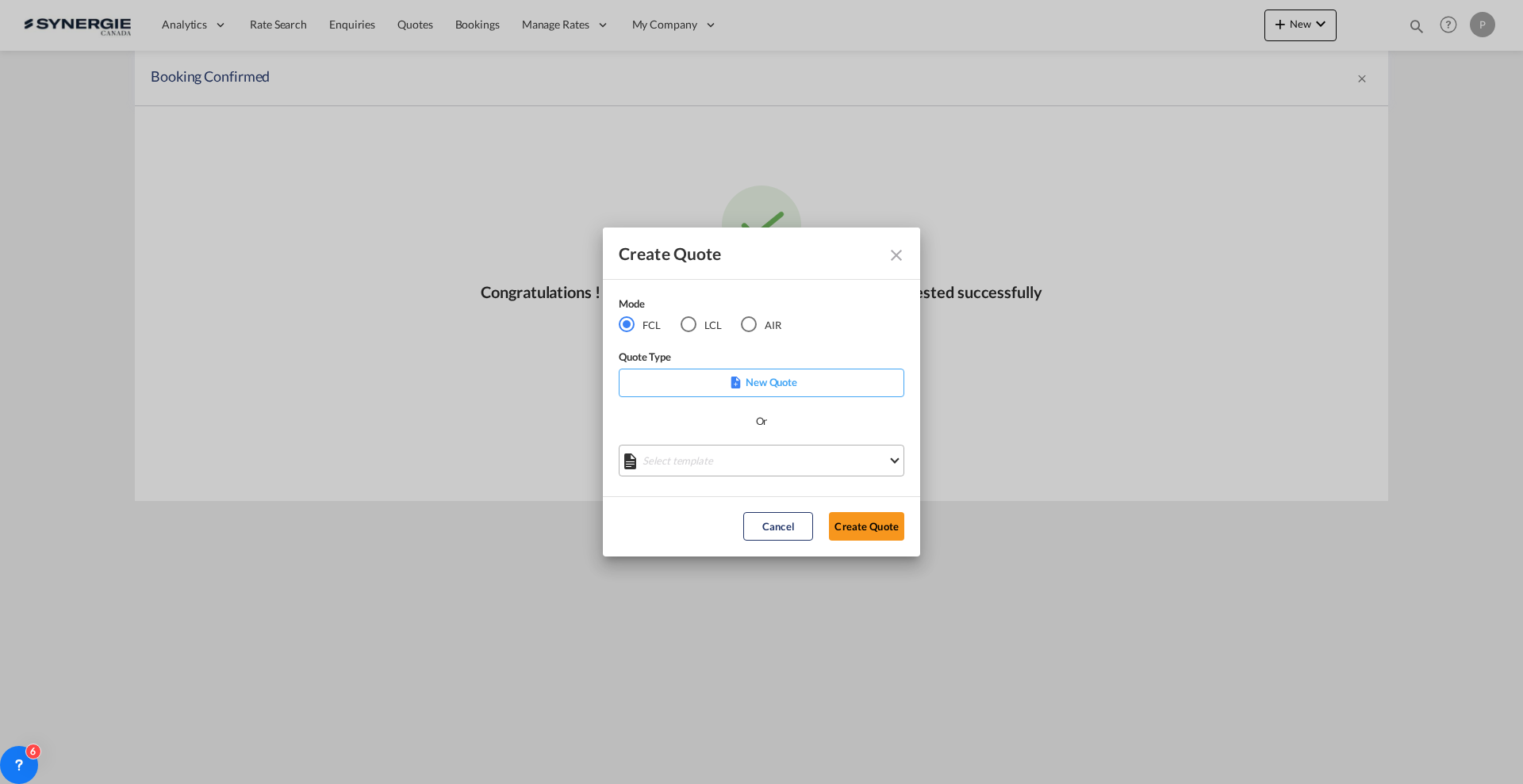
click at [700, 463] on md-select "Select template *NEW* FCL FREEHAND / DAP Pablo Gomez Saldarriaga | 10 Jul 2025 …" at bounding box center [761, 460] width 286 height 31
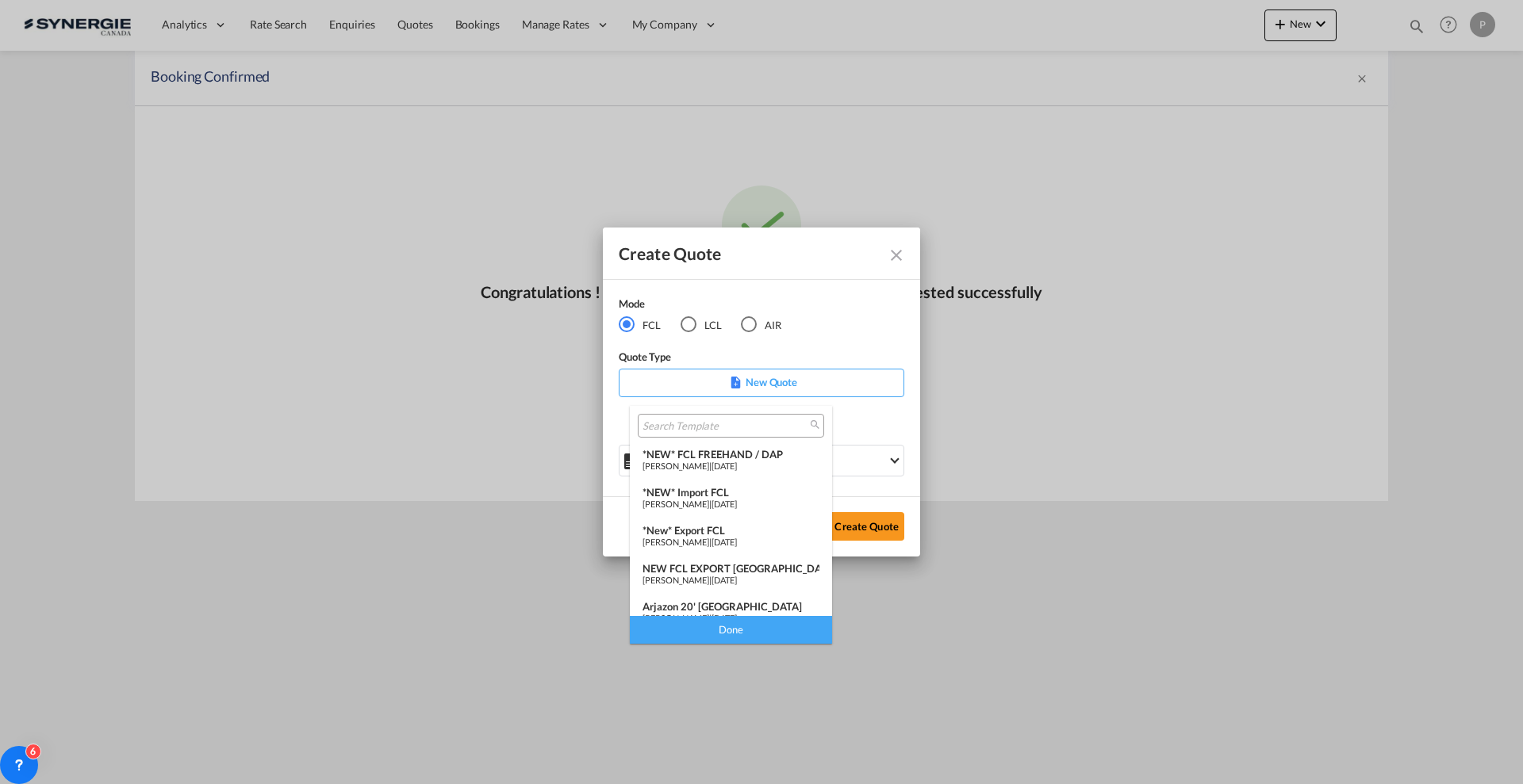
click at [709, 504] on span "[PERSON_NAME]" at bounding box center [675, 503] width 67 height 10
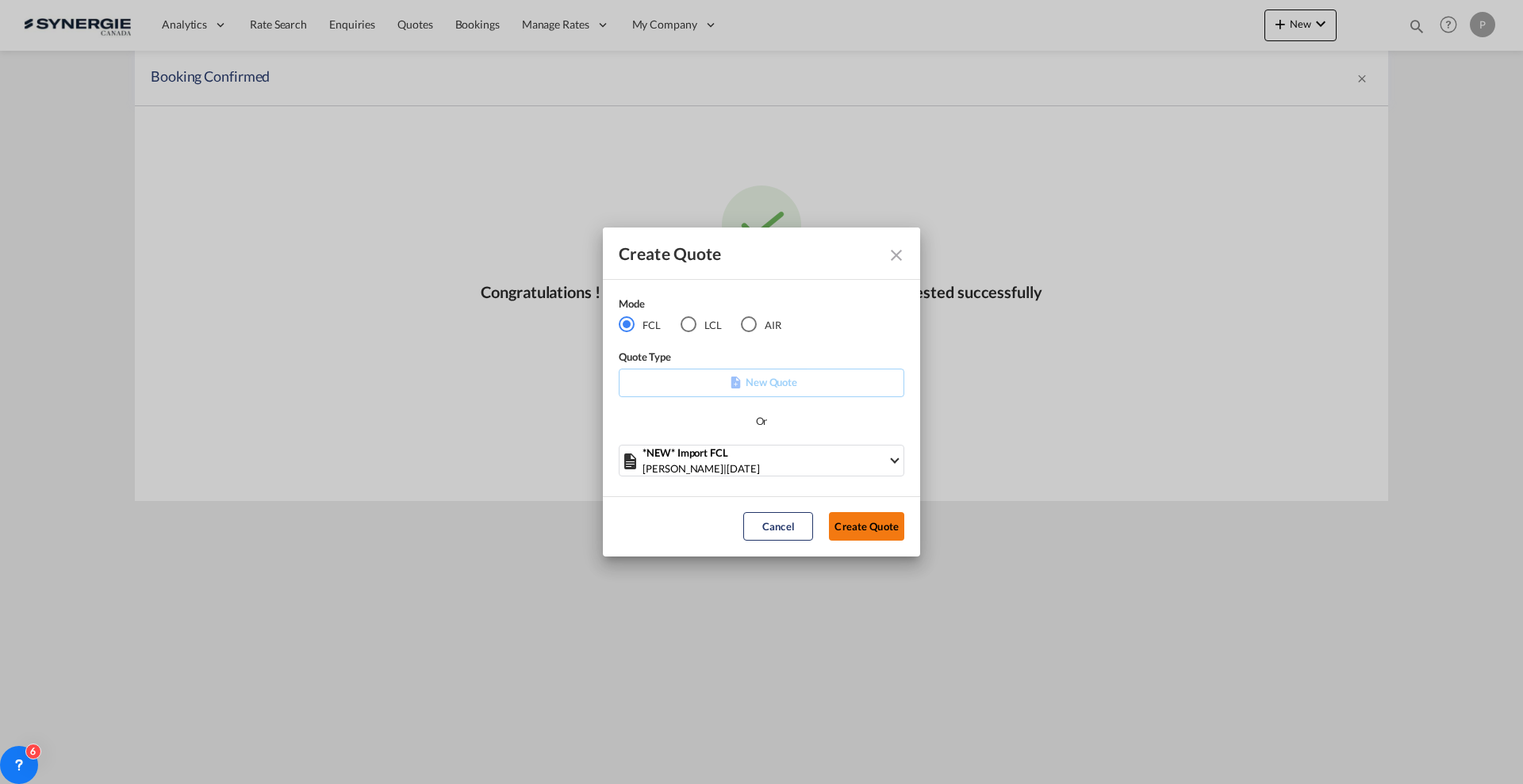
click at [857, 531] on button "Create Quote" at bounding box center [866, 527] width 75 height 29
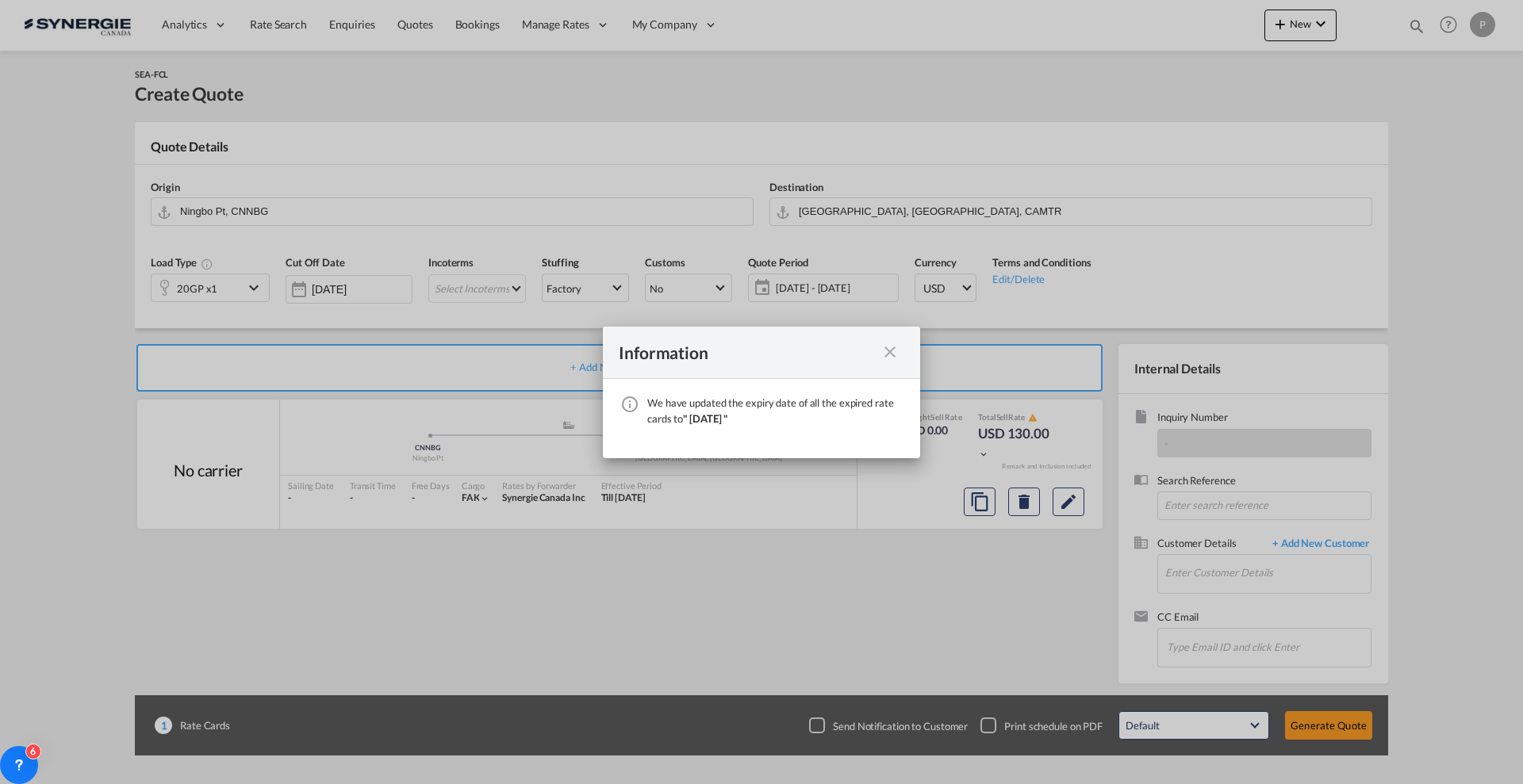
click at [895, 349] on md-icon "icon-close fg-AAA8AD cursor" at bounding box center [890, 352] width 19 height 19
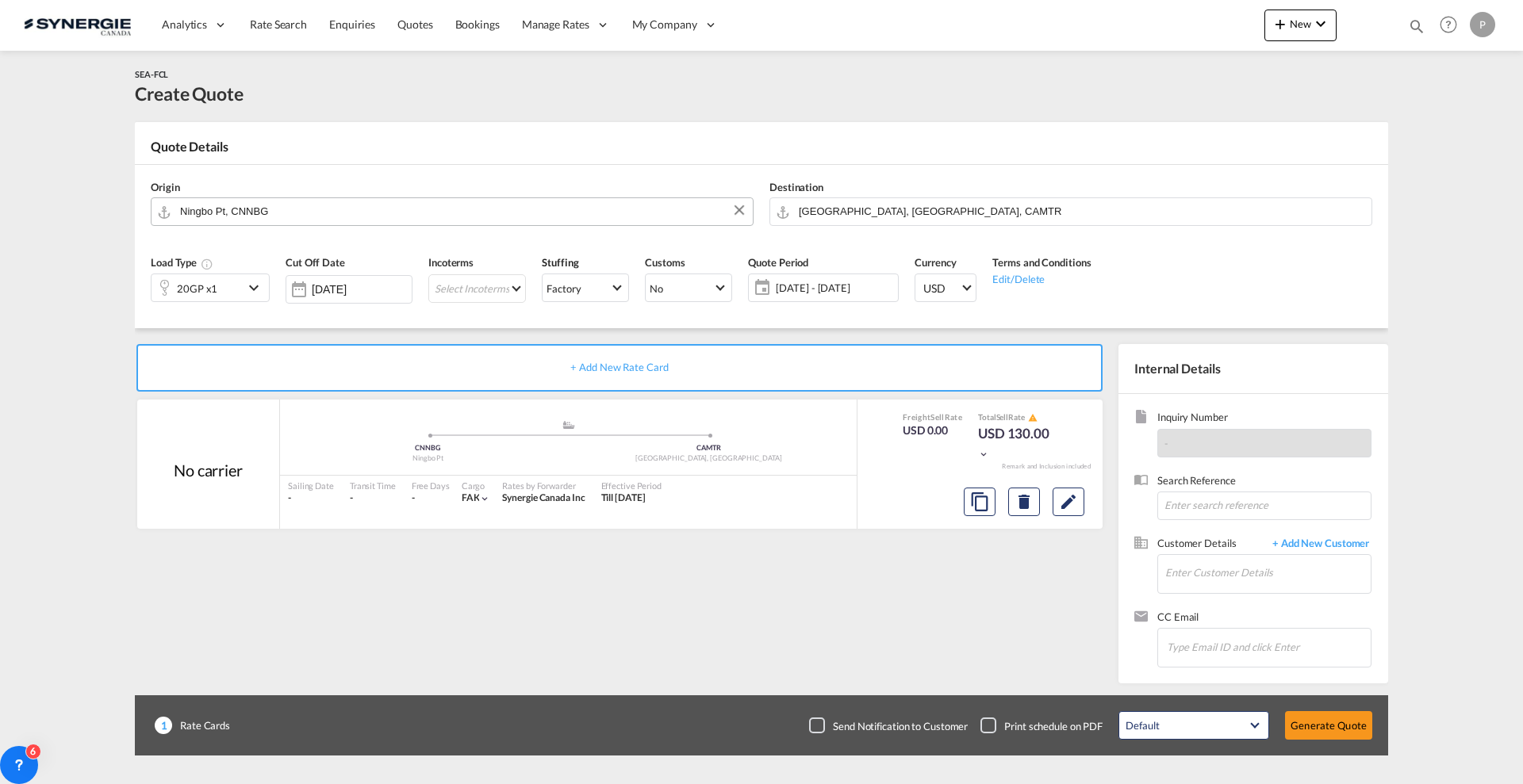
click at [480, 211] on input "Ningbo Pt, CNNBG" at bounding box center [462, 211] width 565 height 28
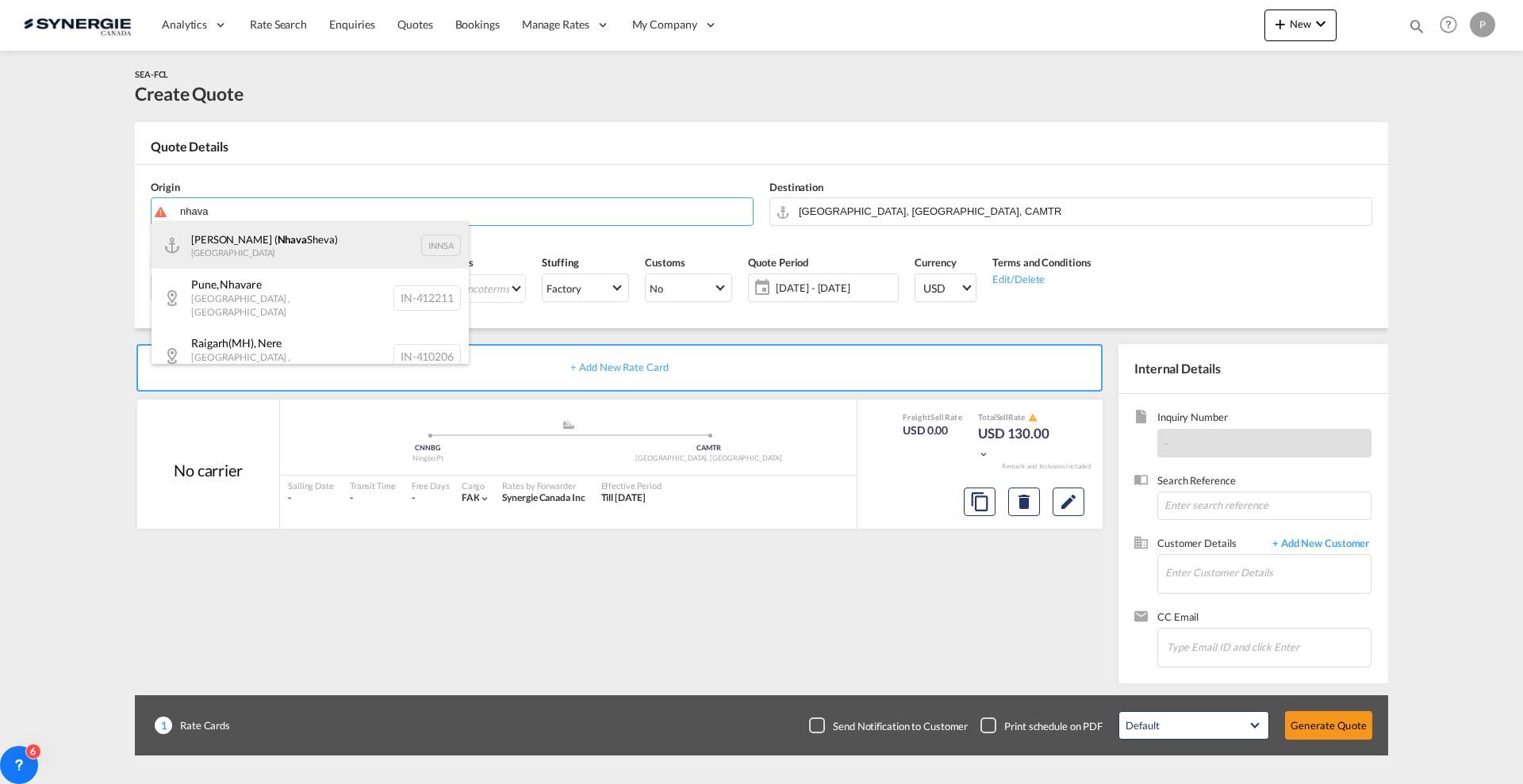
click at [374, 250] on div "Jawaharlal Nehru ( Nhava Sheva) India INNSA" at bounding box center [310, 245] width 317 height 48
type input "Jawaharlal Nehru (Nhava Sheva), INNSA"
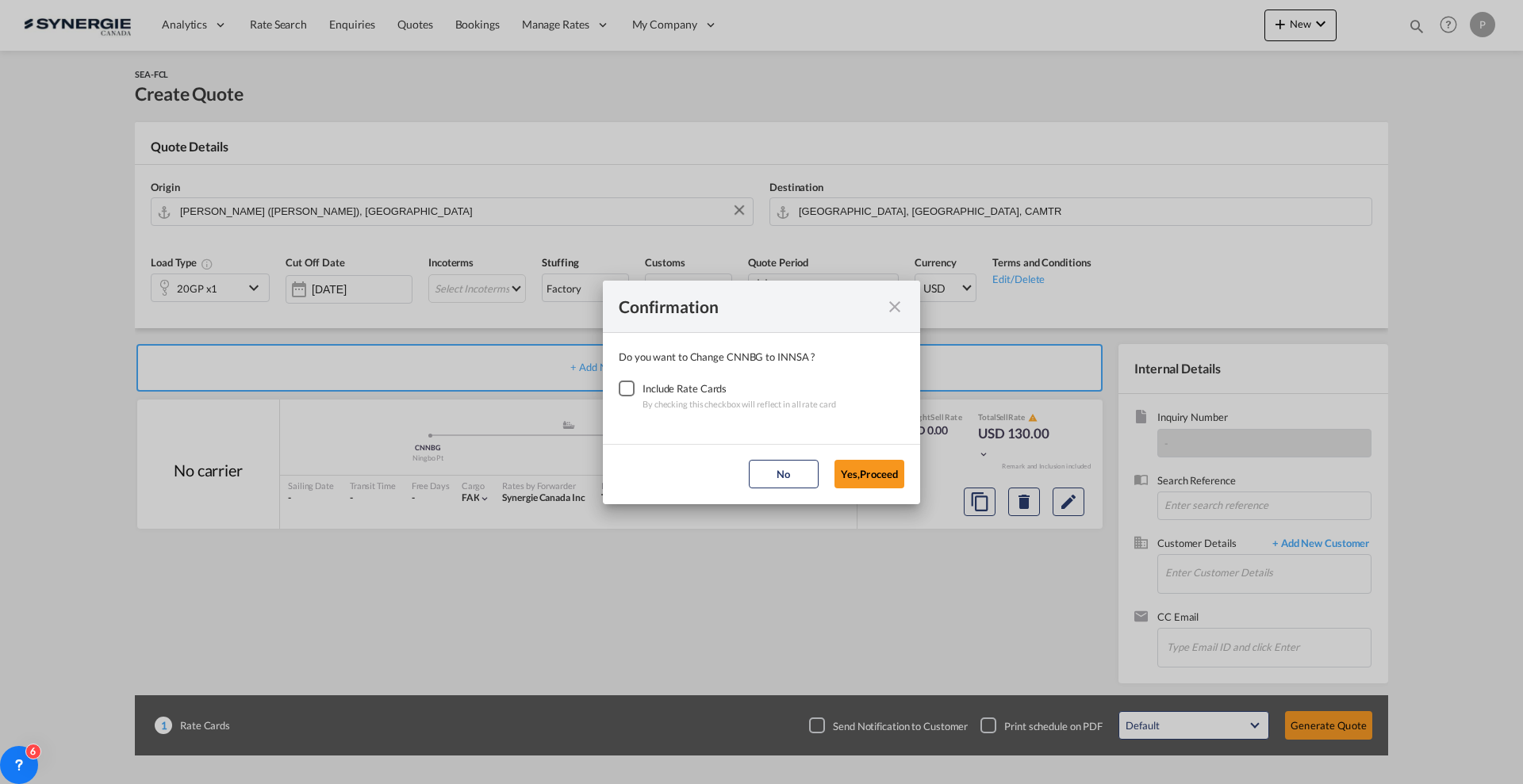
click at [635, 395] on div "Checkbox No Ink" at bounding box center [626, 388] width 16 height 16
click at [877, 463] on button "Yes,Proceed" at bounding box center [869, 474] width 70 height 29
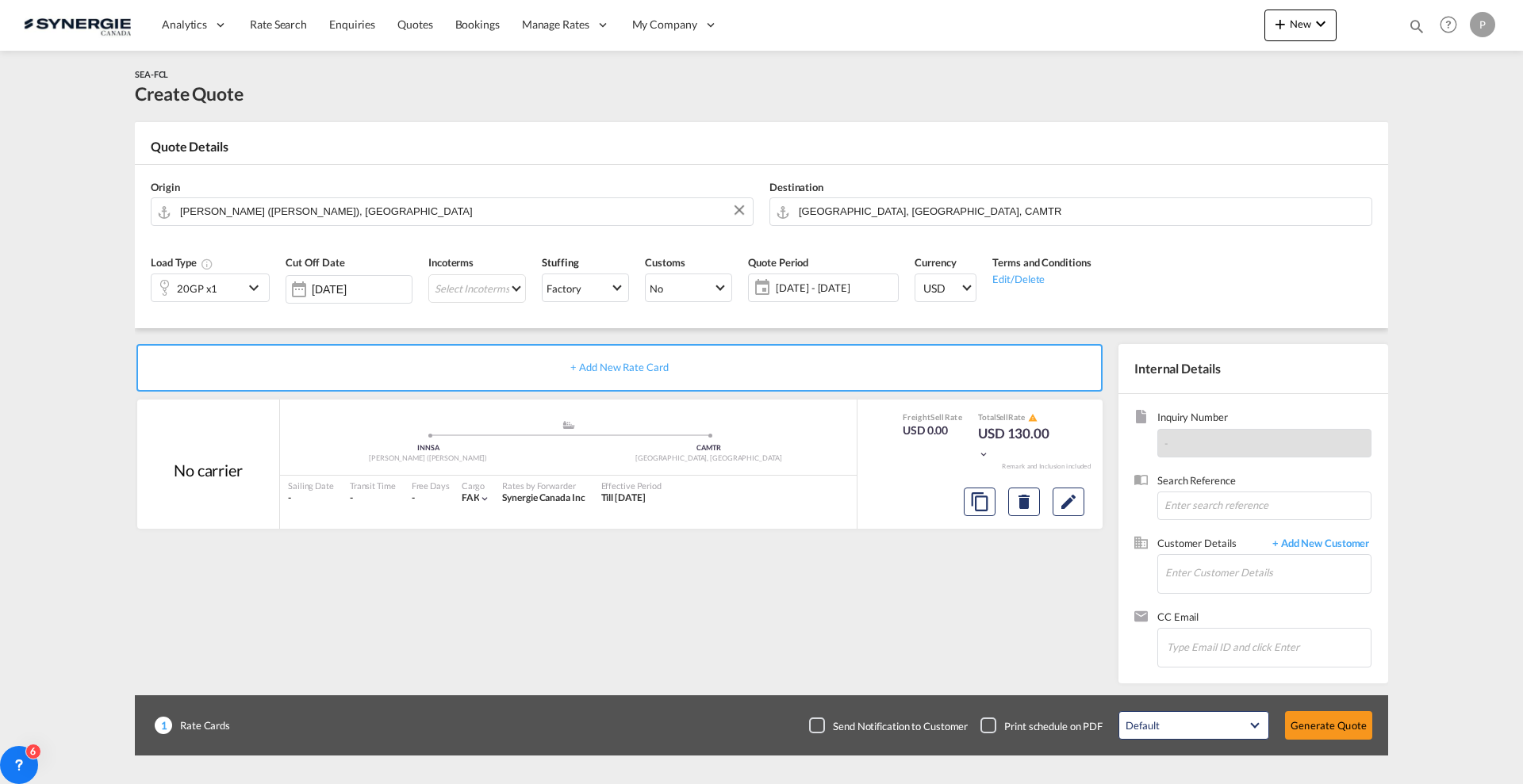
click at [222, 282] on div "20GP x1" at bounding box center [197, 287] width 92 height 27
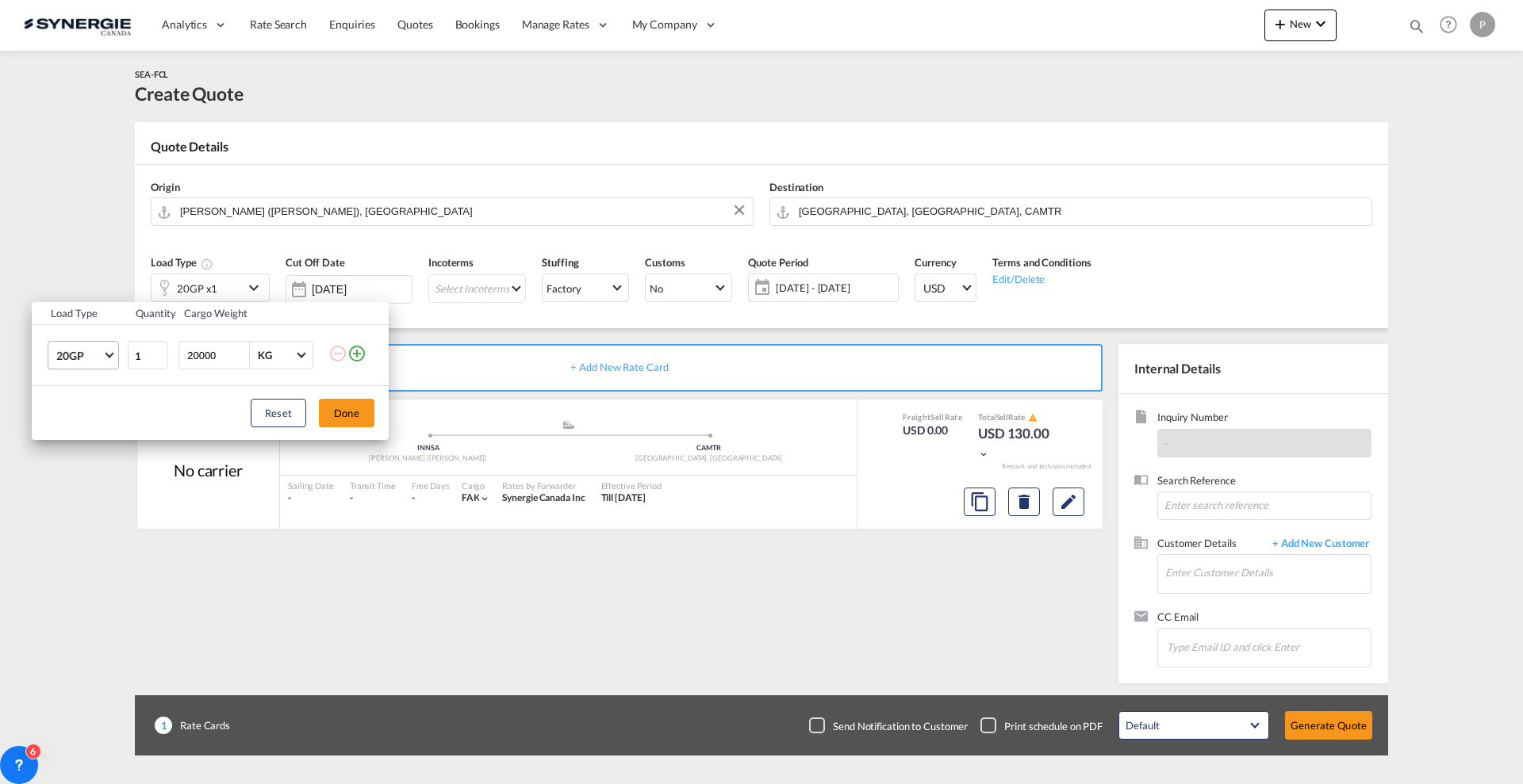
click at [91, 352] on span "20GP" at bounding box center [79, 356] width 46 height 16
click at [83, 417] on md-option "40HC" at bounding box center [97, 432] width 108 height 38
click at [342, 407] on button "Done" at bounding box center [346, 413] width 55 height 29
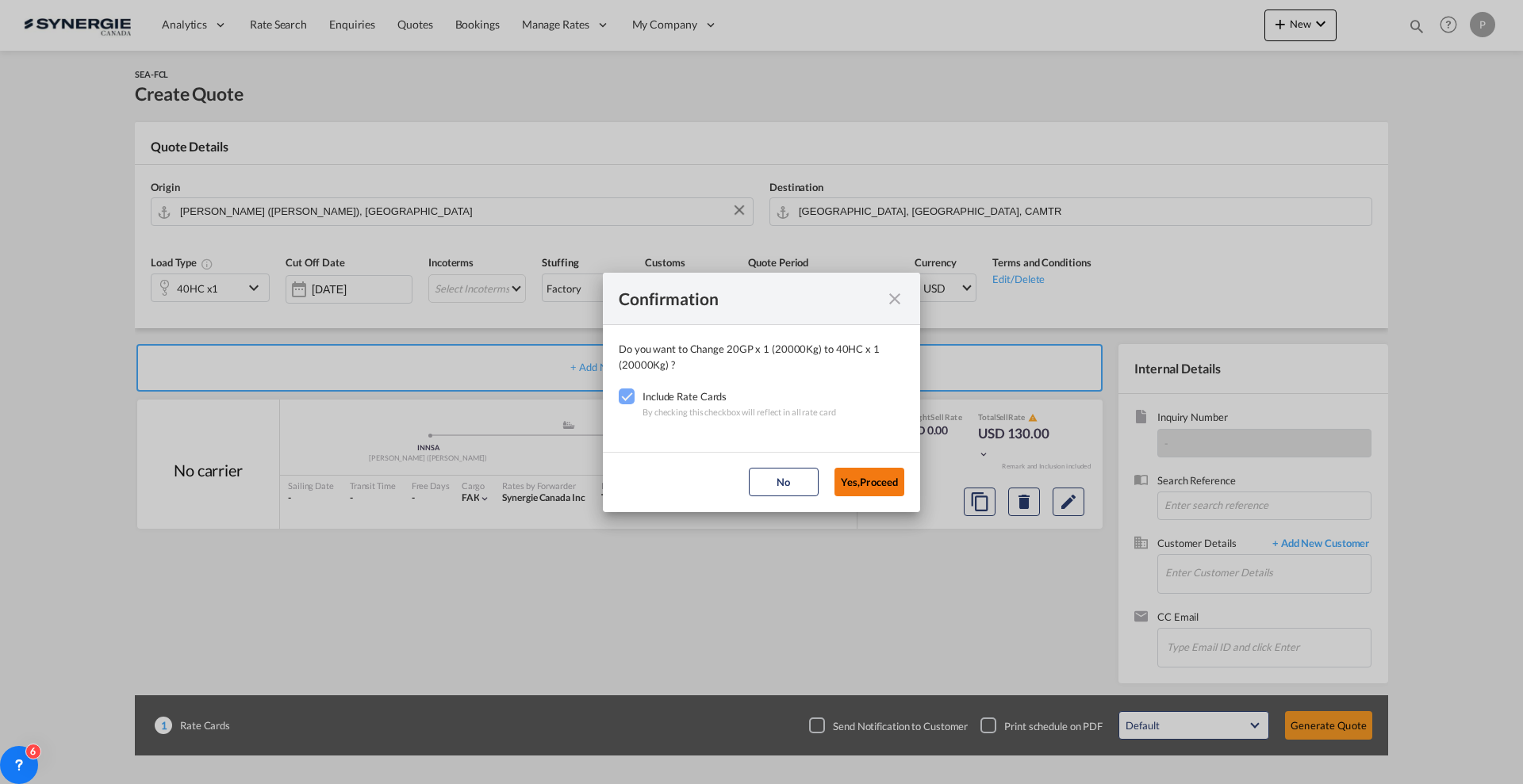
click at [862, 476] on button "Yes,Proceed" at bounding box center [869, 482] width 70 height 29
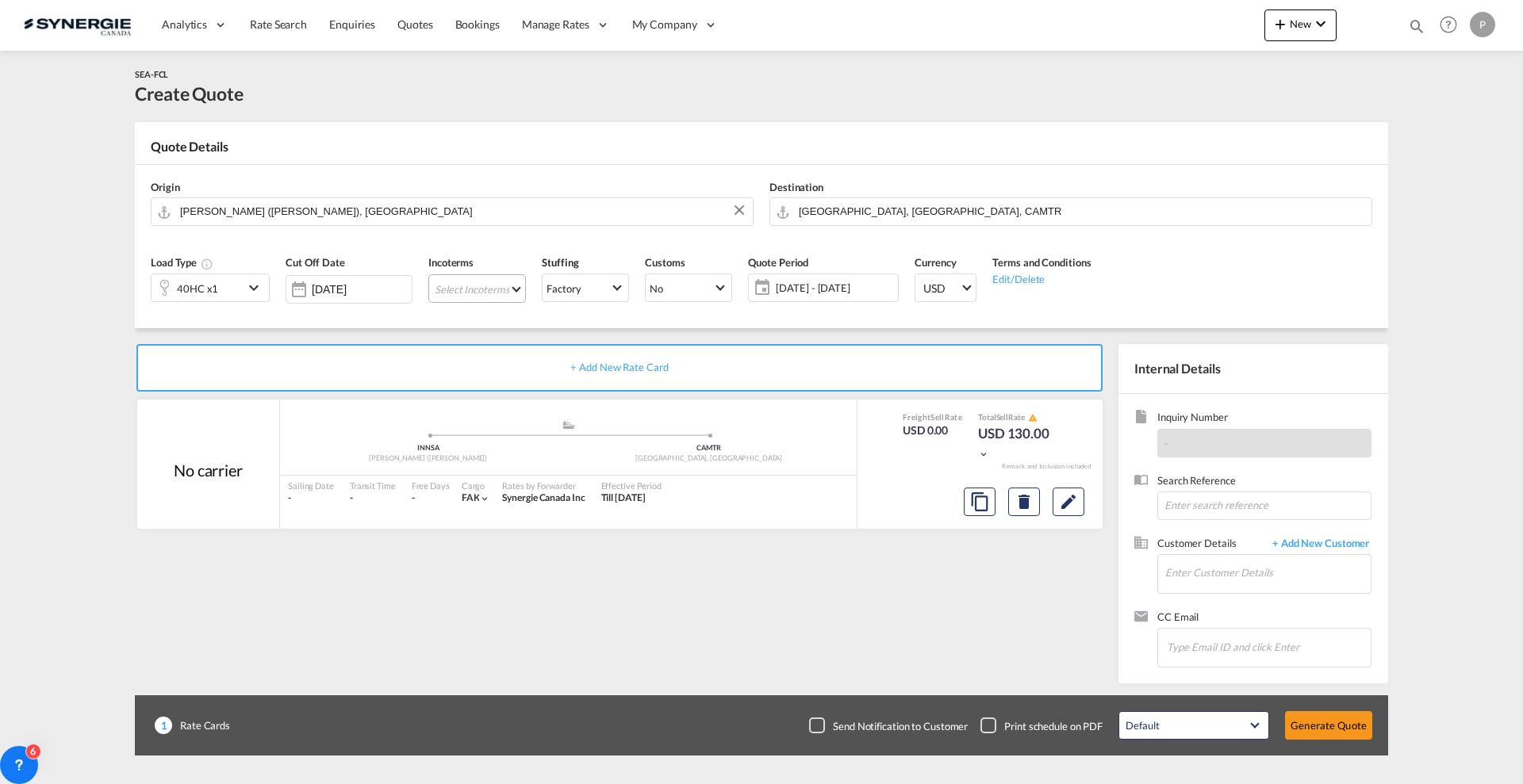
click at [517, 295] on md-select "Select Incoterms CFR - import Cost and Freight CPT - export Carrier Paid to DPU…" at bounding box center [477, 288] width 97 height 29
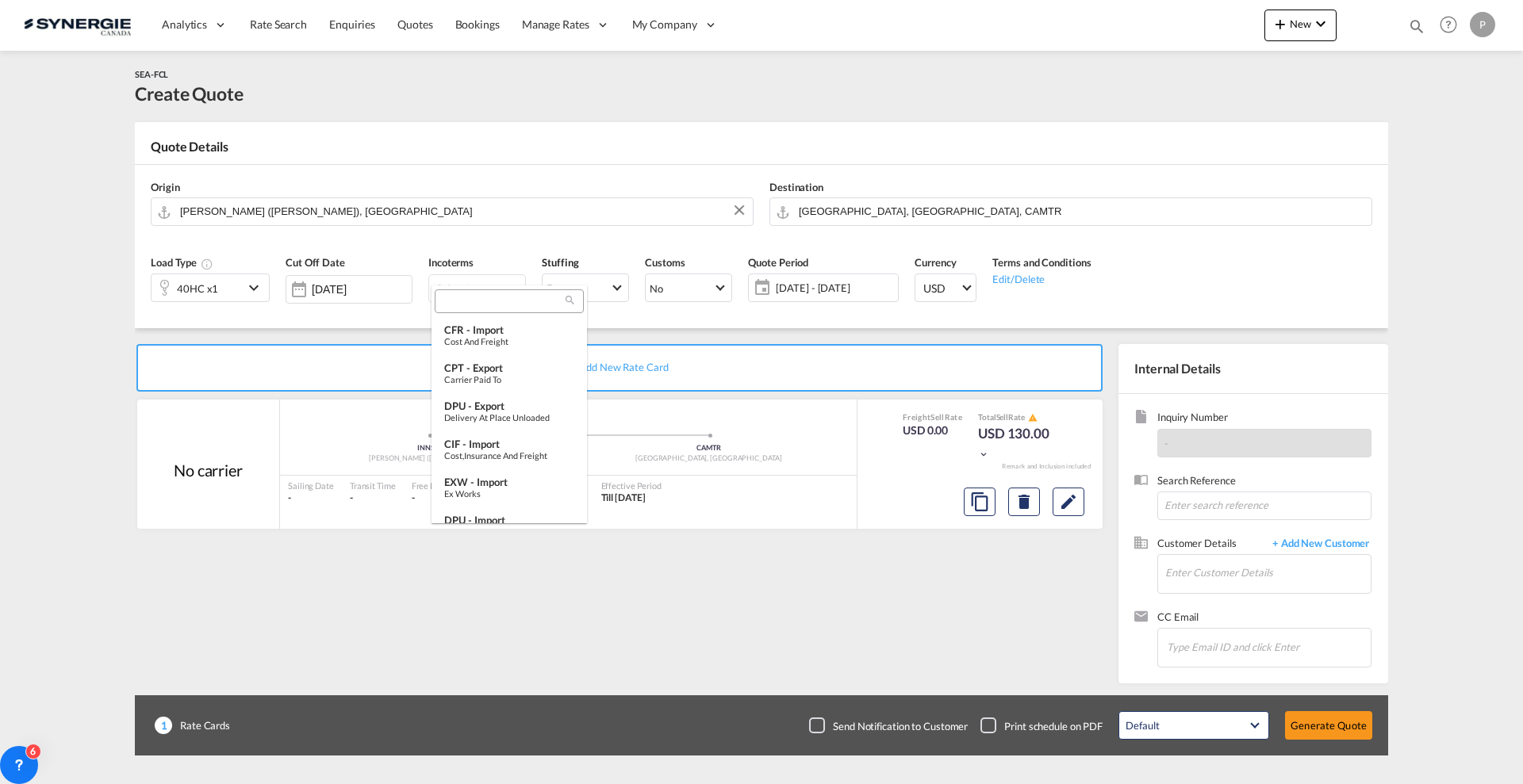
click at [508, 308] on input "search" at bounding box center [503, 301] width 127 height 14
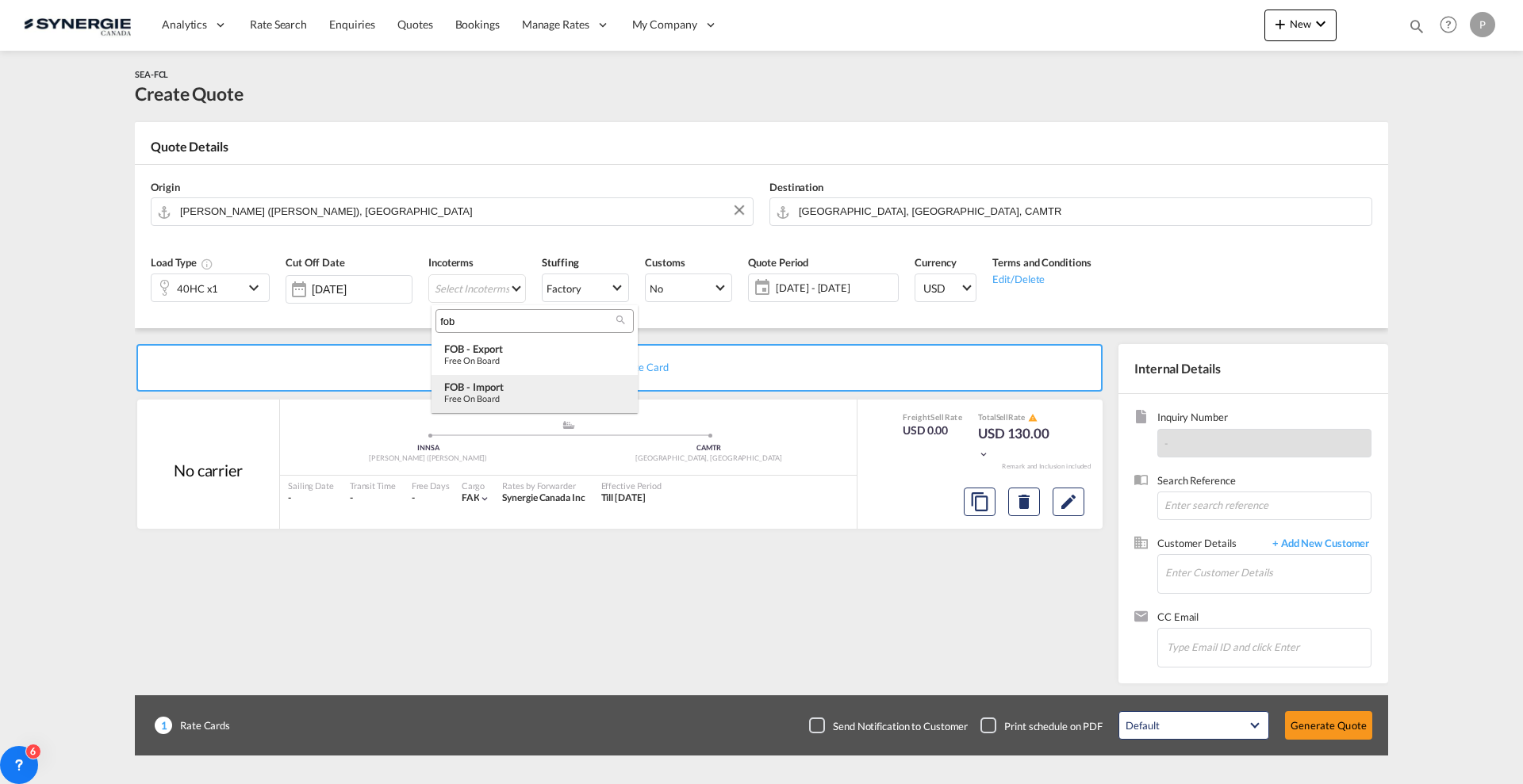
type input "fob"
click at [508, 399] on div "Free on Board" at bounding box center [534, 399] width 181 height 10
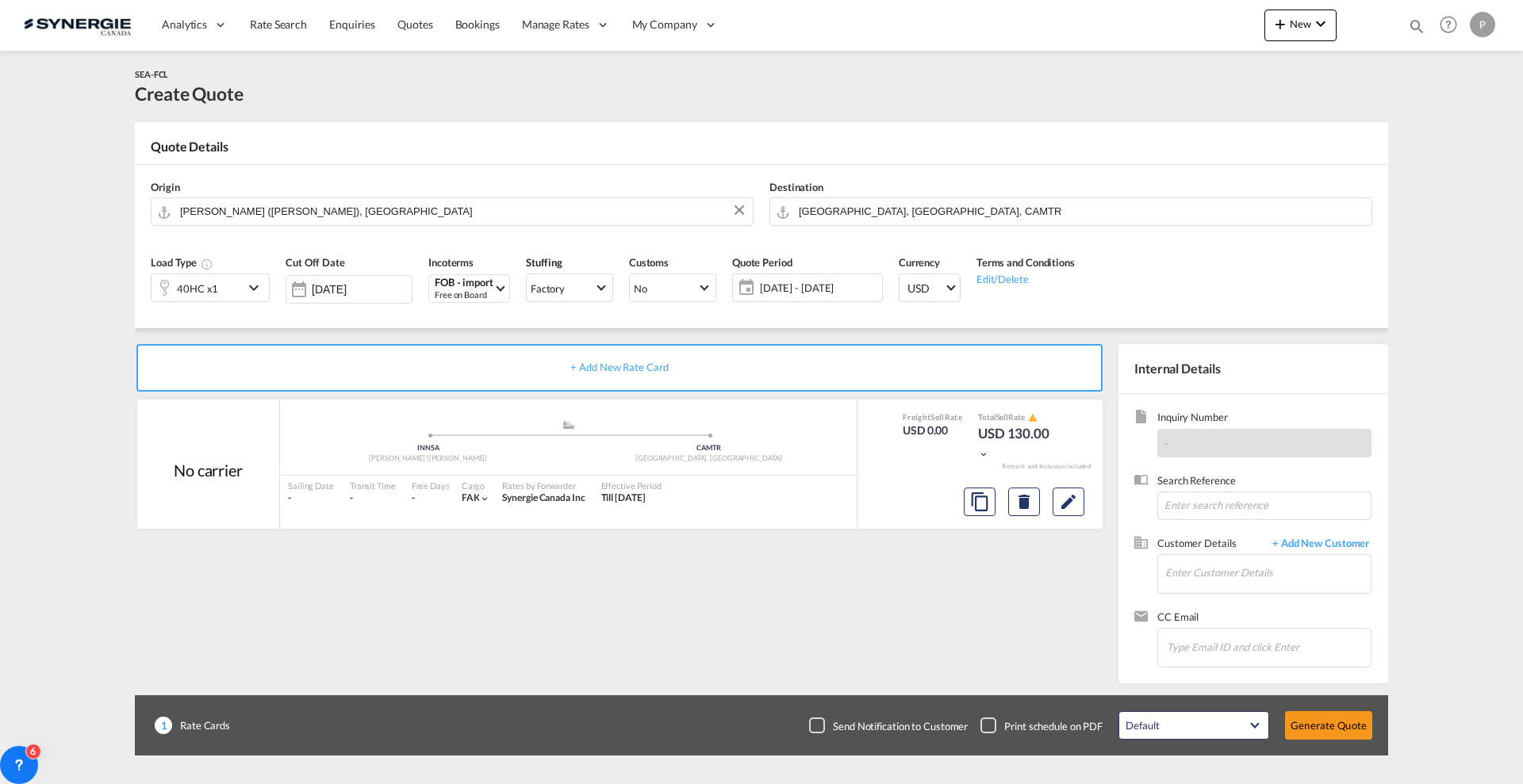
click at [835, 290] on span "18 Aug - 17 Sep 2025" at bounding box center [819, 287] width 118 height 14
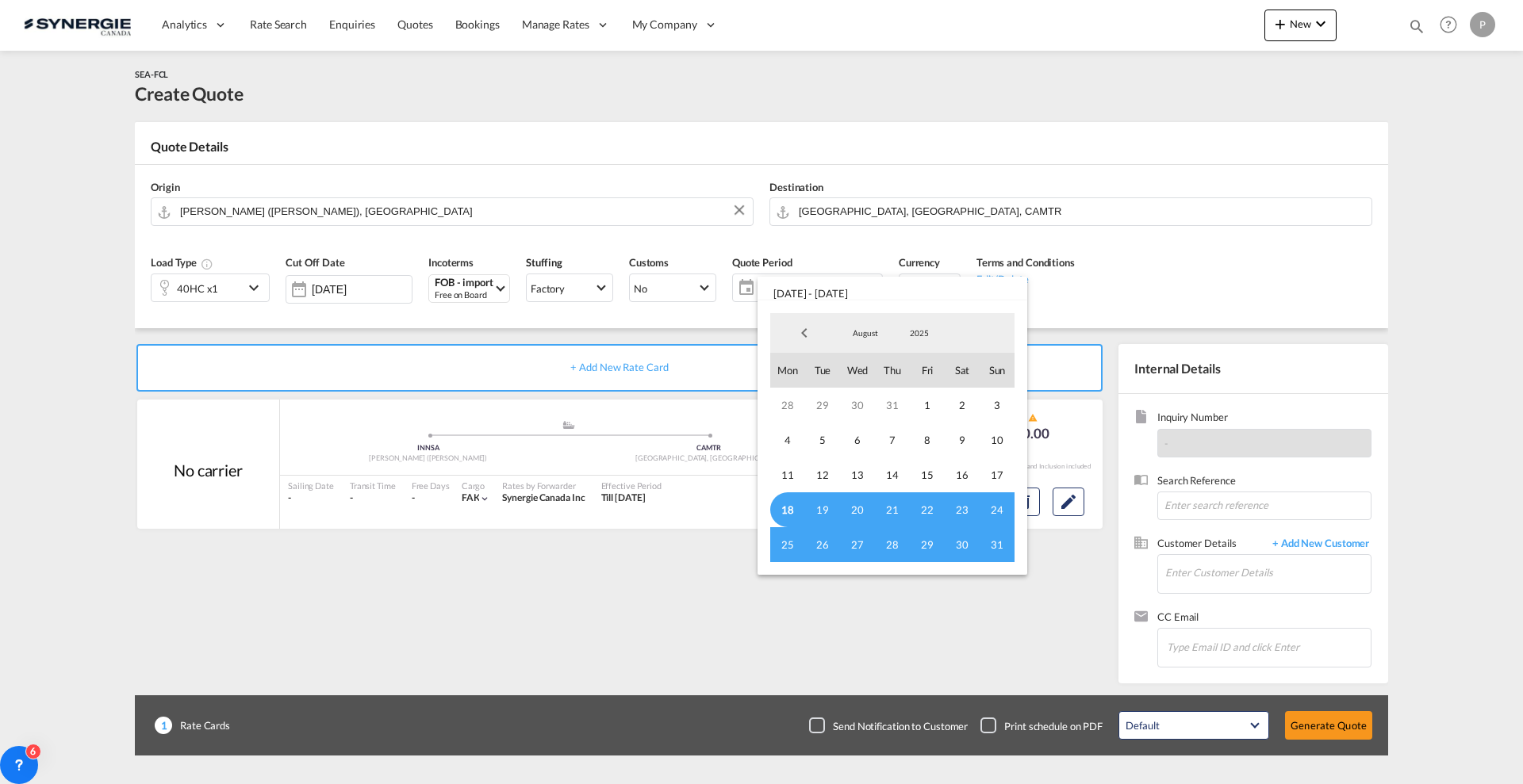
click at [783, 504] on span "18" at bounding box center [788, 510] width 35 height 35
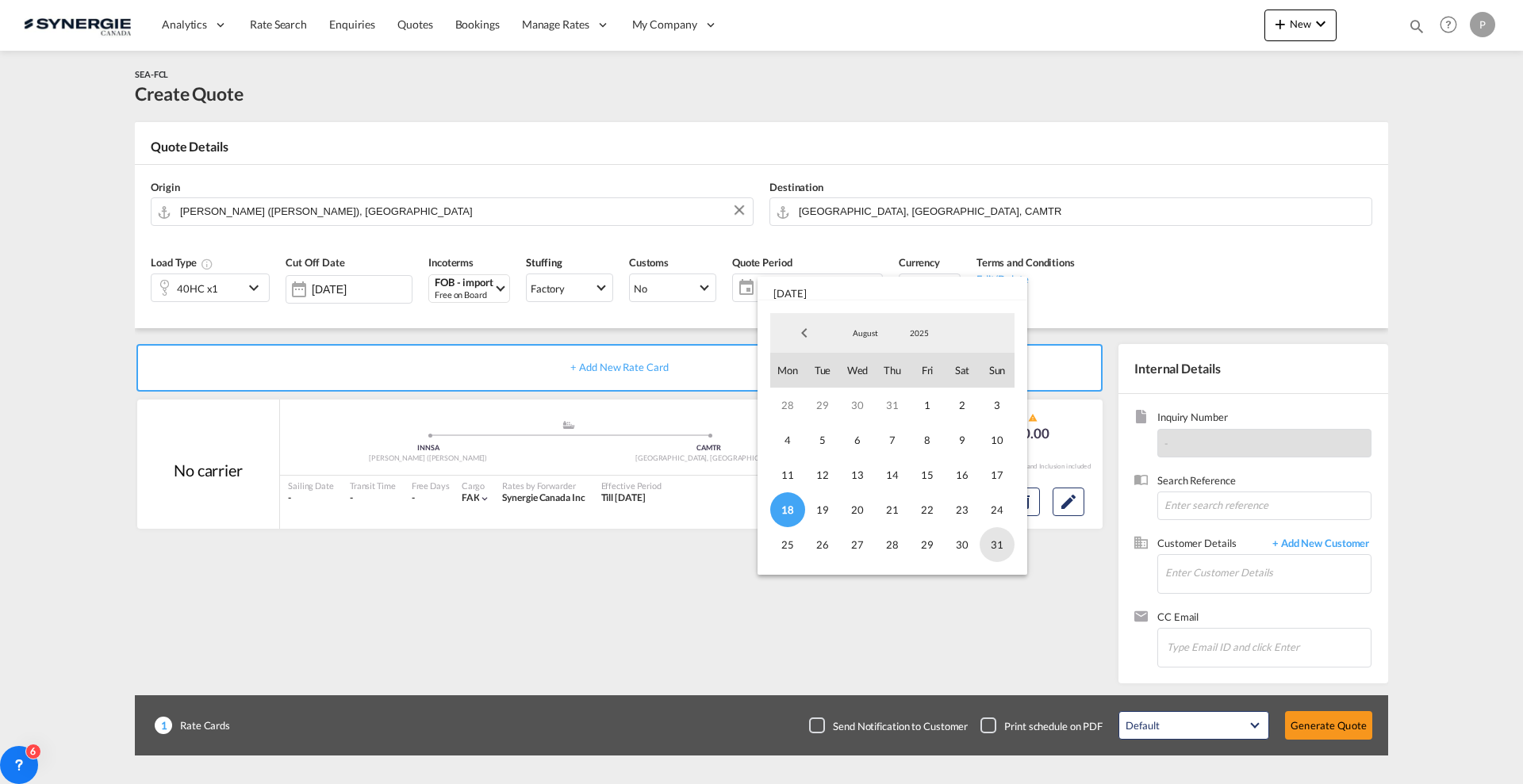
click at [998, 541] on span "31" at bounding box center [997, 545] width 35 height 35
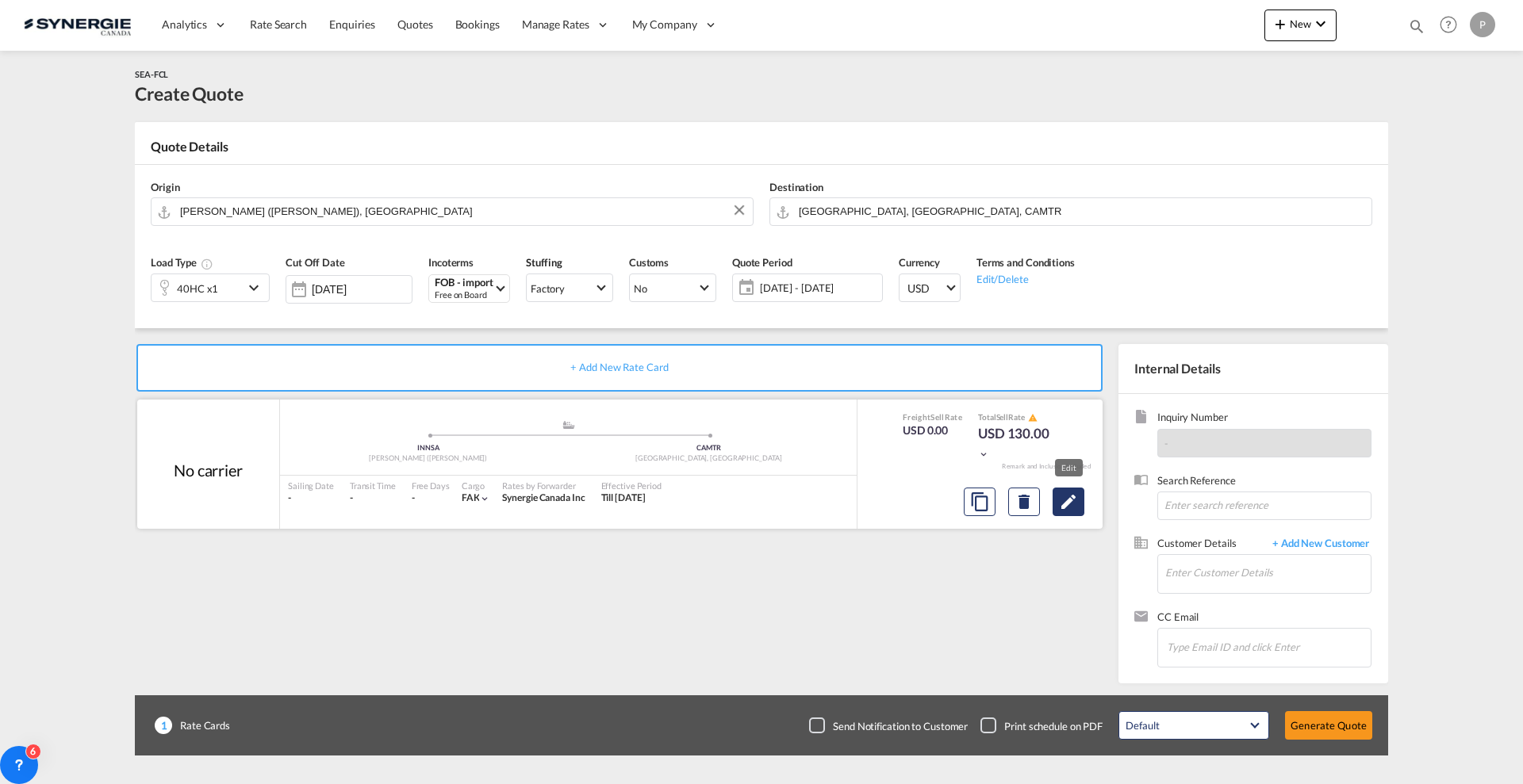
click at [1076, 502] on md-icon "Edit" at bounding box center [1068, 502] width 19 height 19
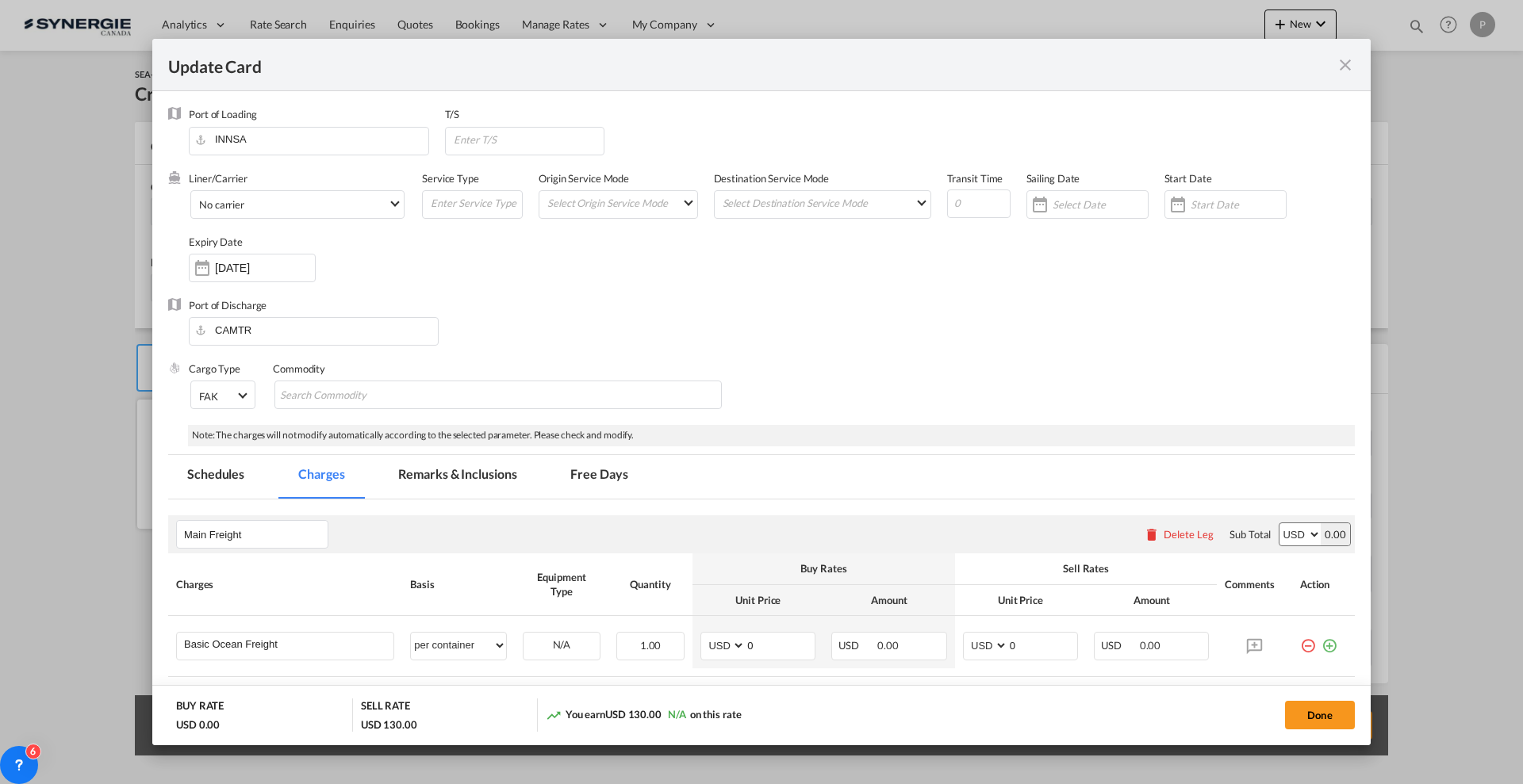
select select "per container"
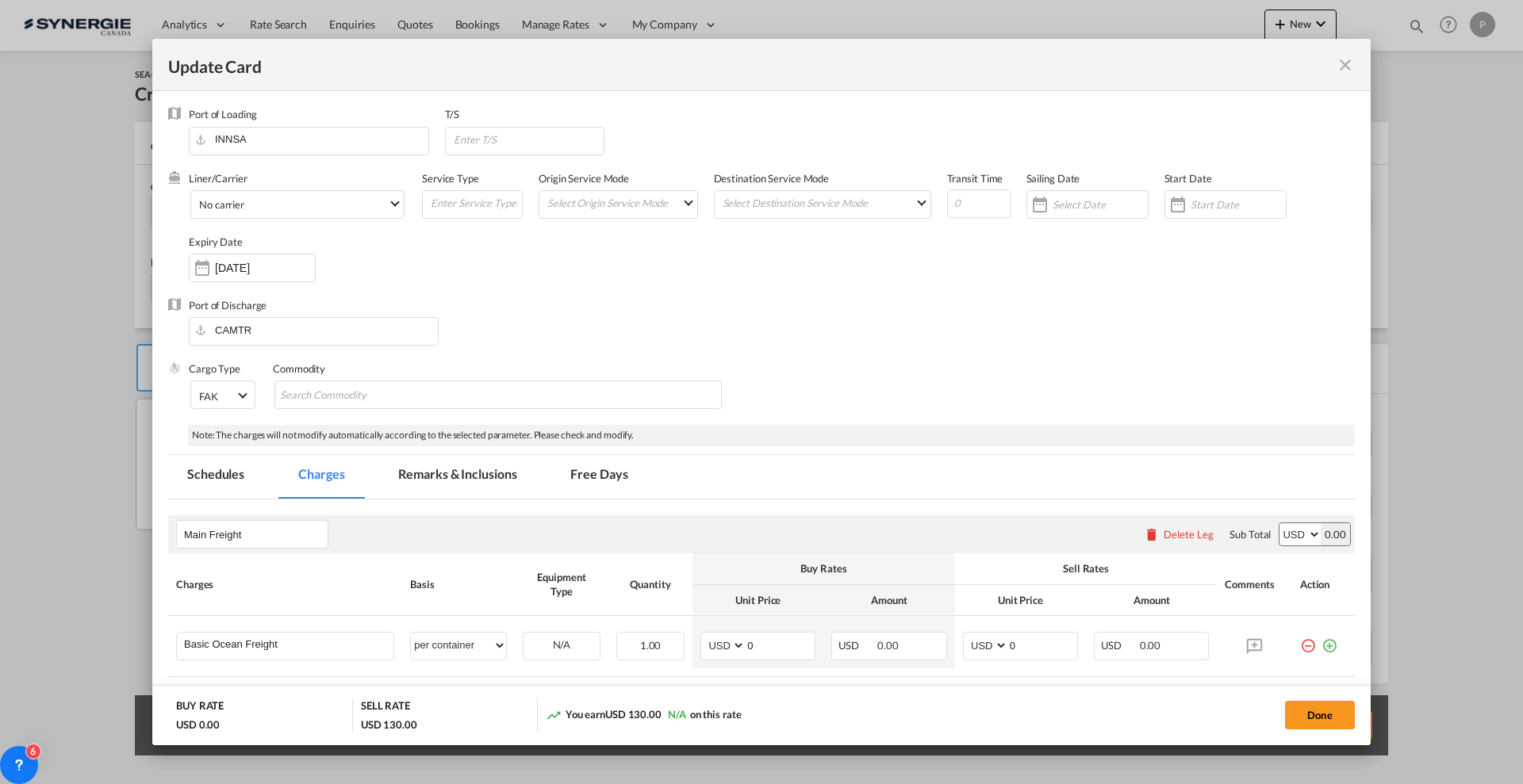
select select "per container"
select select "per B/L"
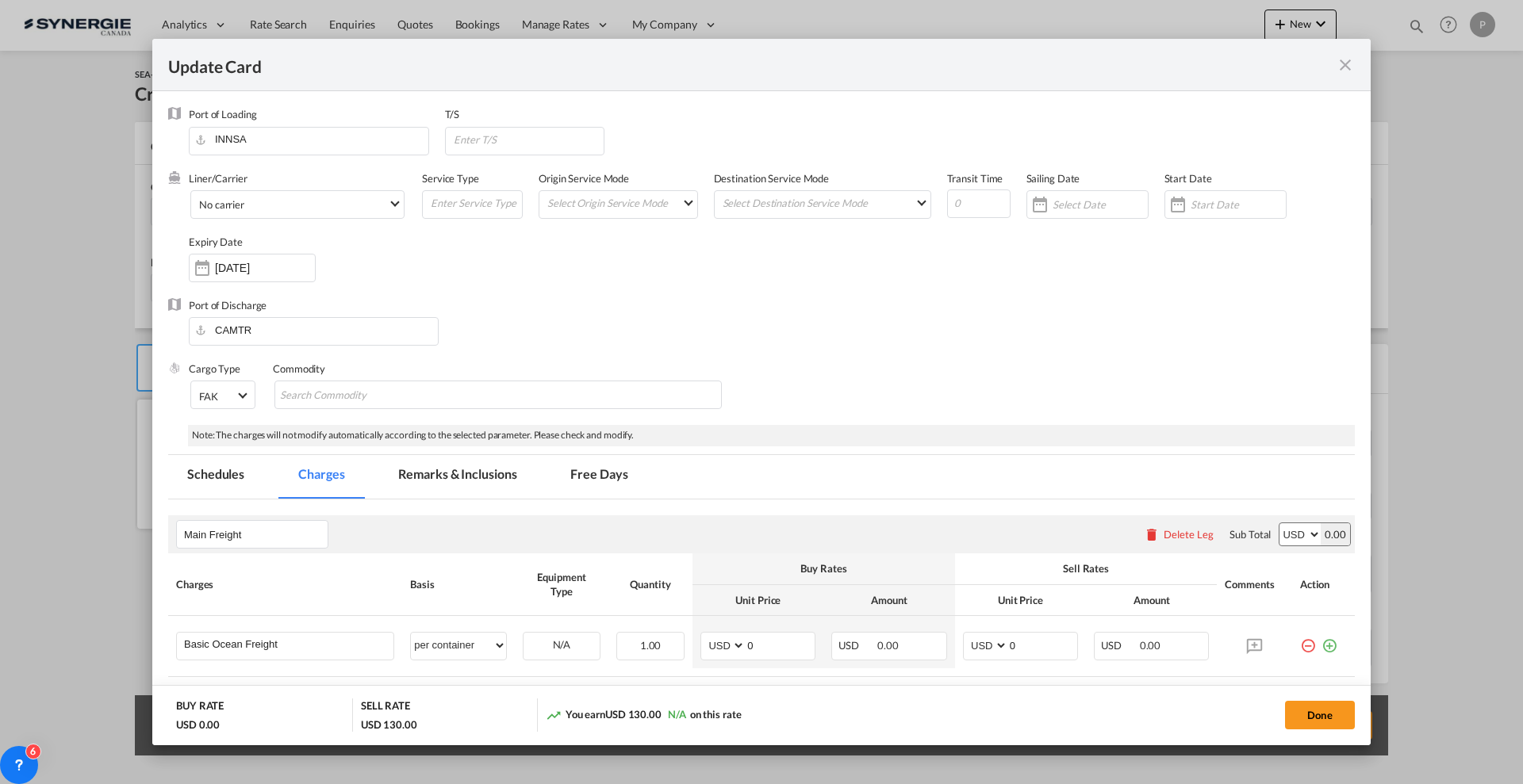
select select "per shipment"
click at [556, 155] on div "Update Card Port of Loading INNSA T/S Liner/Carrier No carrier 2HM LOGISTICS D.…" at bounding box center [761, 392] width 1523 height 784
click at [546, 139] on div "Update Card Port of Loading INNSA T/S Liner/Carrier No carrier 2HM LOGISTICS D.…" at bounding box center [761, 392] width 1523 height 784
click at [480, 131] on div "Update Card Port of Loading INNSA T/S Liner/Carrier No carrier 2HM LOGISTICS D.…" at bounding box center [761, 392] width 1523 height 784
click at [481, 130] on div "Update Card Port of Loading INNSA T/S Liner/Carrier No carrier 2HM LOGISTICS D.…" at bounding box center [761, 392] width 1523 height 784
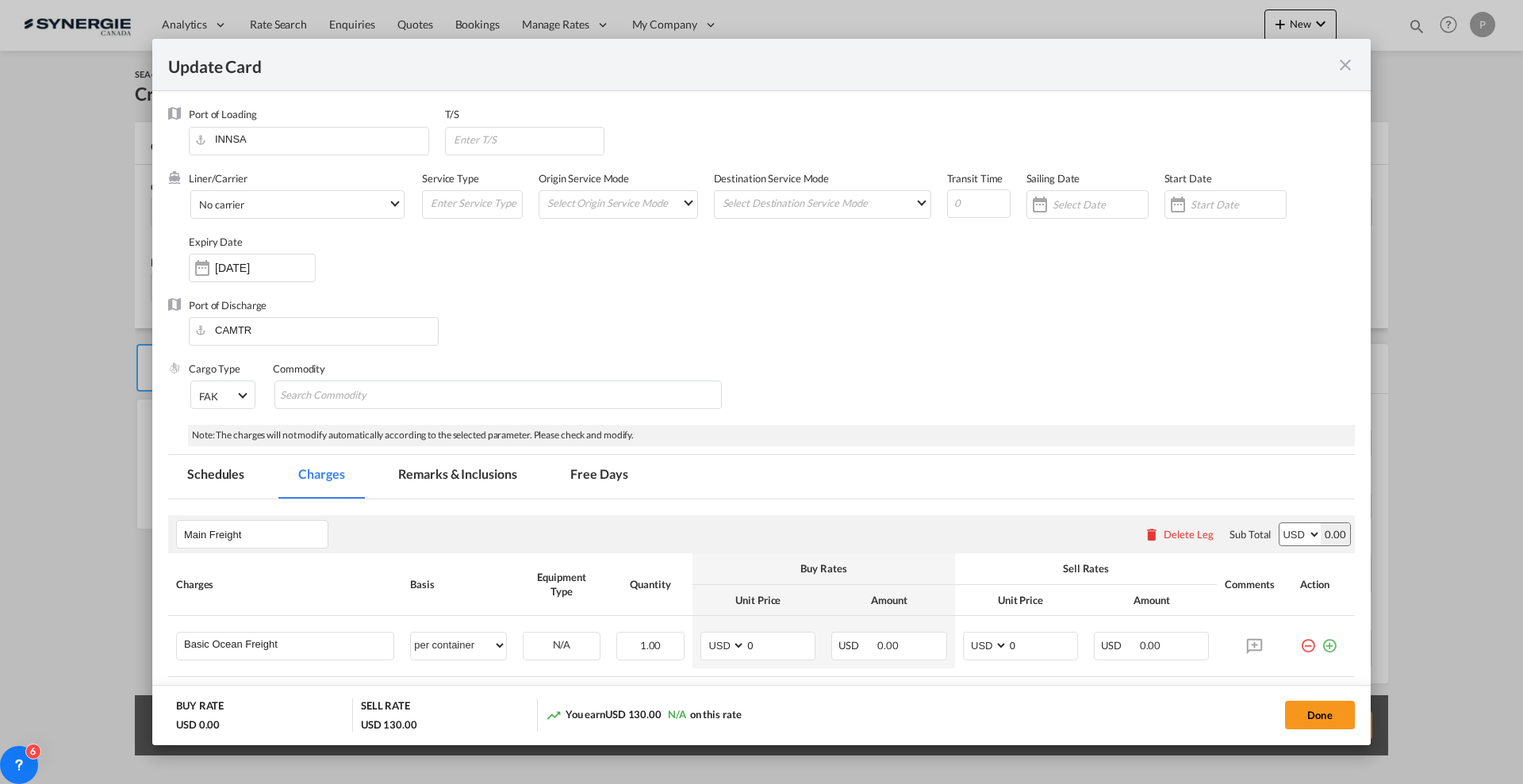
click at [481, 130] on div "Update Card Port of Loading INNSA T/S Liner/Carrier No carrier 2HM LOGISTICS D.…" at bounding box center [761, 392] width 1523 height 784
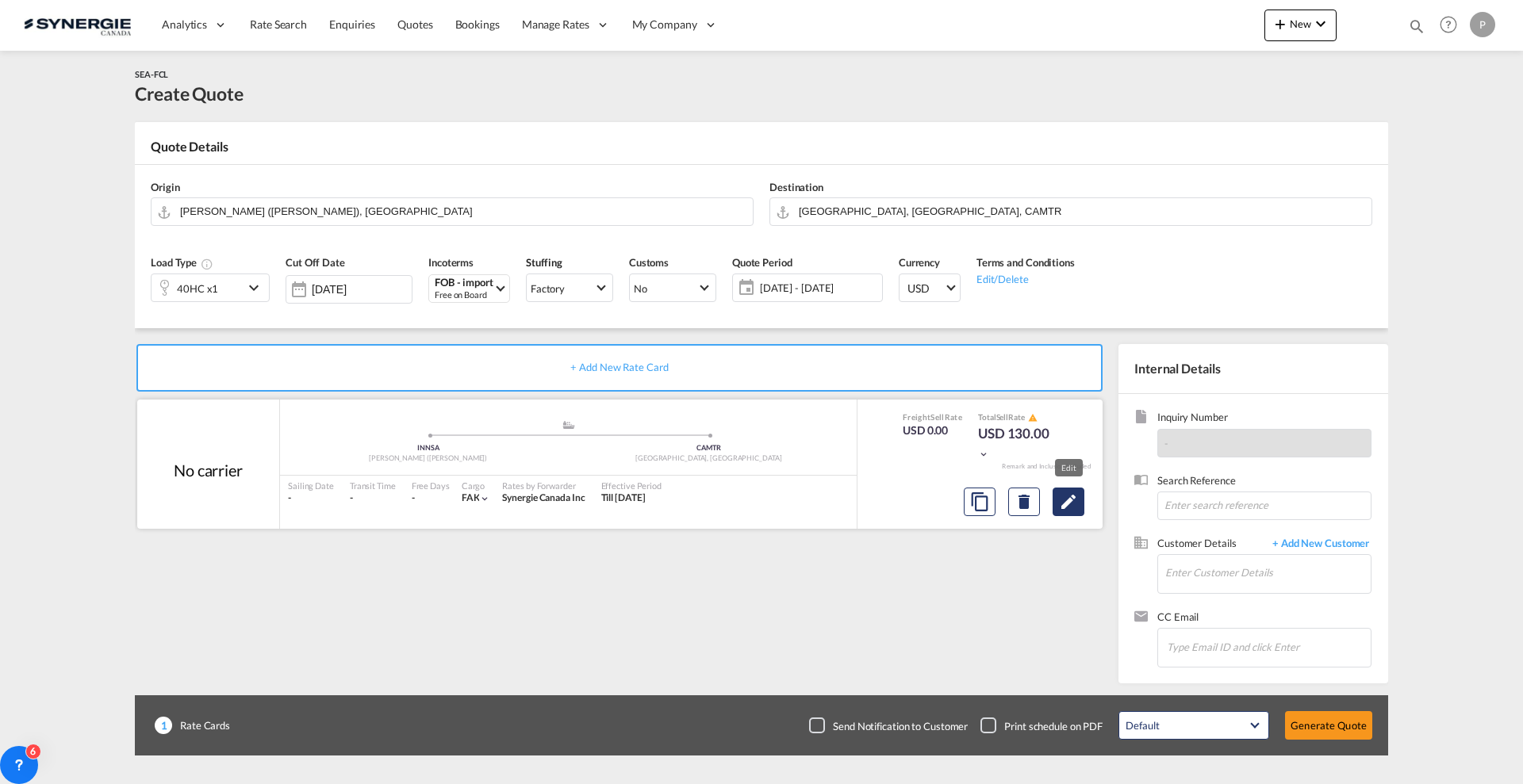
click at [1081, 498] on button "Edit" at bounding box center [1068, 502] width 31 height 29
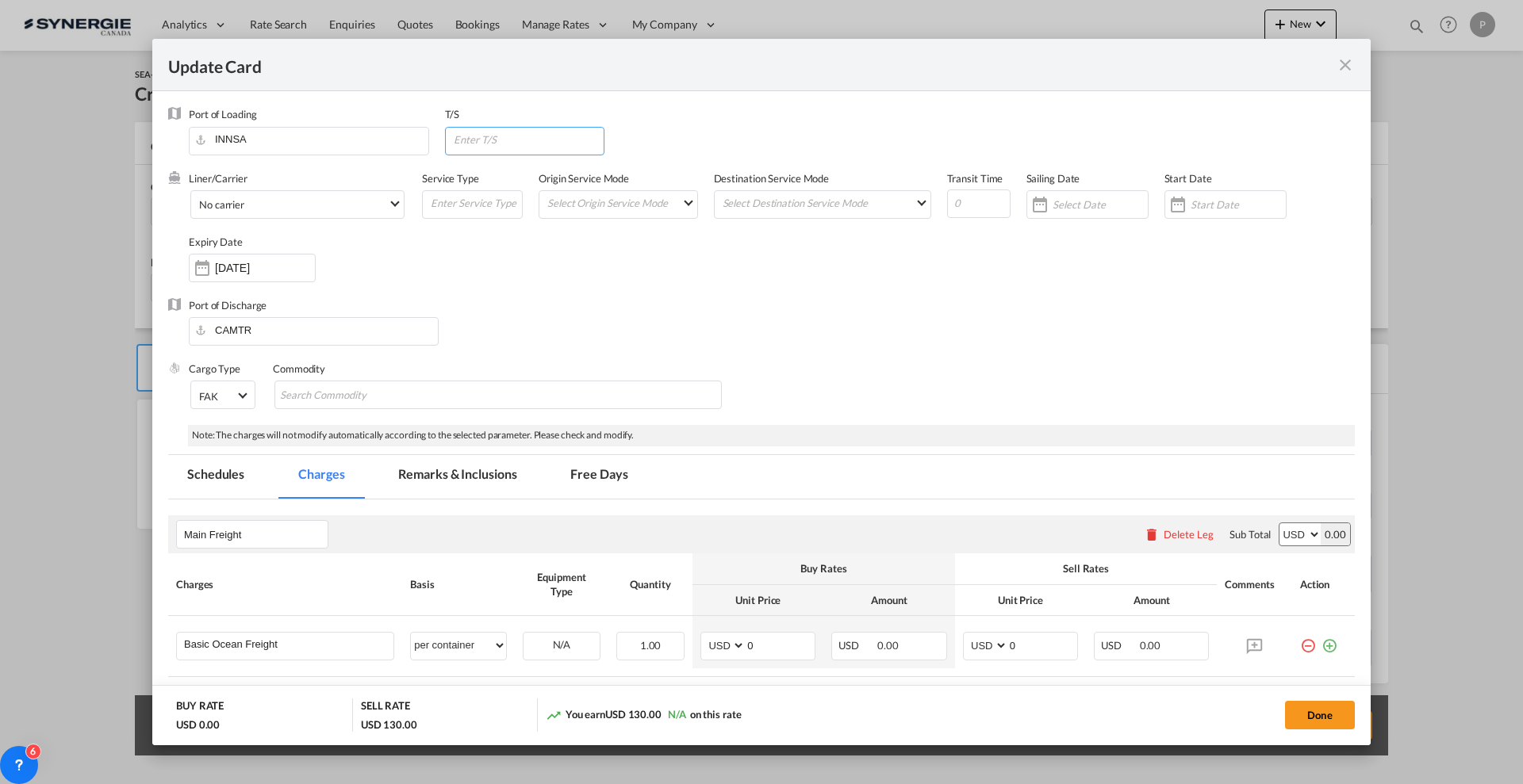
click at [589, 150] on input "Update Card Port ..." at bounding box center [528, 139] width 152 height 24
paste input "MAPTM"
type input "MAPTM"
click at [959, 201] on input "Update Card Port ..." at bounding box center [978, 204] width 64 height 29
type input "55"
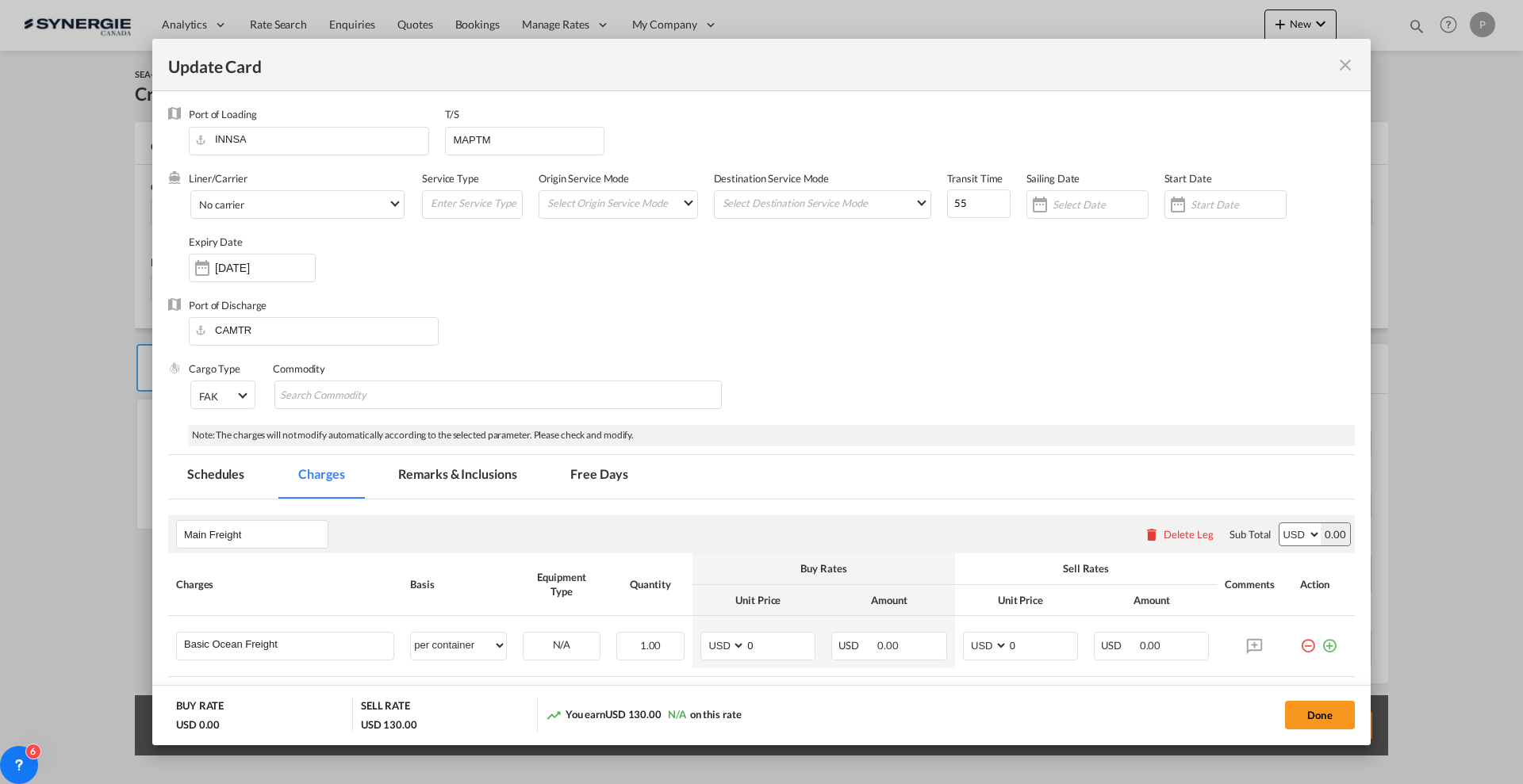
click at [924, 298] on div "Port of Discharge CAMTR" at bounding box center [761, 329] width 1186 height 64
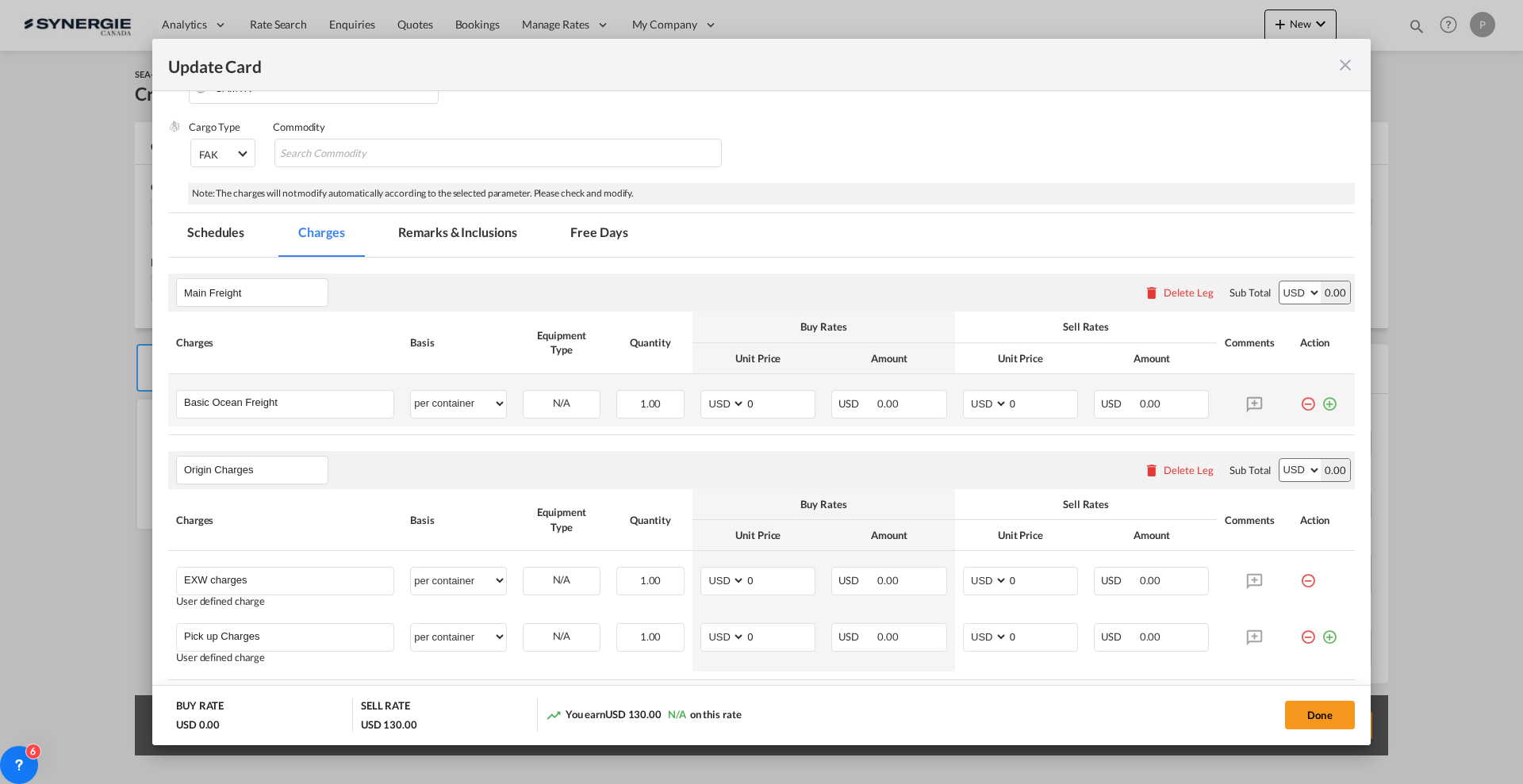
scroll to position [297, 0]
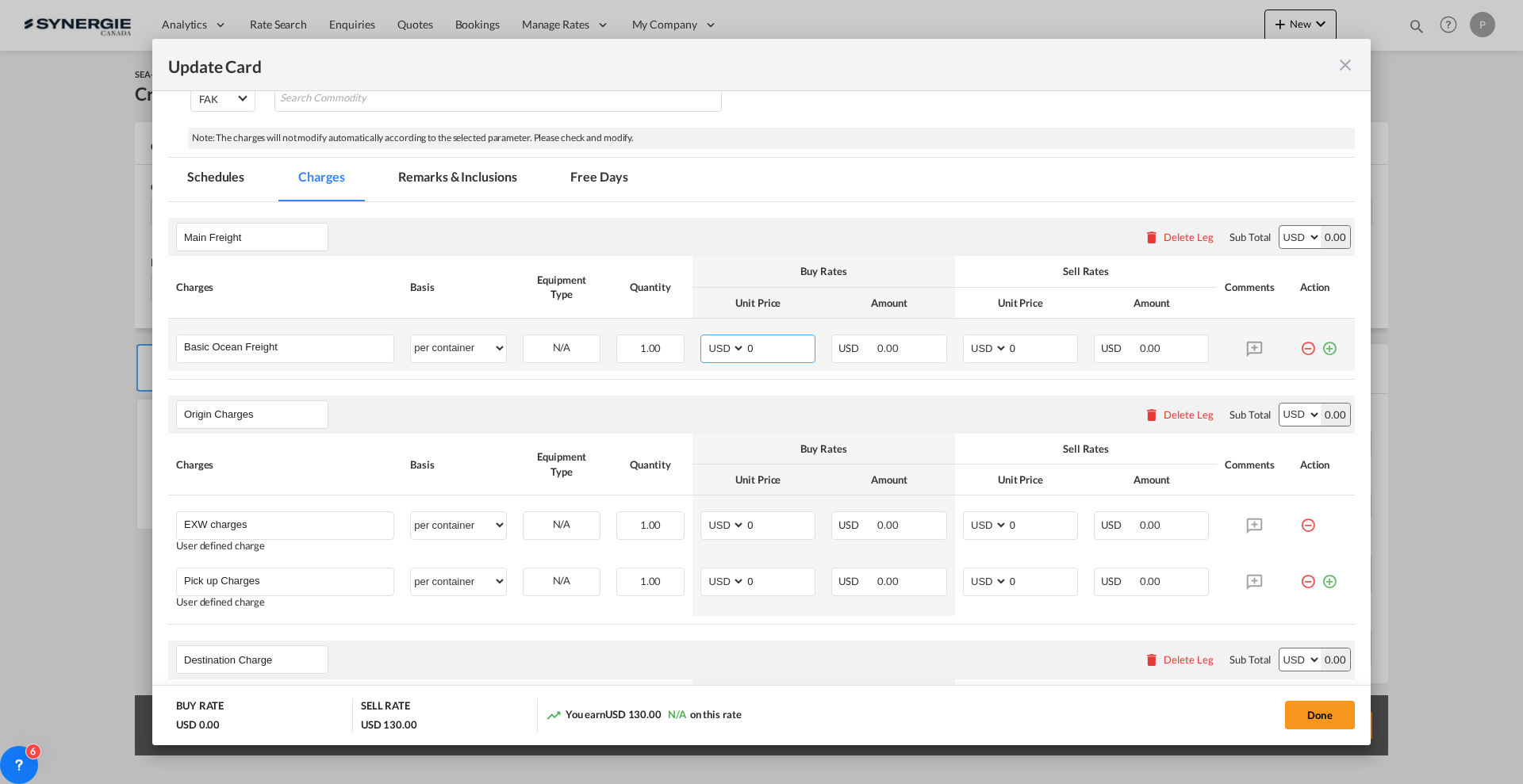
drag, startPoint x: 735, startPoint y: 355, endPoint x: 750, endPoint y: 354, distance: 15.0
click at [735, 355] on select "AED AFN ALL AMD ANG AOA ARS AUD AWG AZN BAM BBD BDT BGN BHD BIF BMD BND BOB BRL…" at bounding box center [724, 348] width 41 height 21
click at [755, 352] on input "0" at bounding box center [780, 347] width 69 height 24
type input "3975"
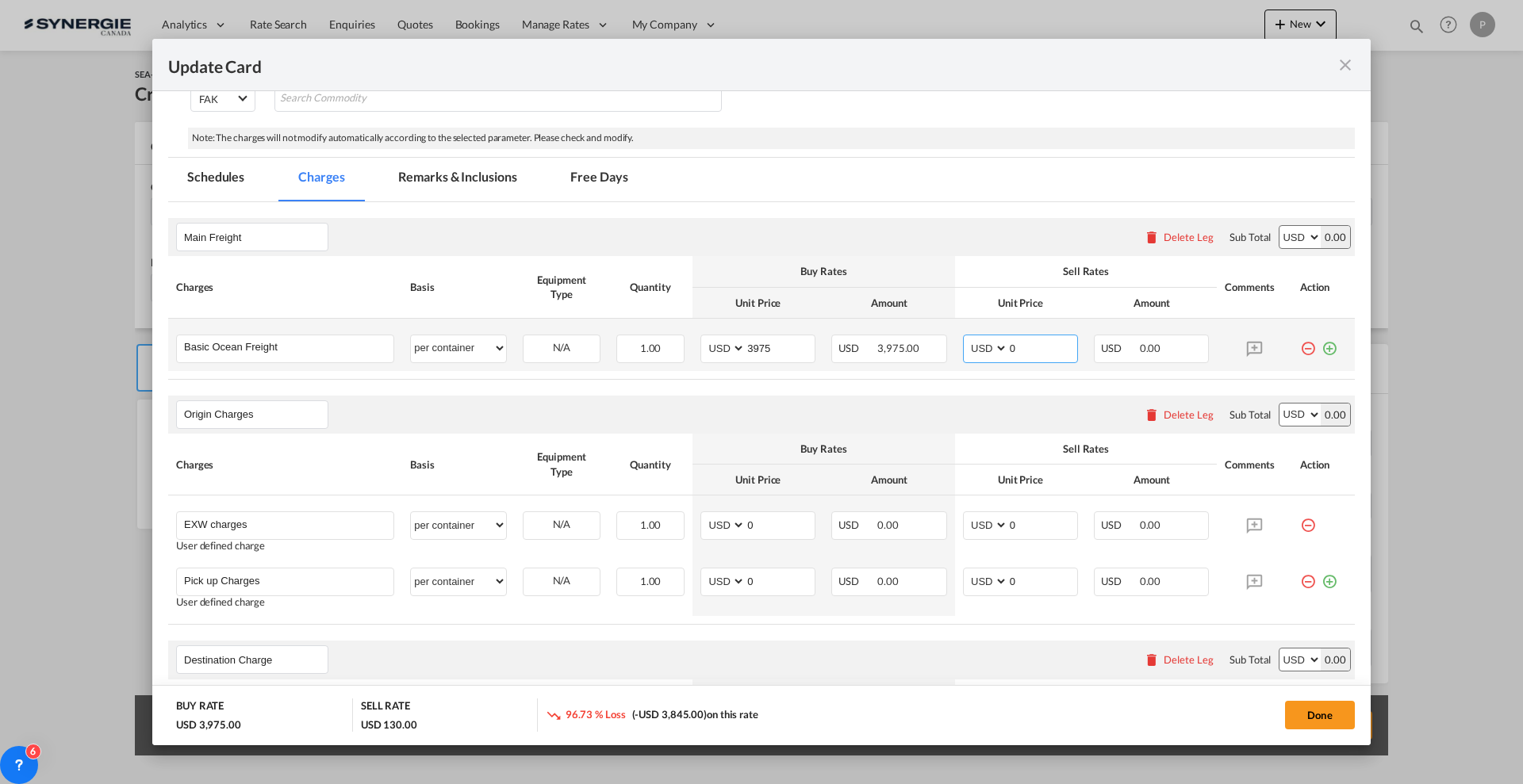
click at [1048, 346] on input "0" at bounding box center [1043, 347] width 69 height 24
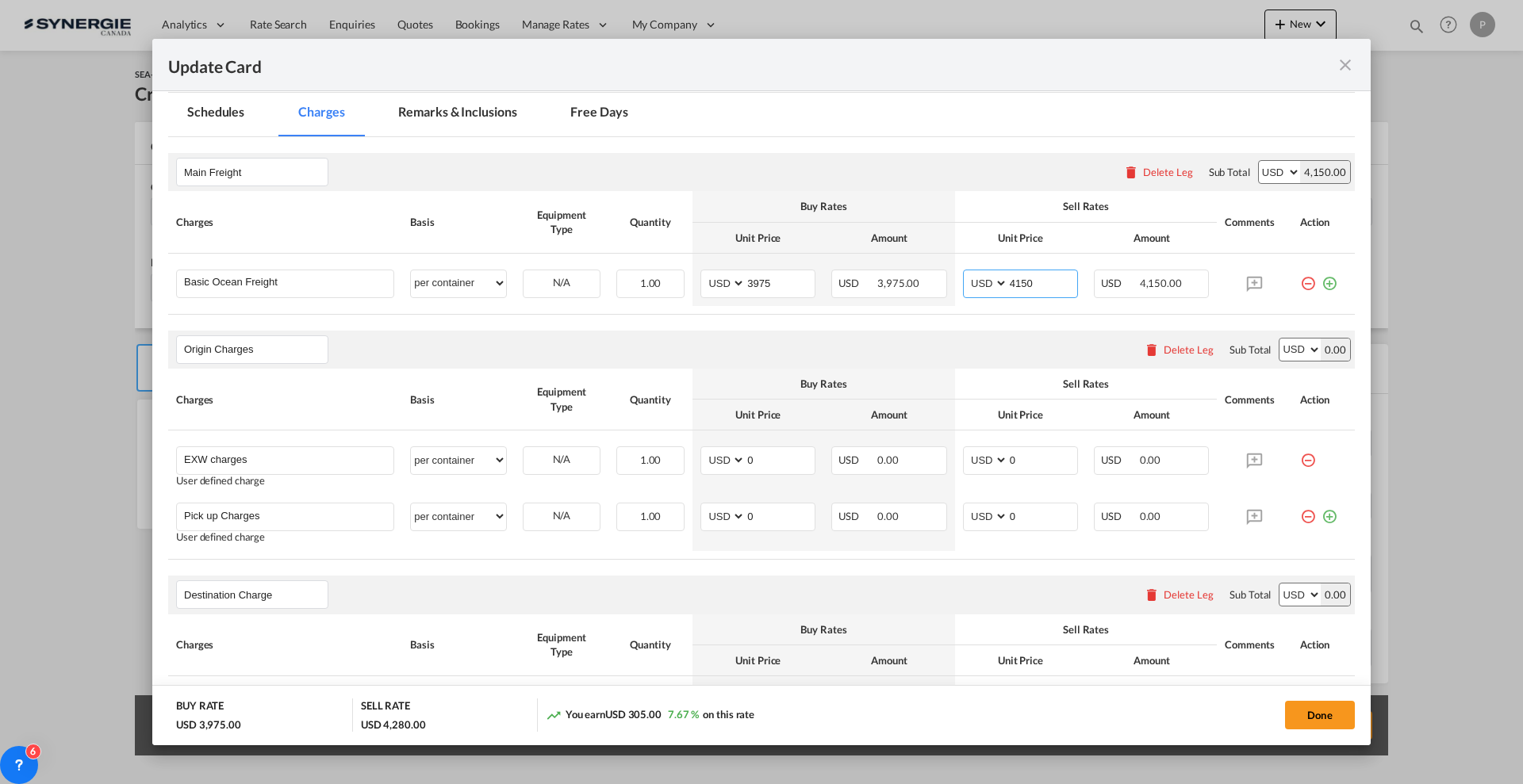
scroll to position [396, 0]
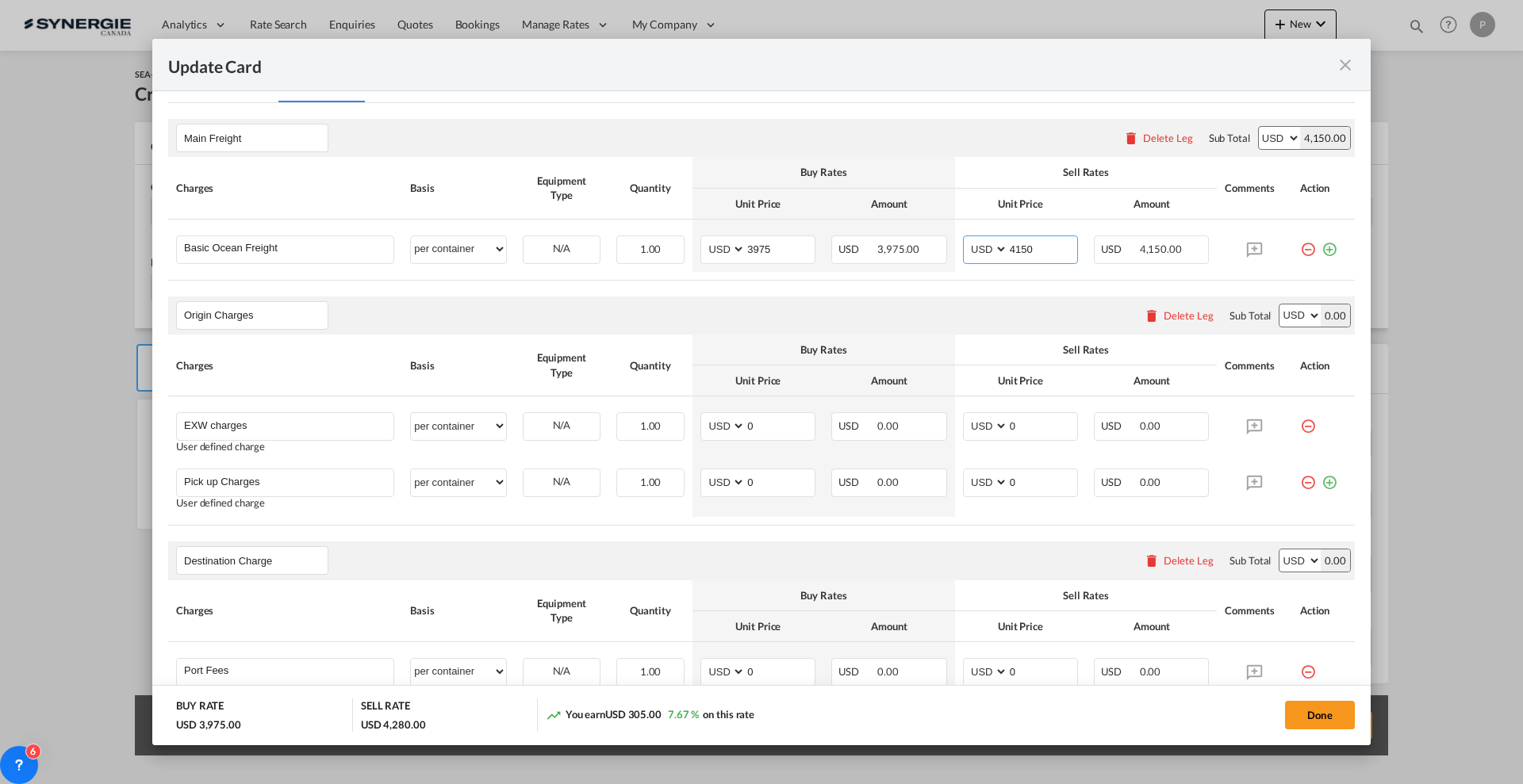
type input "4150"
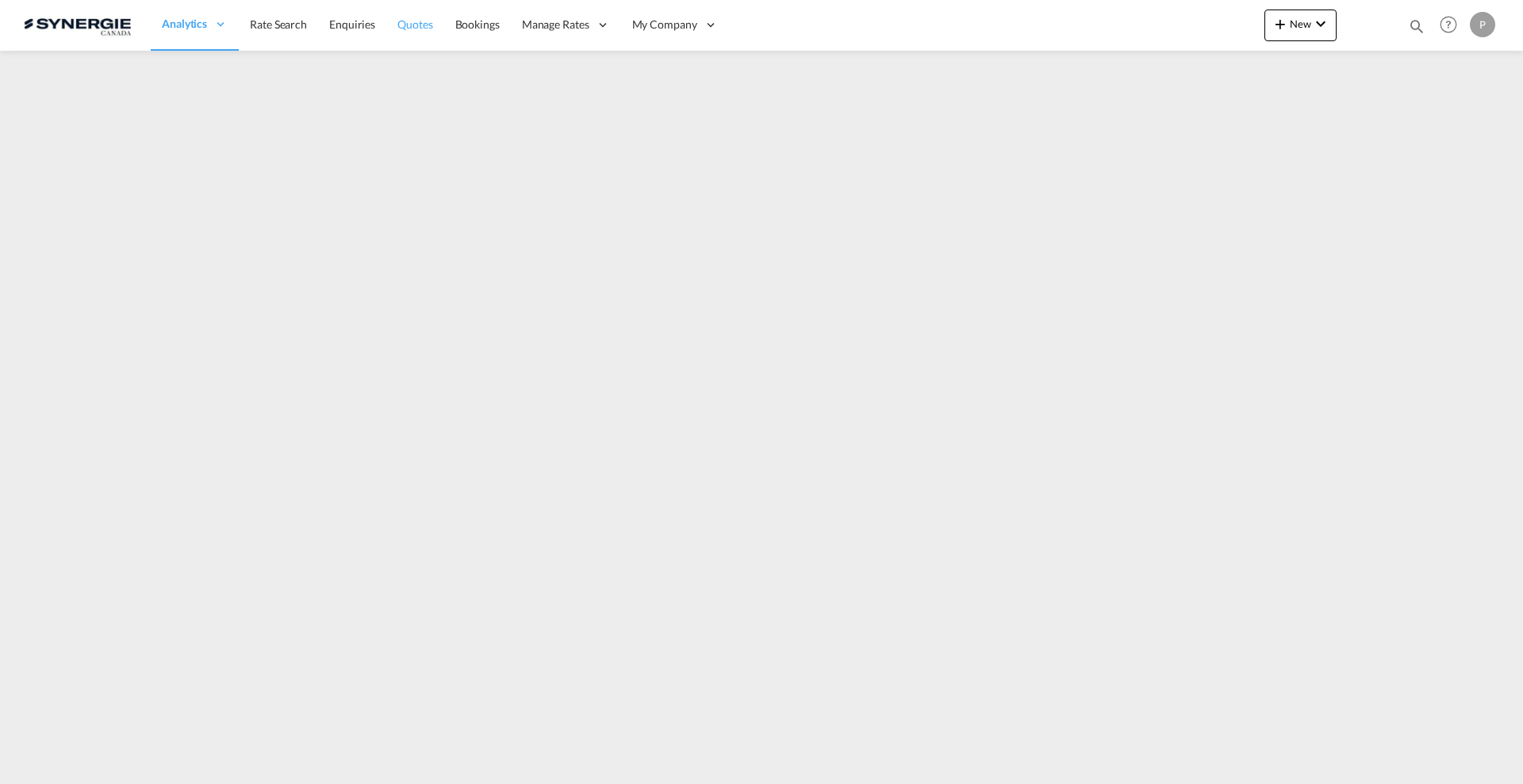
click at [395, 21] on link "Quotes" at bounding box center [414, 25] width 57 height 51
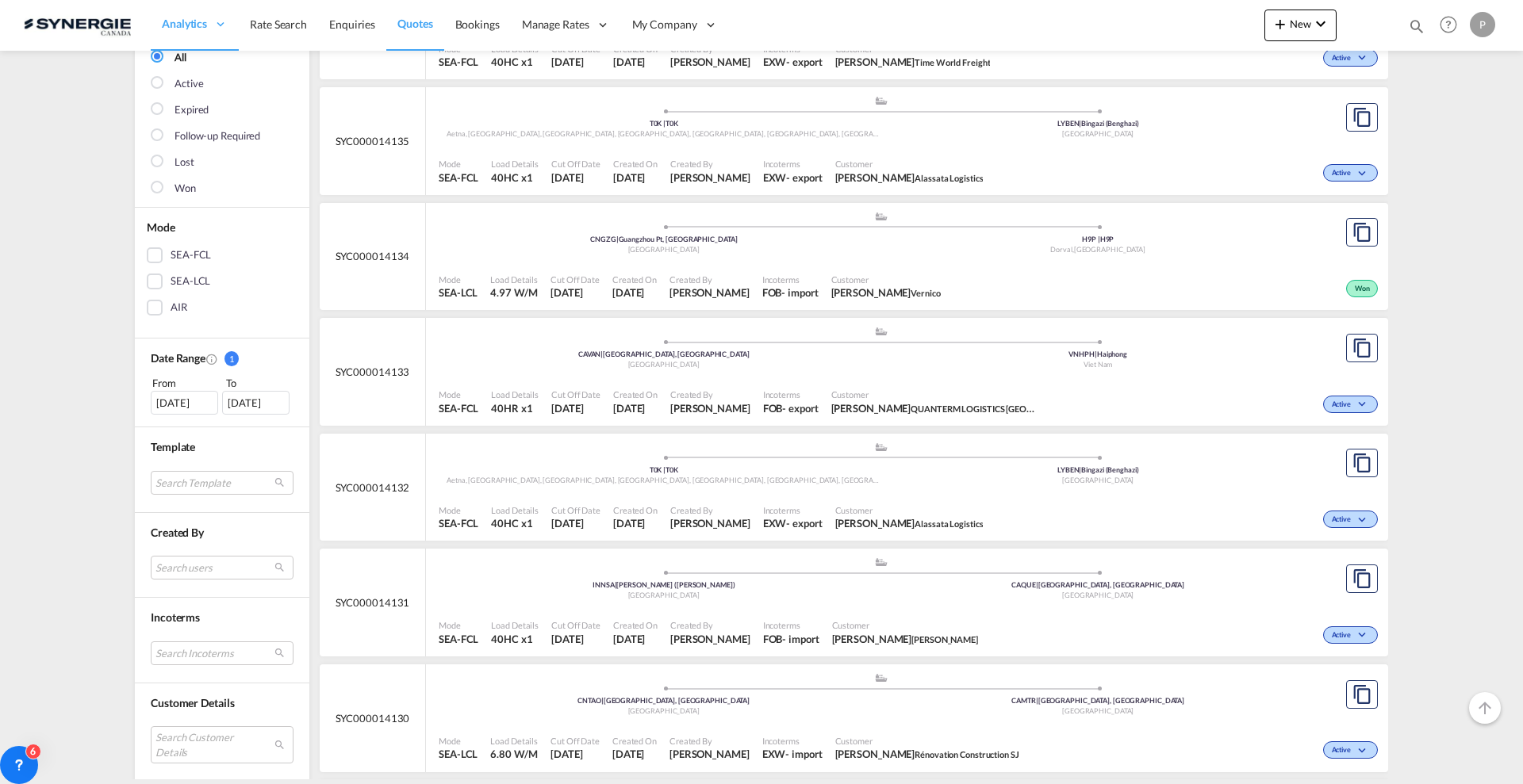
scroll to position [297, 0]
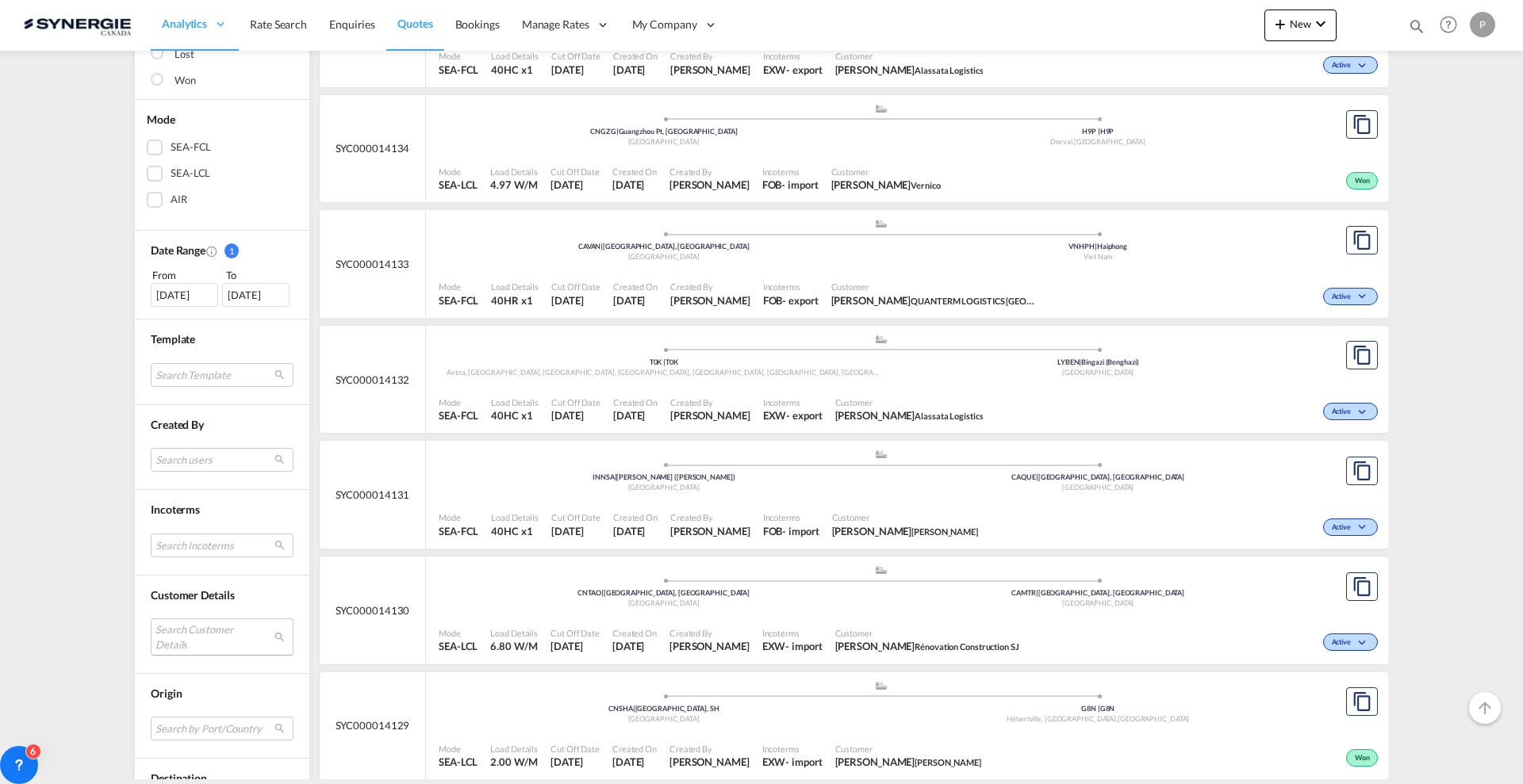
click at [198, 639] on md-select "Search Customer Details user name user mark Abeysundara seafreight@timeworldfre…" at bounding box center [222, 636] width 143 height 36
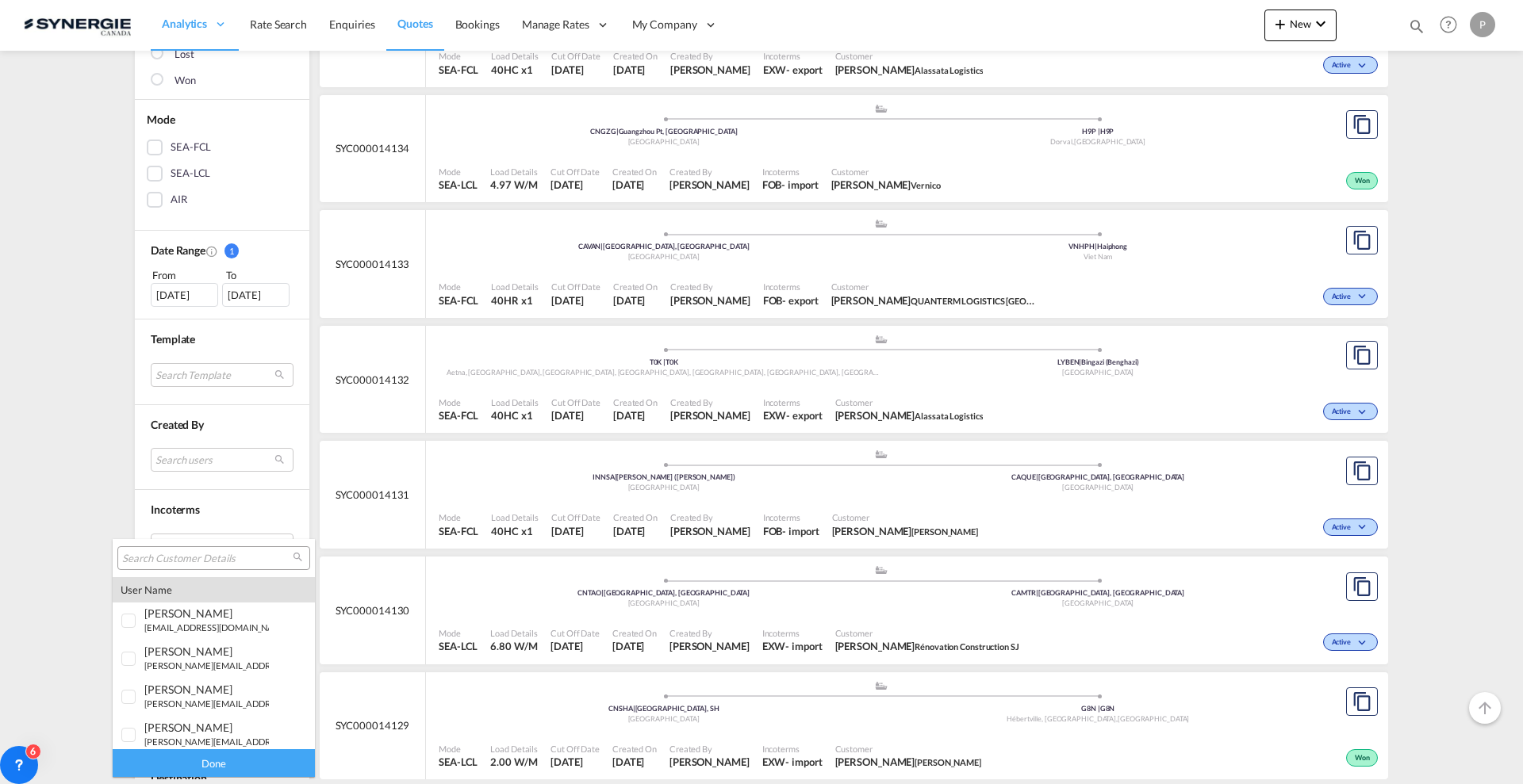
click at [203, 559] on input "search" at bounding box center [207, 559] width 171 height 14
type input "umate"
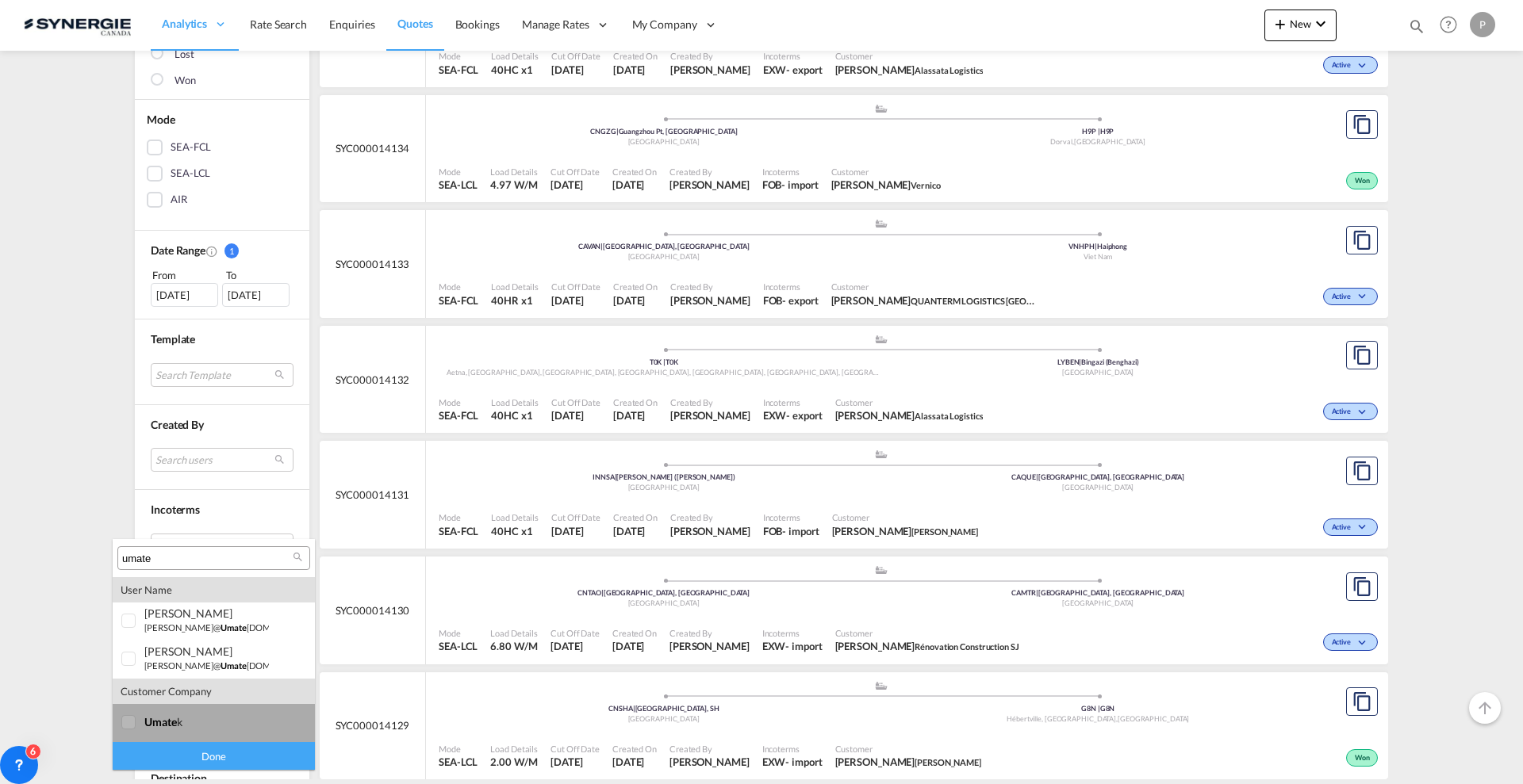
click at [192, 710] on md-option "company umate k" at bounding box center [213, 723] width 202 height 38
click at [220, 755] on div "Done" at bounding box center [213, 756] width 202 height 28
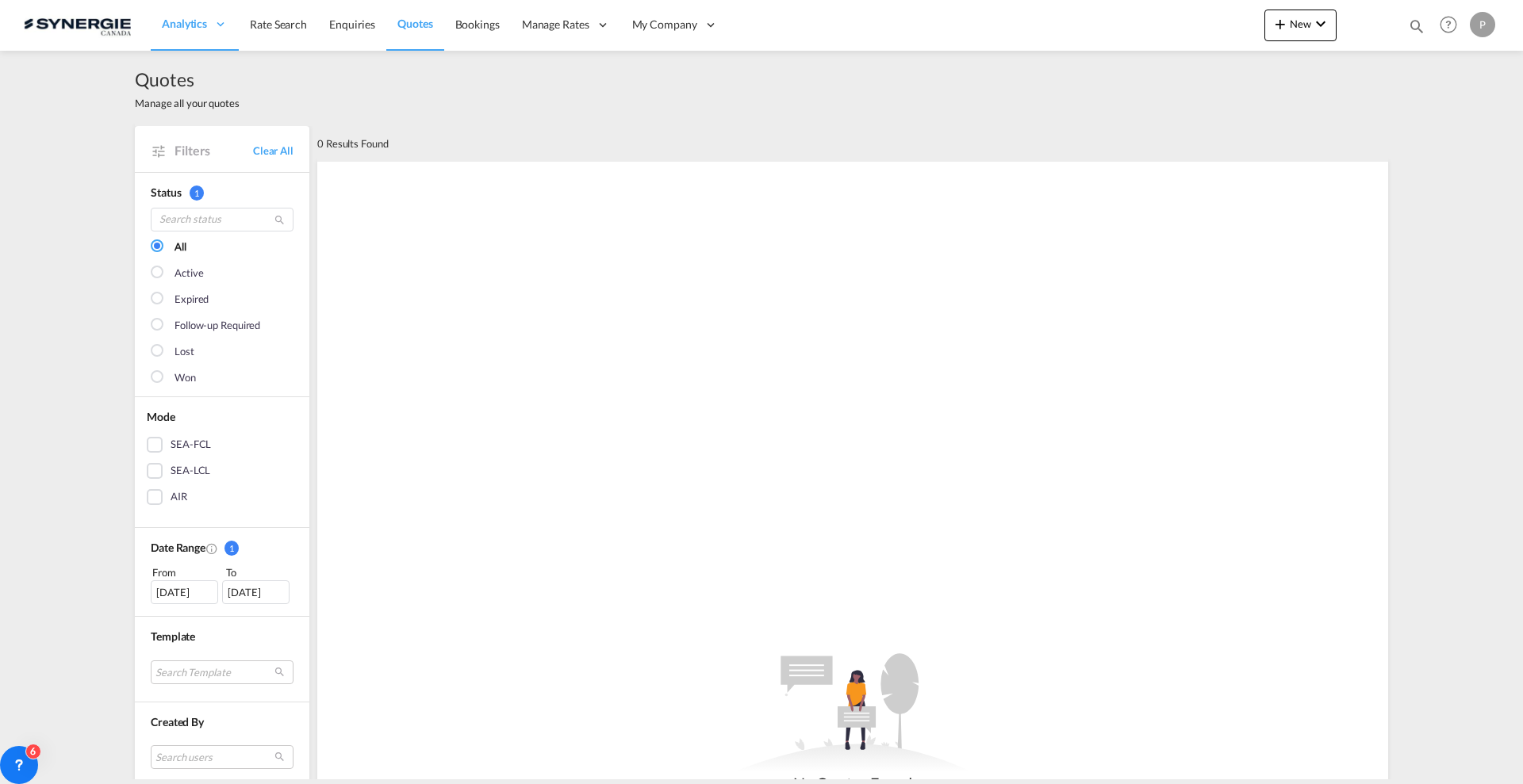
scroll to position [396, 0]
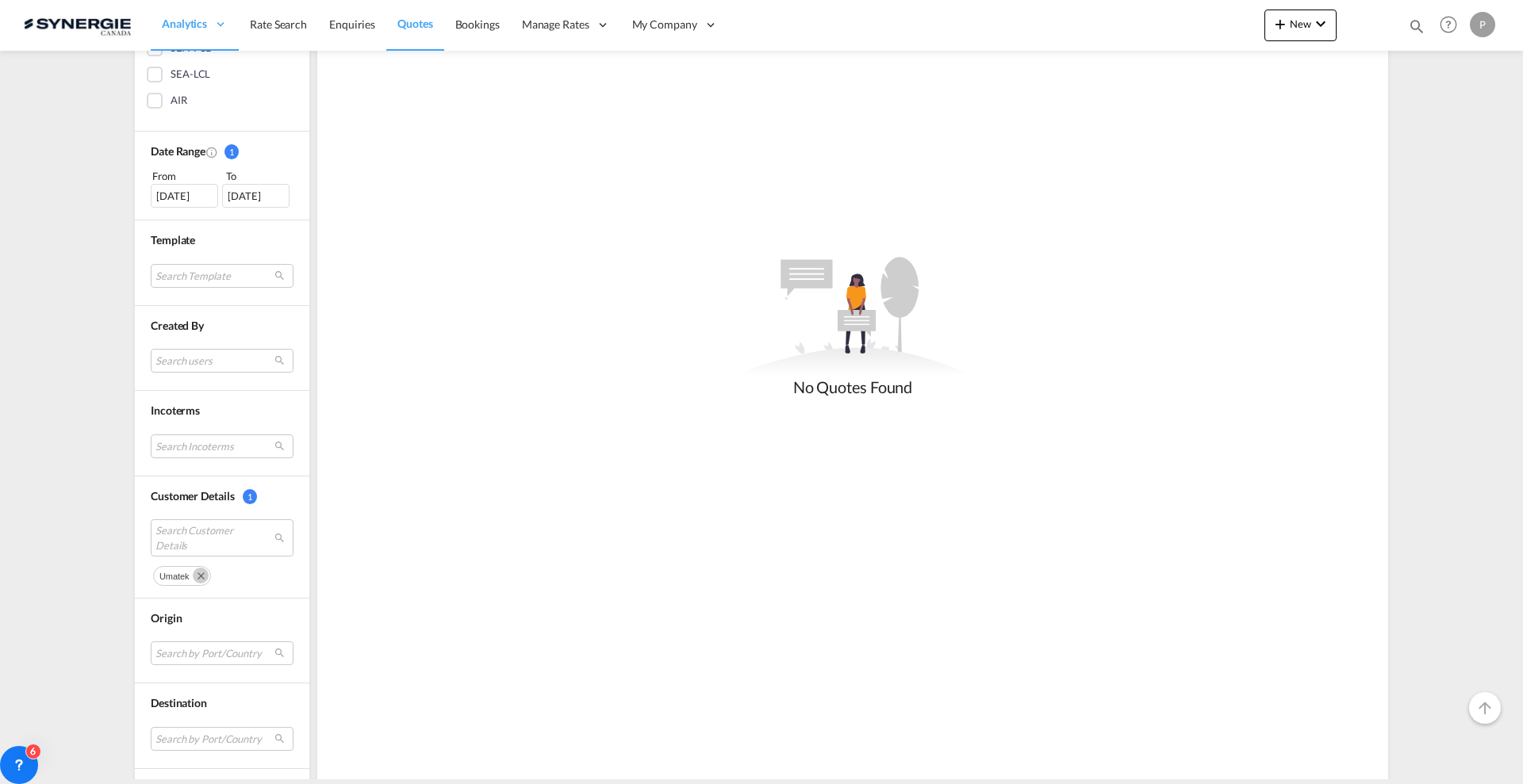
click at [185, 200] on div "19 Jul 2025" at bounding box center [185, 196] width 68 height 24
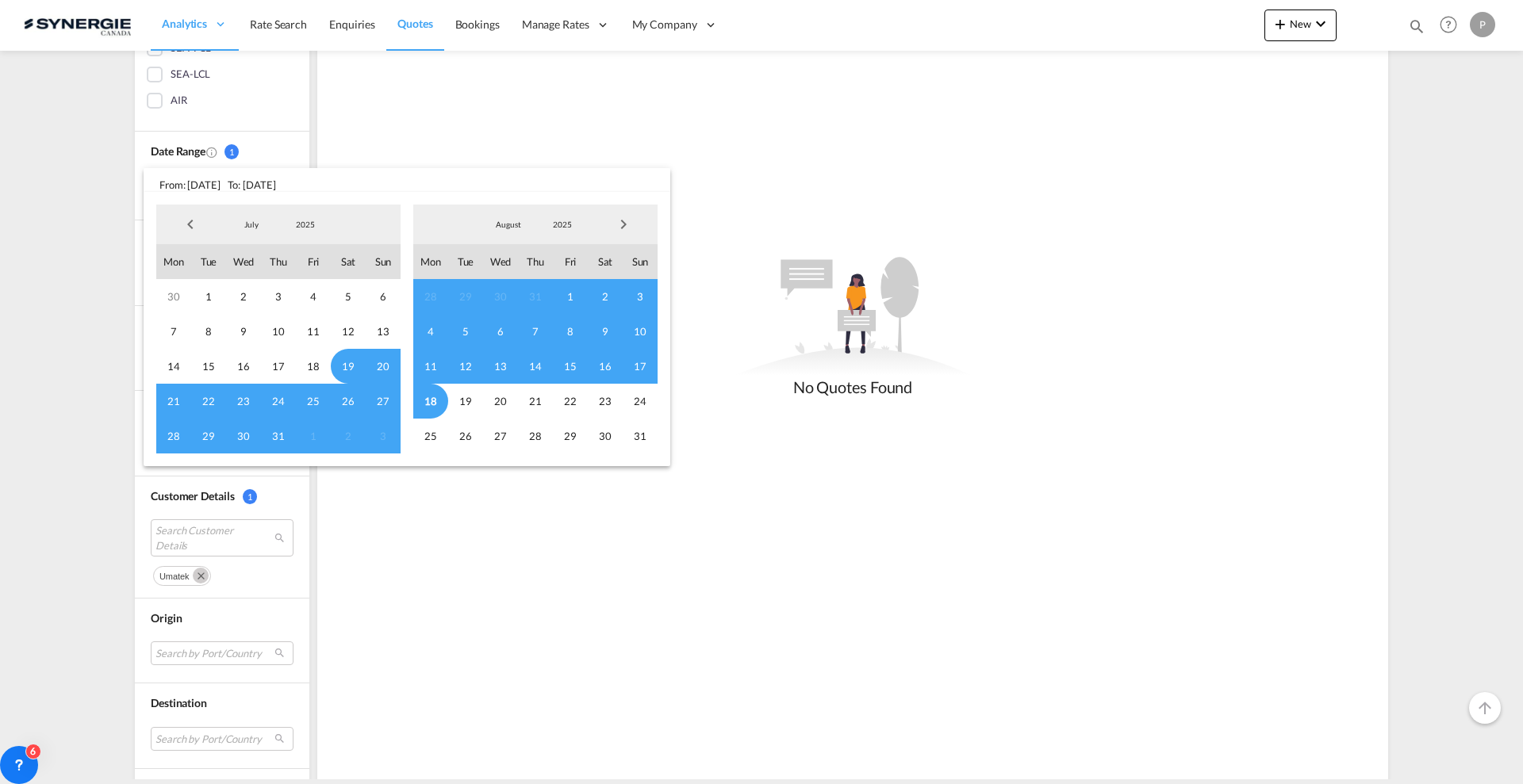
click at [195, 218] on span "Previous Month" at bounding box center [190, 224] width 31 height 31
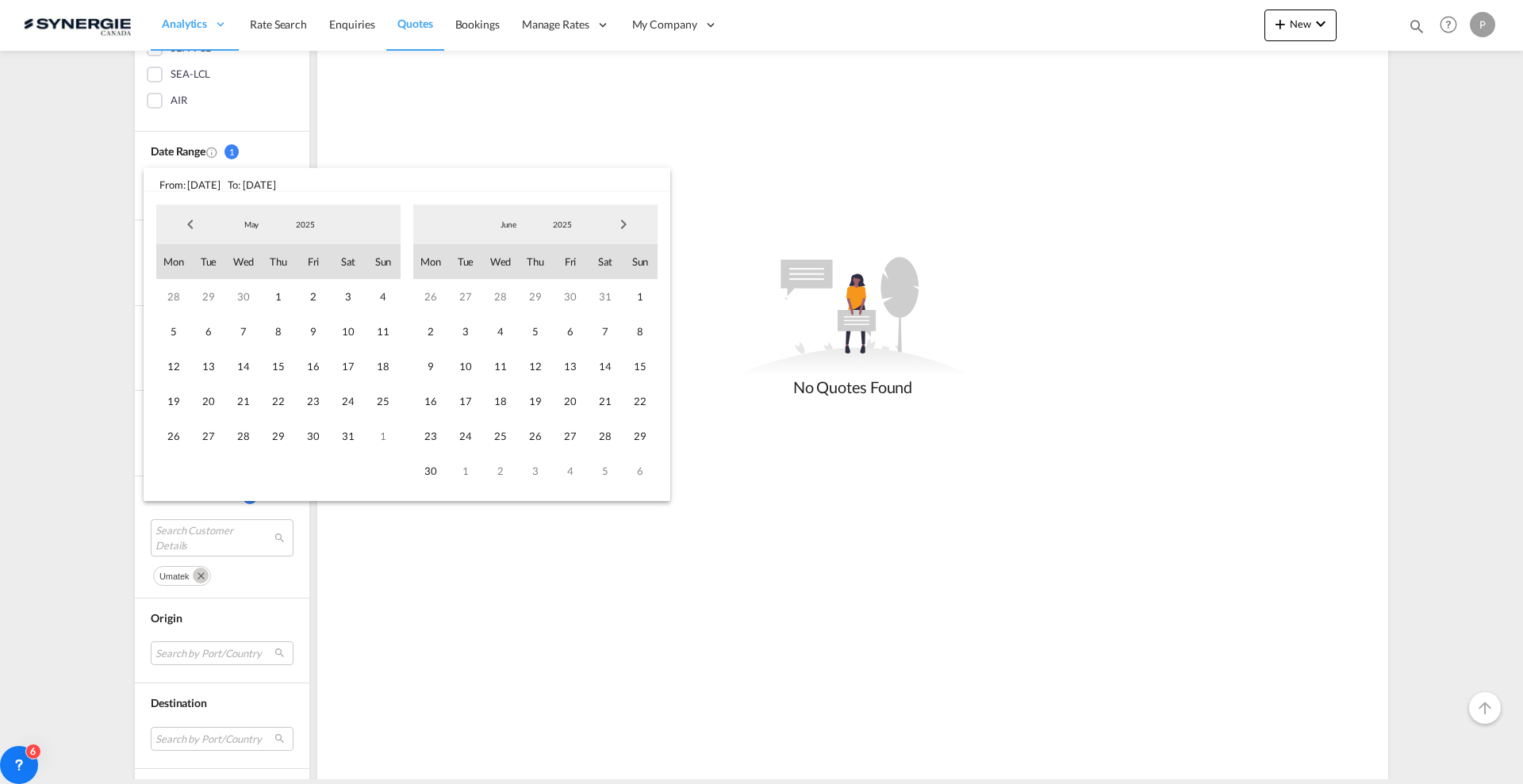
click at [195, 218] on span "Previous Month" at bounding box center [190, 224] width 31 height 31
click at [355, 298] on span "1" at bounding box center [348, 296] width 35 height 35
click at [626, 217] on span "Next Month" at bounding box center [623, 224] width 31 height 31
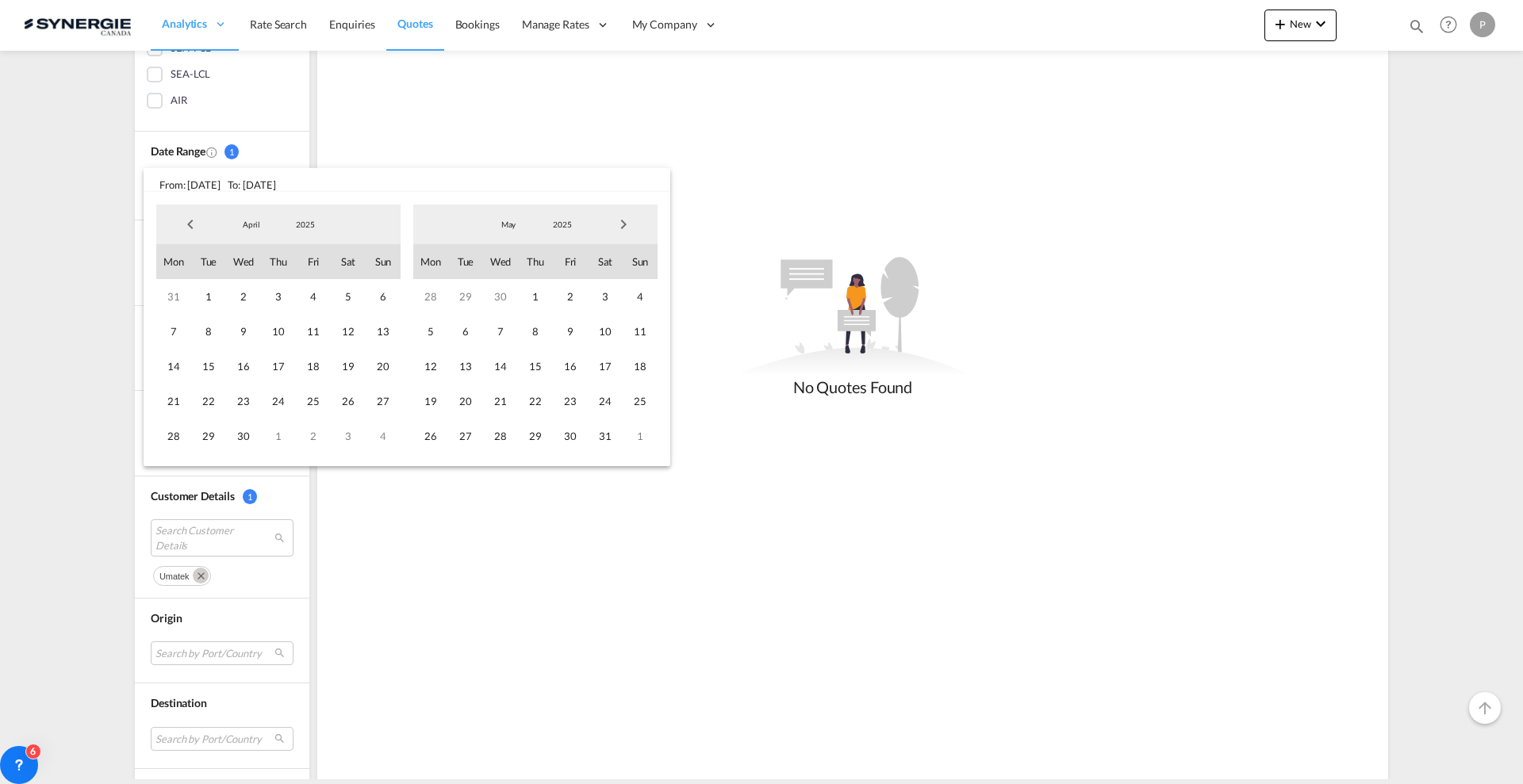
click at [626, 217] on span "Next Month" at bounding box center [623, 224] width 31 height 31
click at [433, 387] on span "18" at bounding box center [431, 401] width 35 height 35
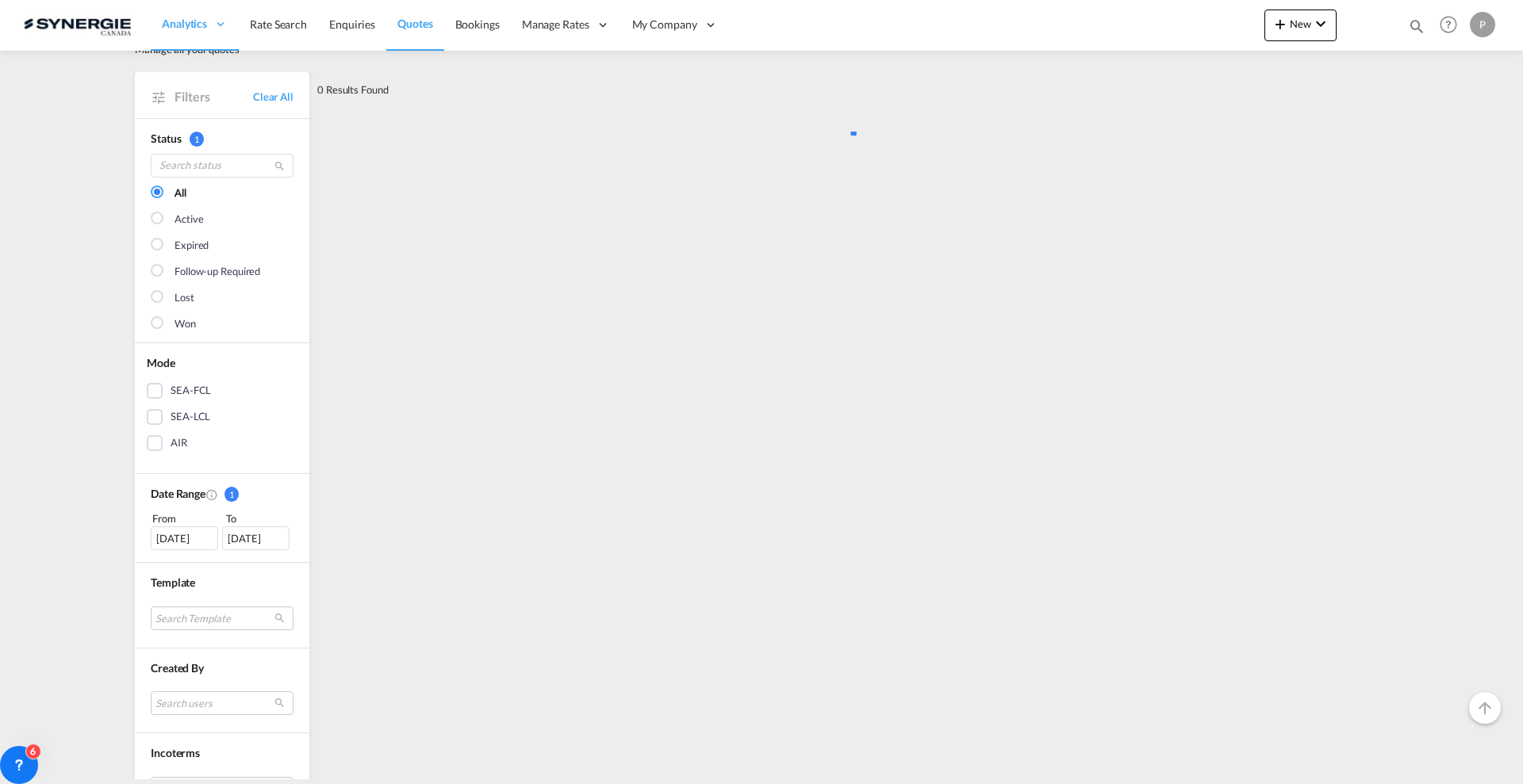
scroll to position [0, 0]
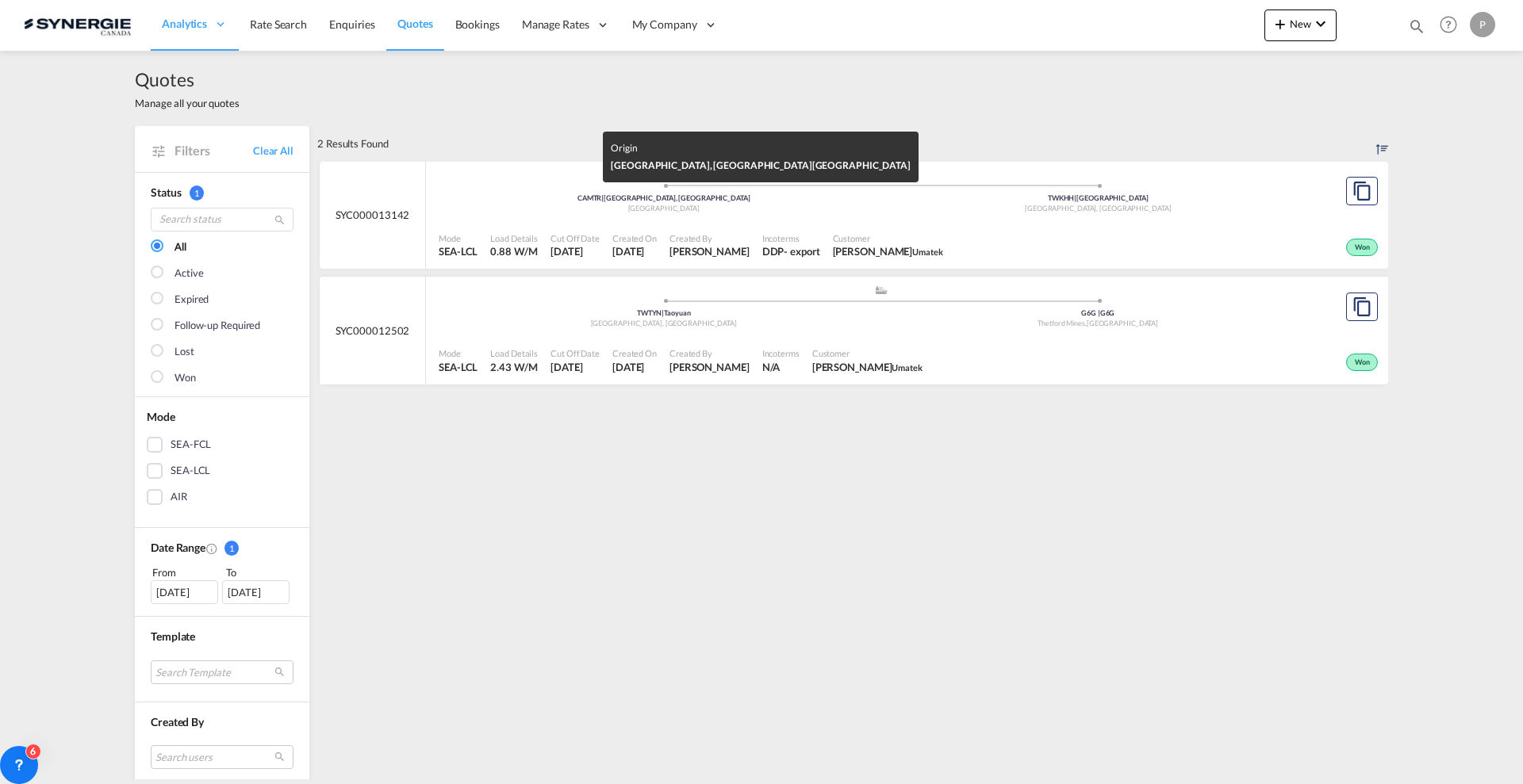
click at [830, 207] on div "Canada" at bounding box center [664, 209] width 435 height 10
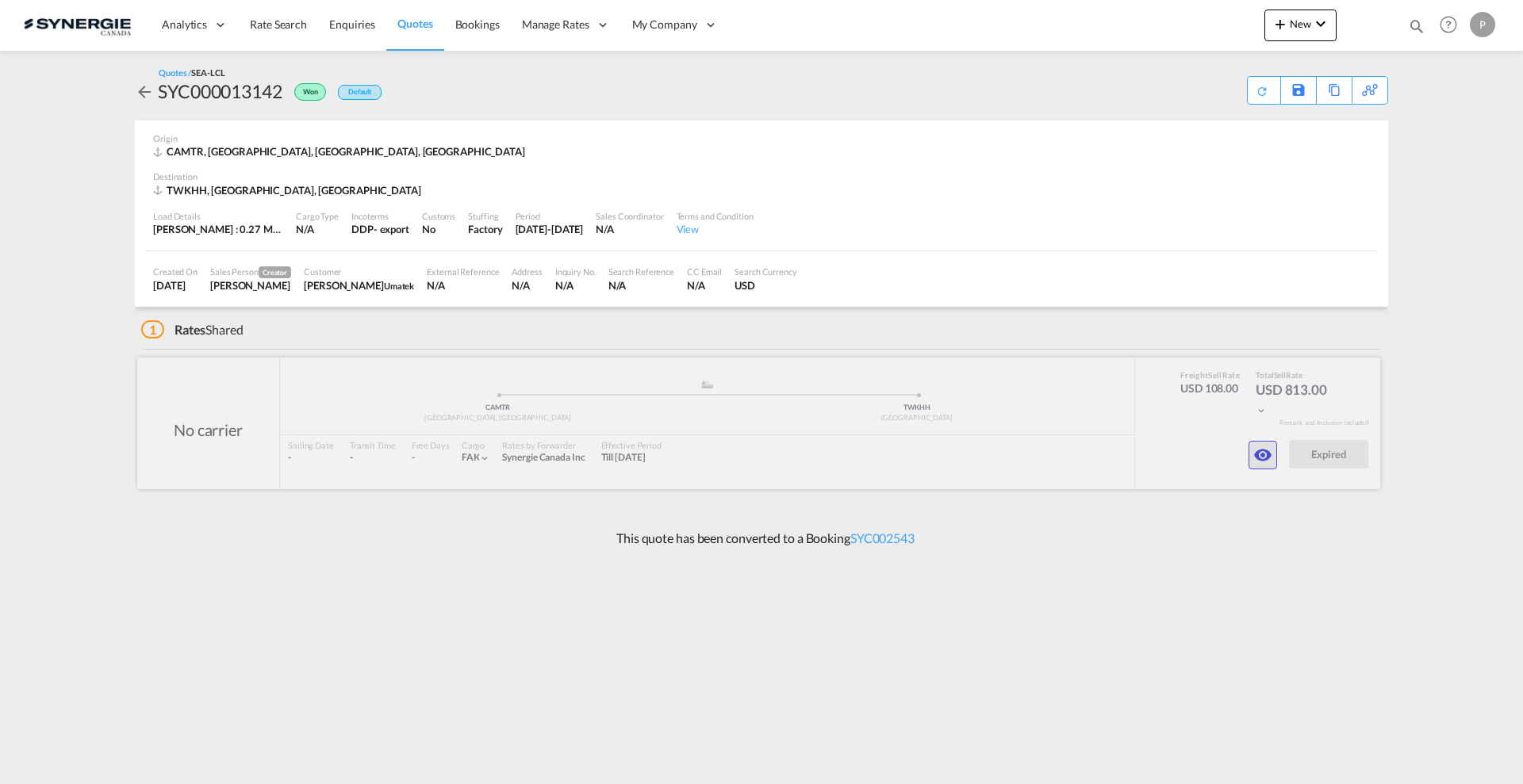
click at [1273, 460] on button "button" at bounding box center [1262, 455] width 29 height 29
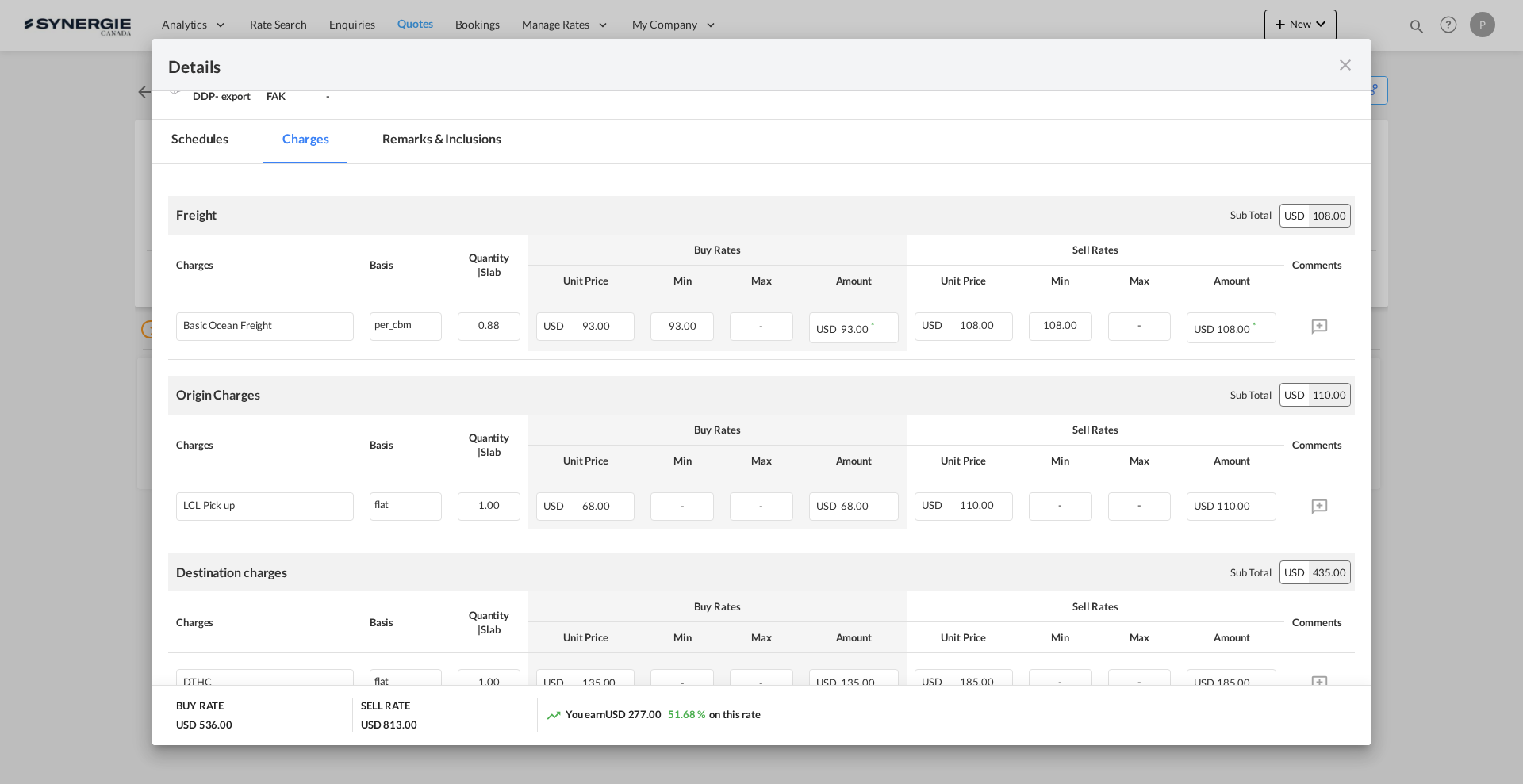
scroll to position [99, 0]
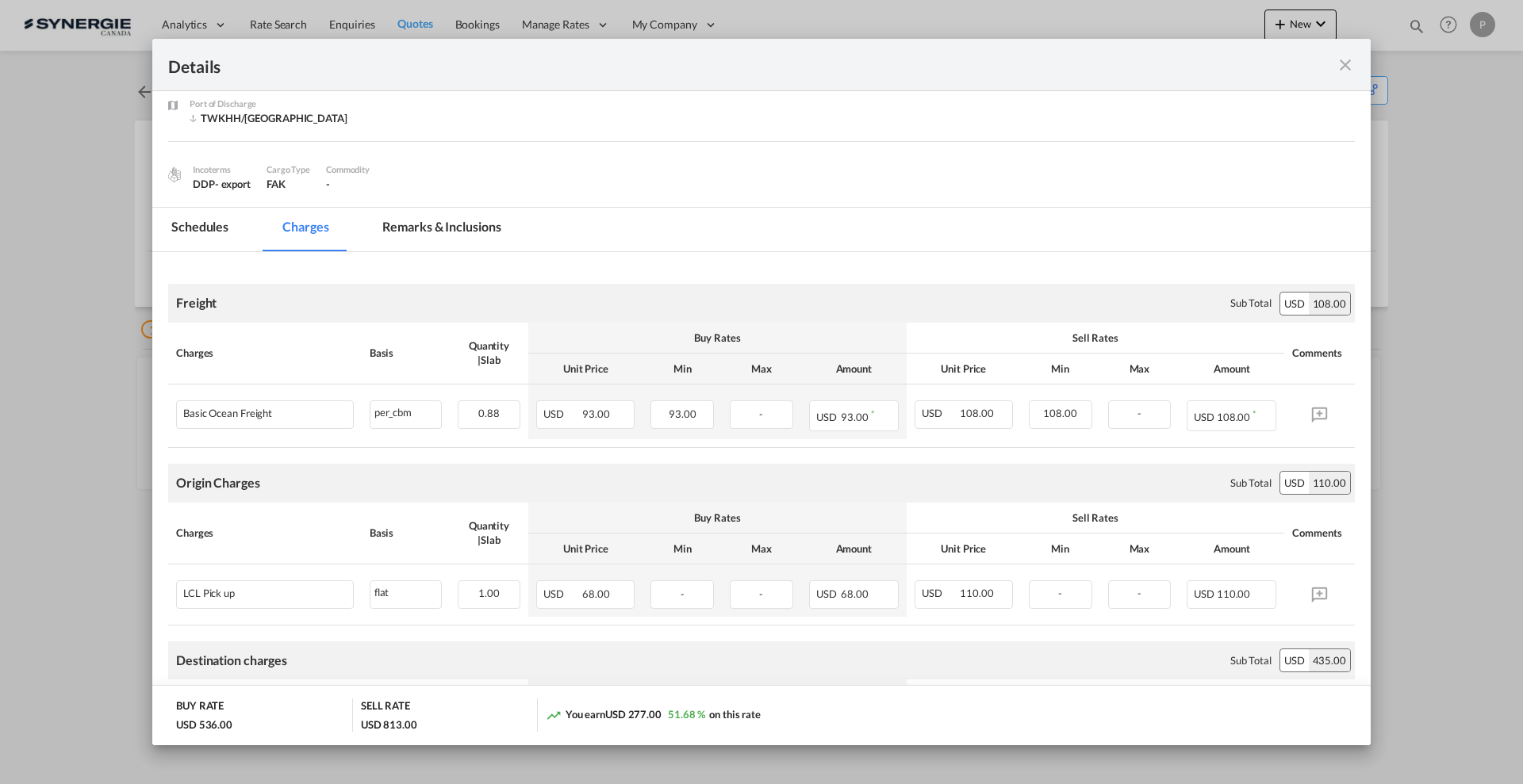
click at [433, 216] on md-tab-item "Remarks & Inclusions" at bounding box center [441, 229] width 156 height 44
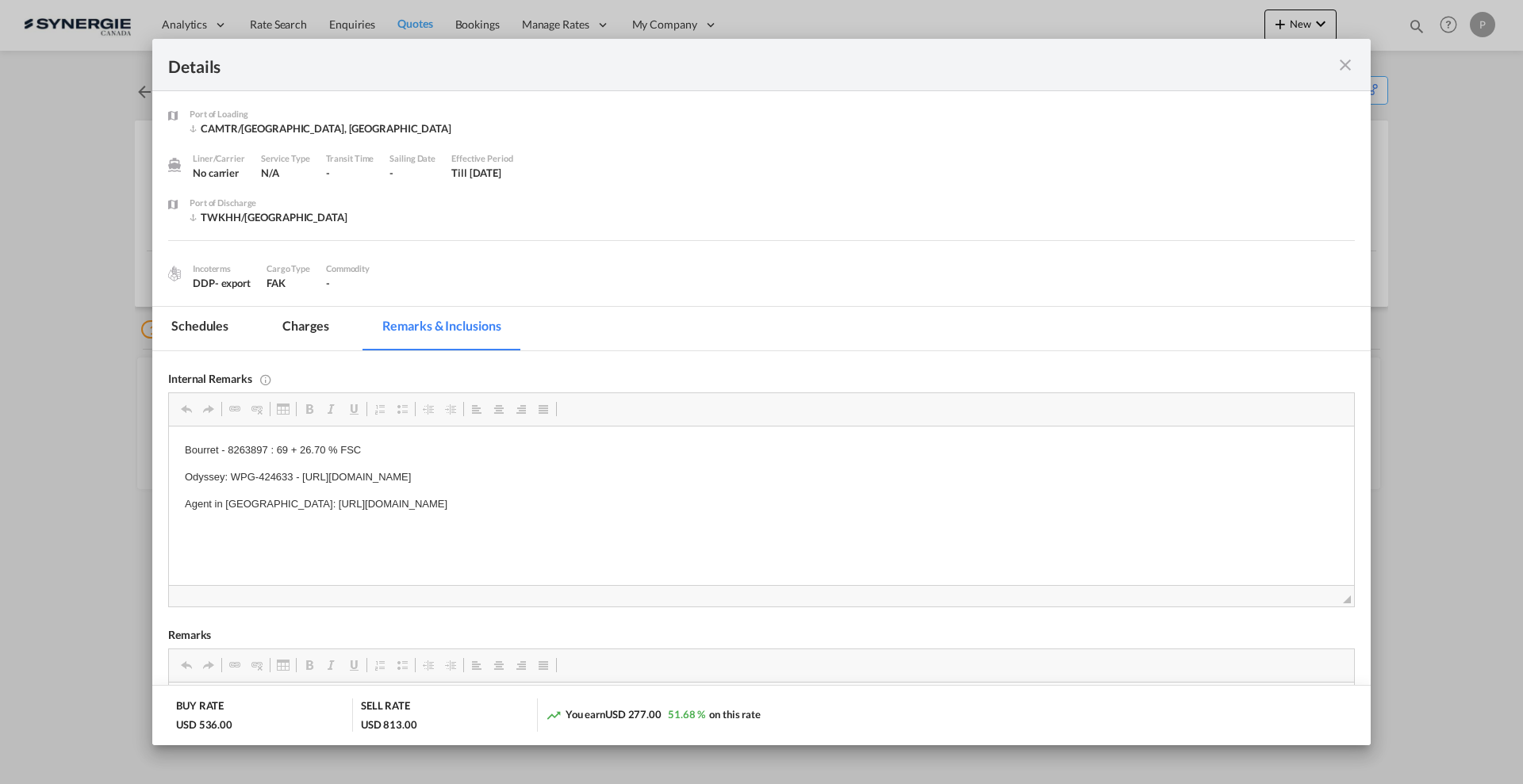
scroll to position [0, 0]
click at [303, 333] on md-tab-item "Charges" at bounding box center [305, 328] width 84 height 44
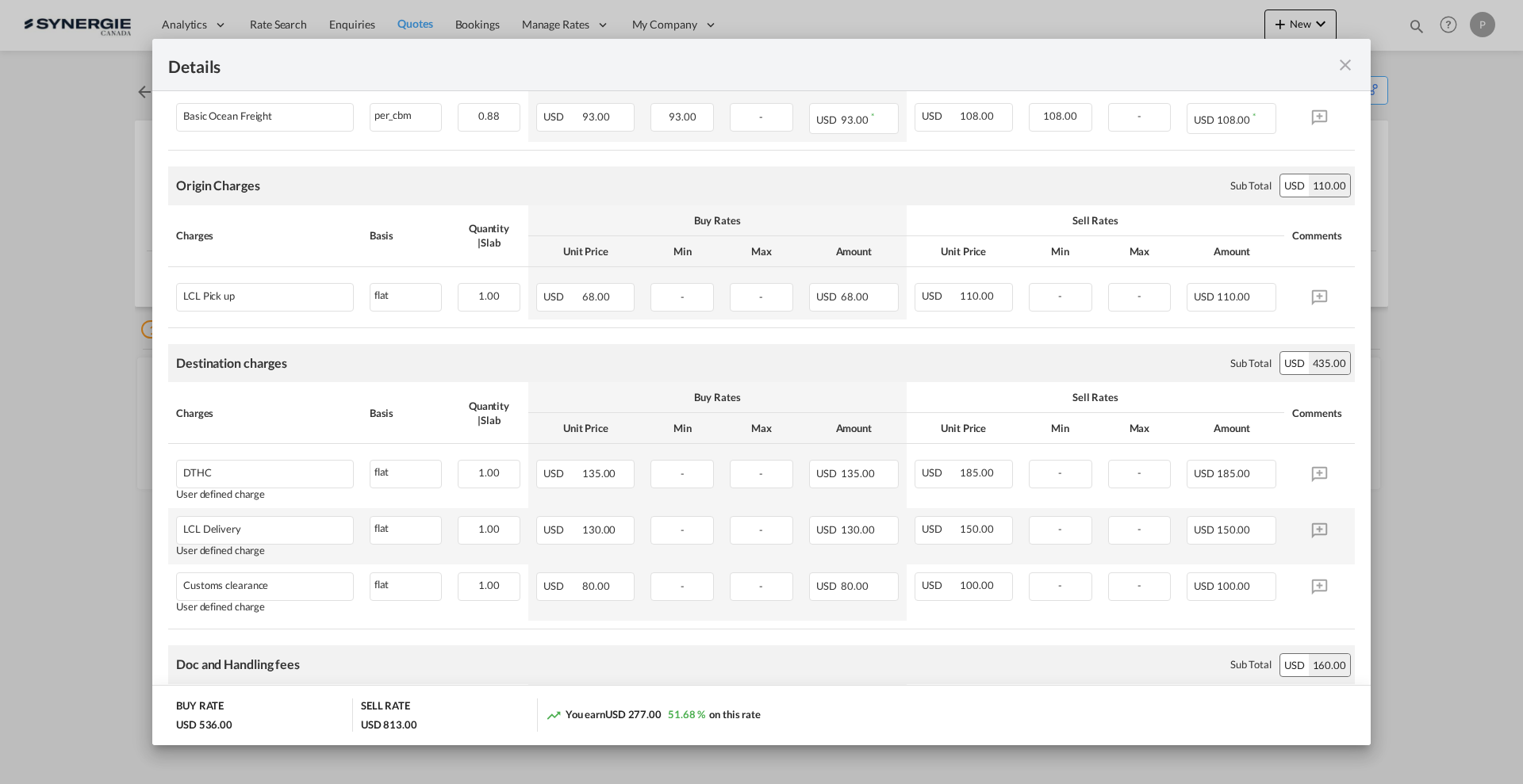
scroll to position [198, 0]
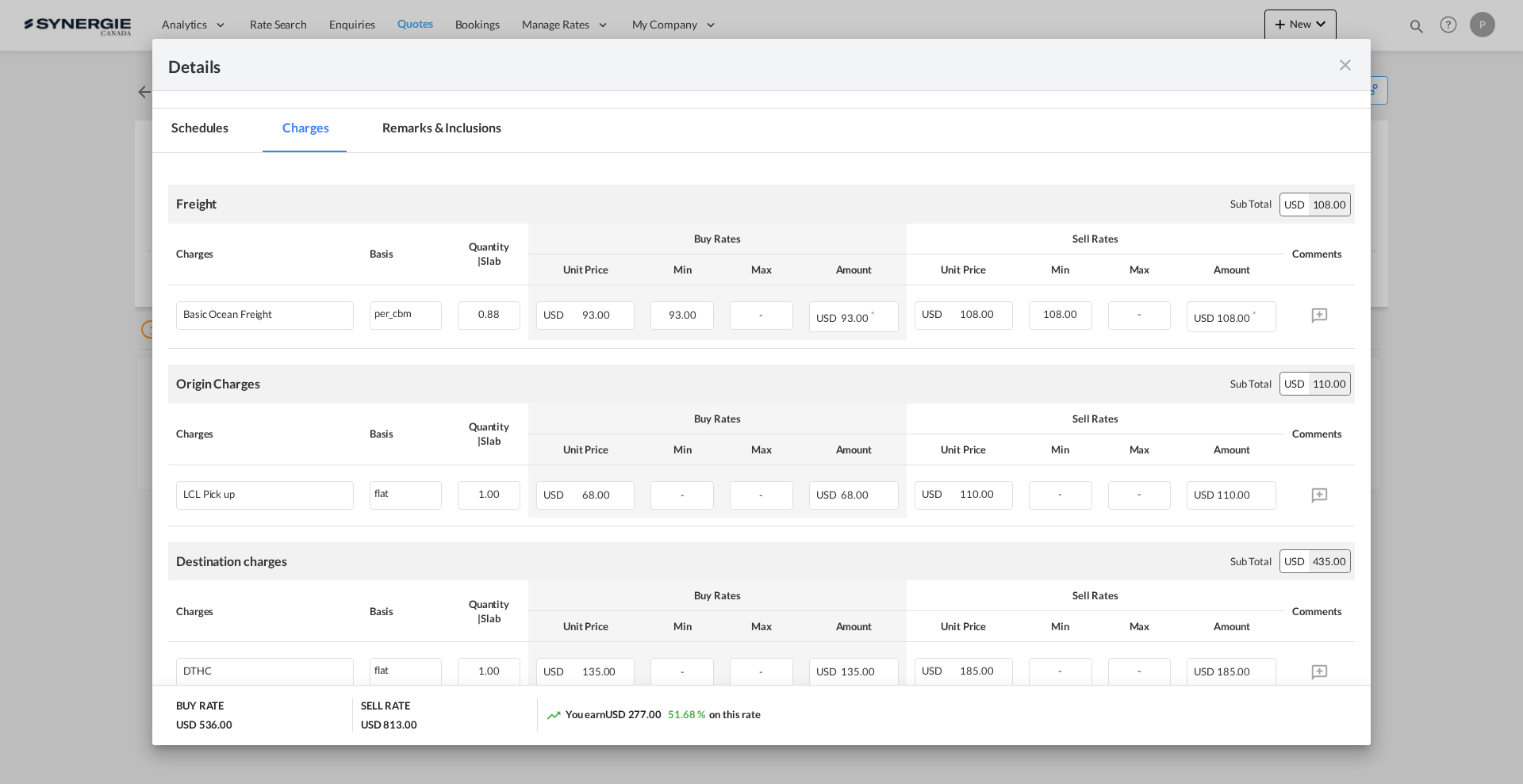
click at [421, 126] on md-tab-item "Remarks & Inclusions" at bounding box center [441, 130] width 156 height 44
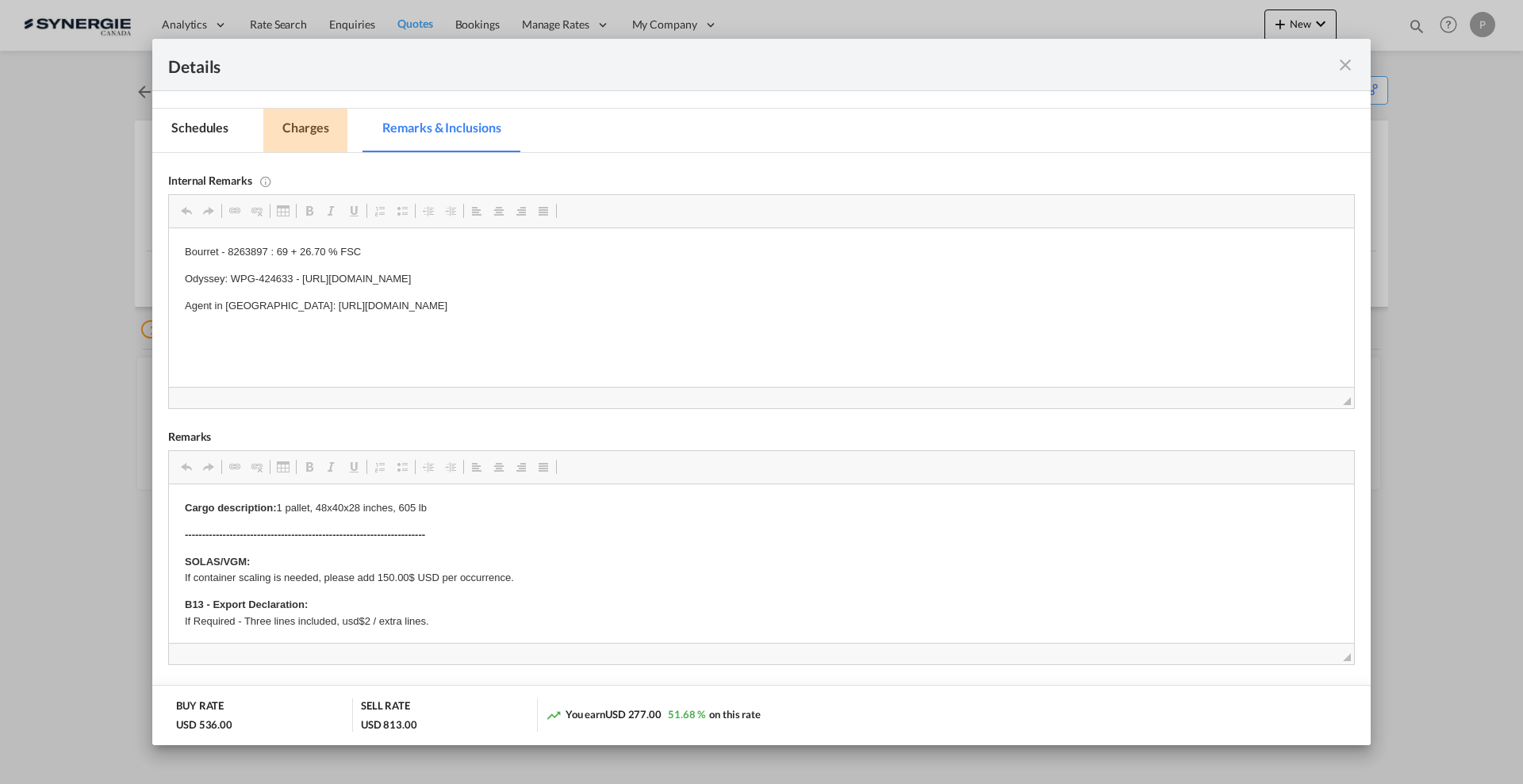
click at [315, 123] on md-tab-item "Charges" at bounding box center [305, 130] width 84 height 44
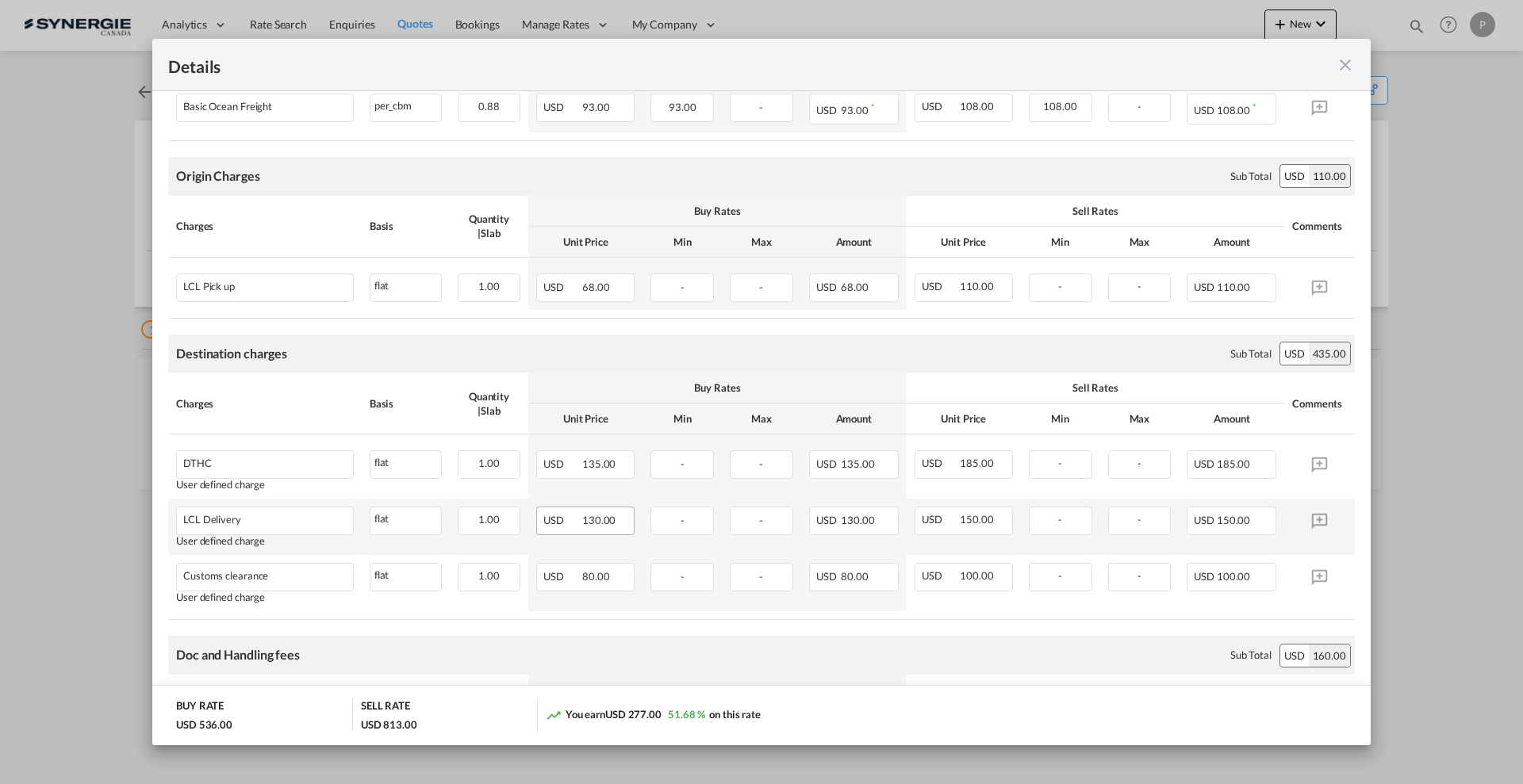
scroll to position [297, 0]
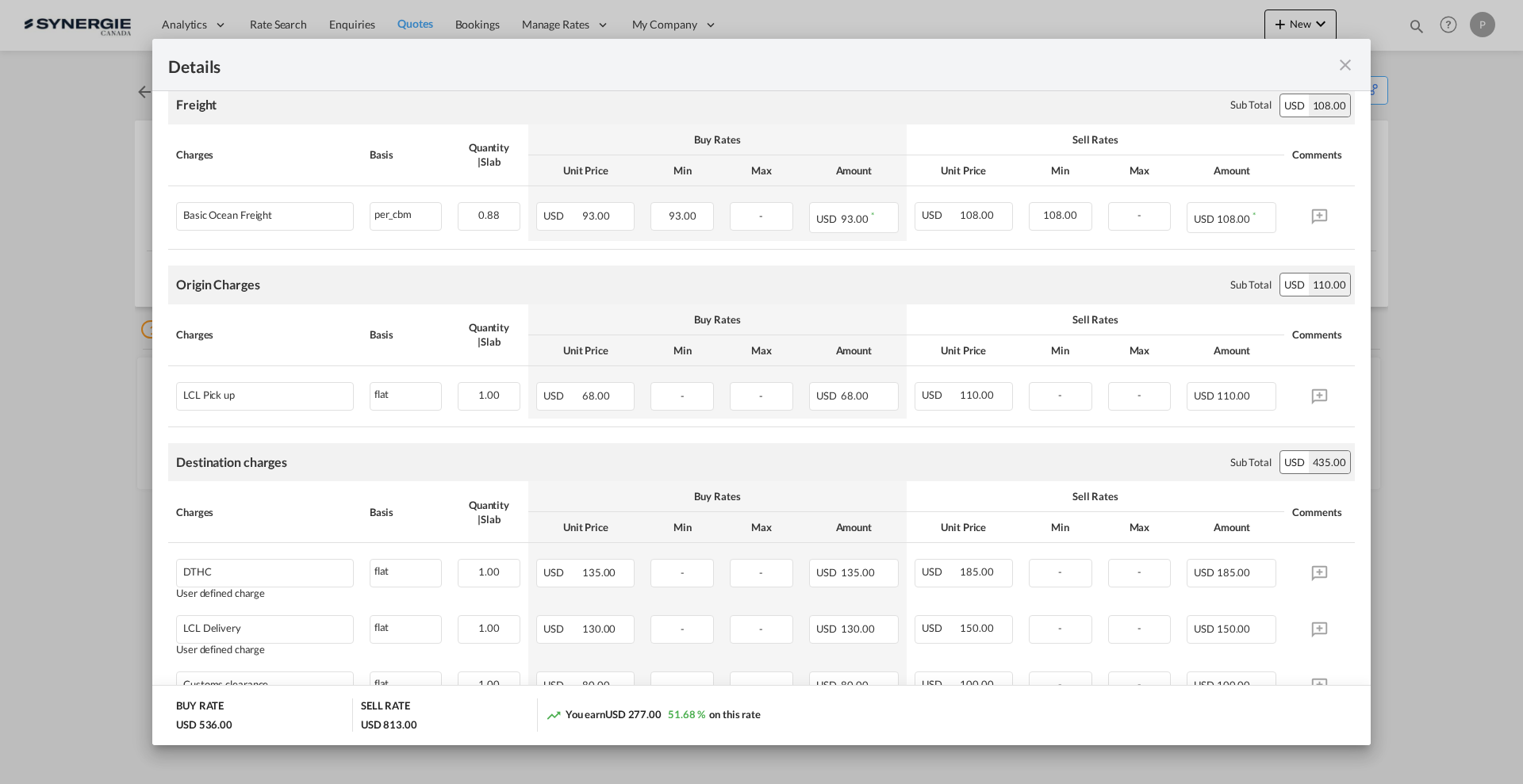
click at [1349, 63] on md-icon "icon-close fg-AAA8AD m-0 cursor" at bounding box center [1345, 64] width 19 height 19
